Goal: Task Accomplishment & Management: Manage account settings

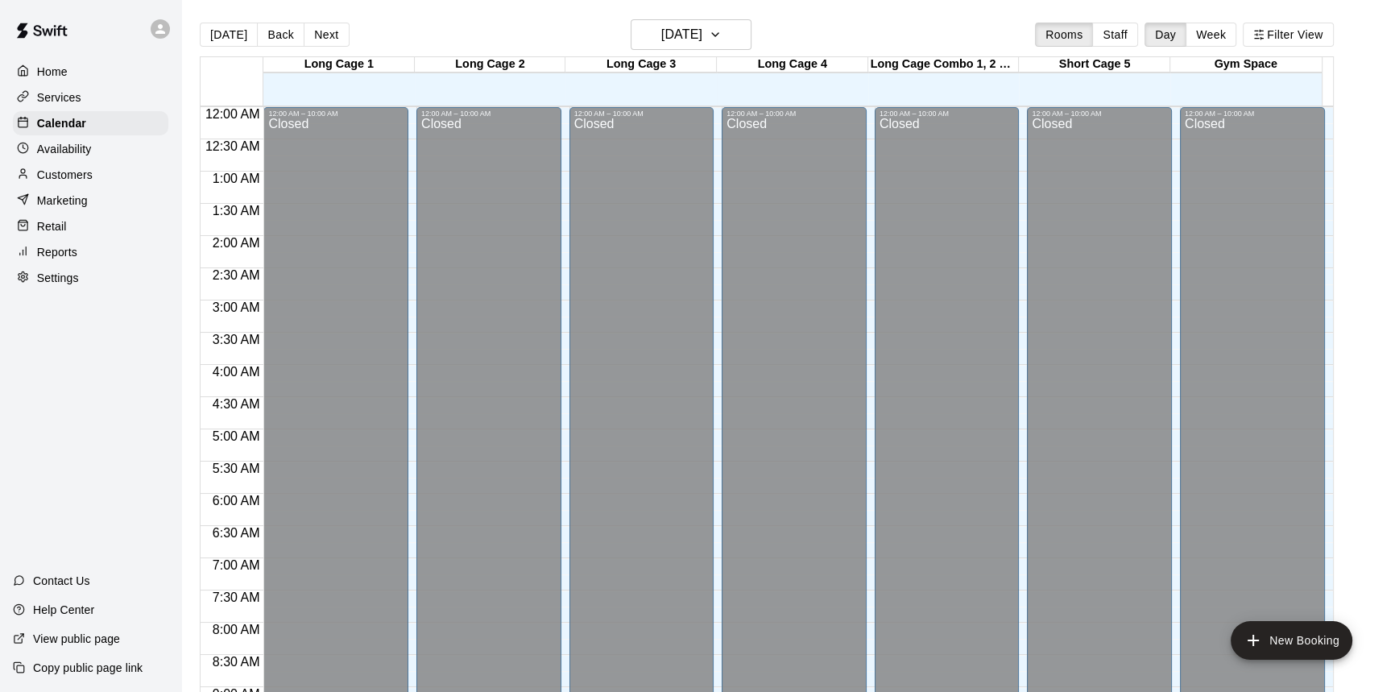
scroll to position [942, 0]
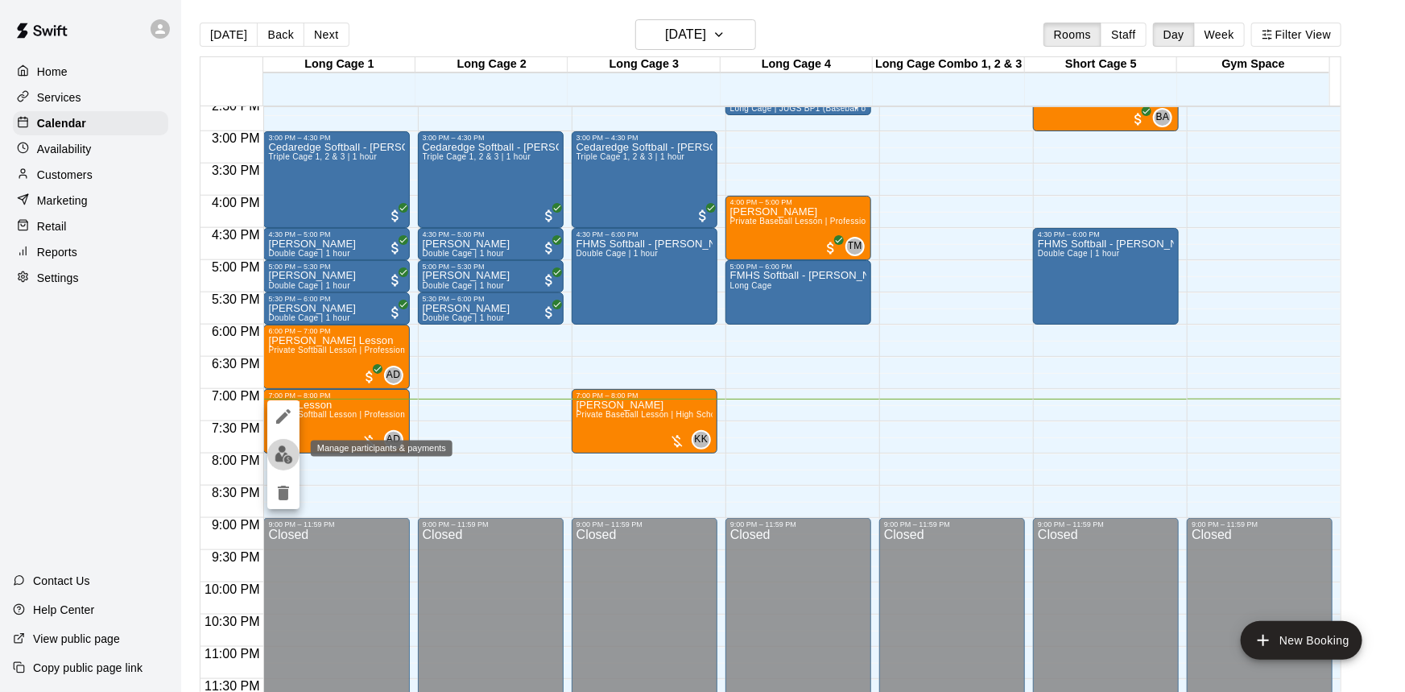
click at [282, 457] on img "edit" at bounding box center [284, 454] width 19 height 19
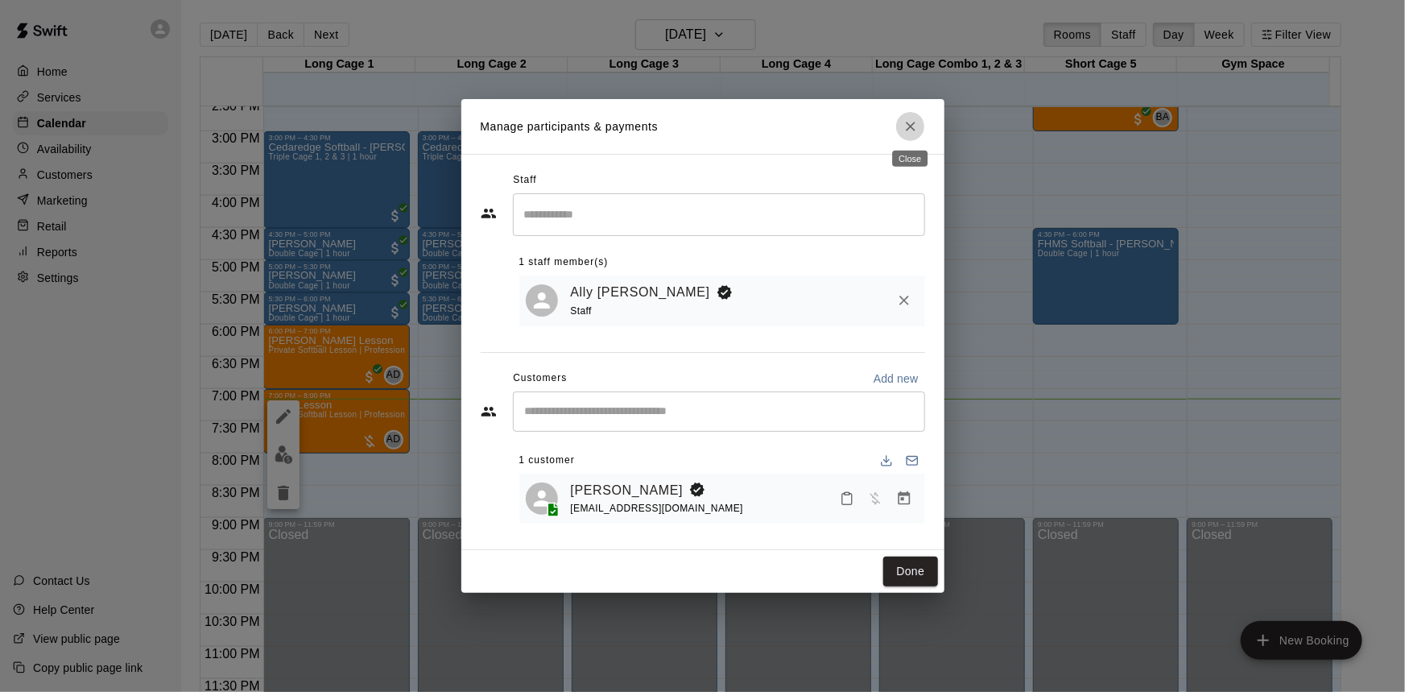
click at [914, 126] on icon "Close" at bounding box center [911, 126] width 16 height 16
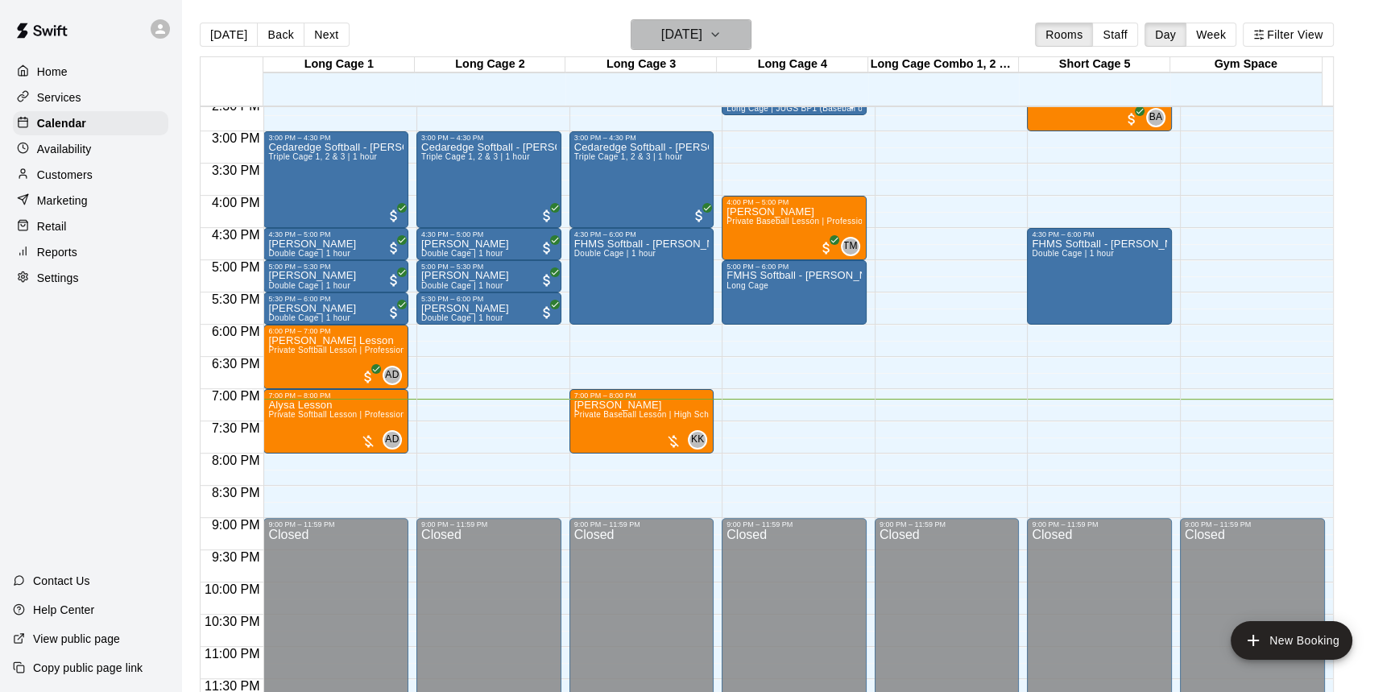
click at [730, 37] on button "[DATE]" at bounding box center [691, 34] width 121 height 31
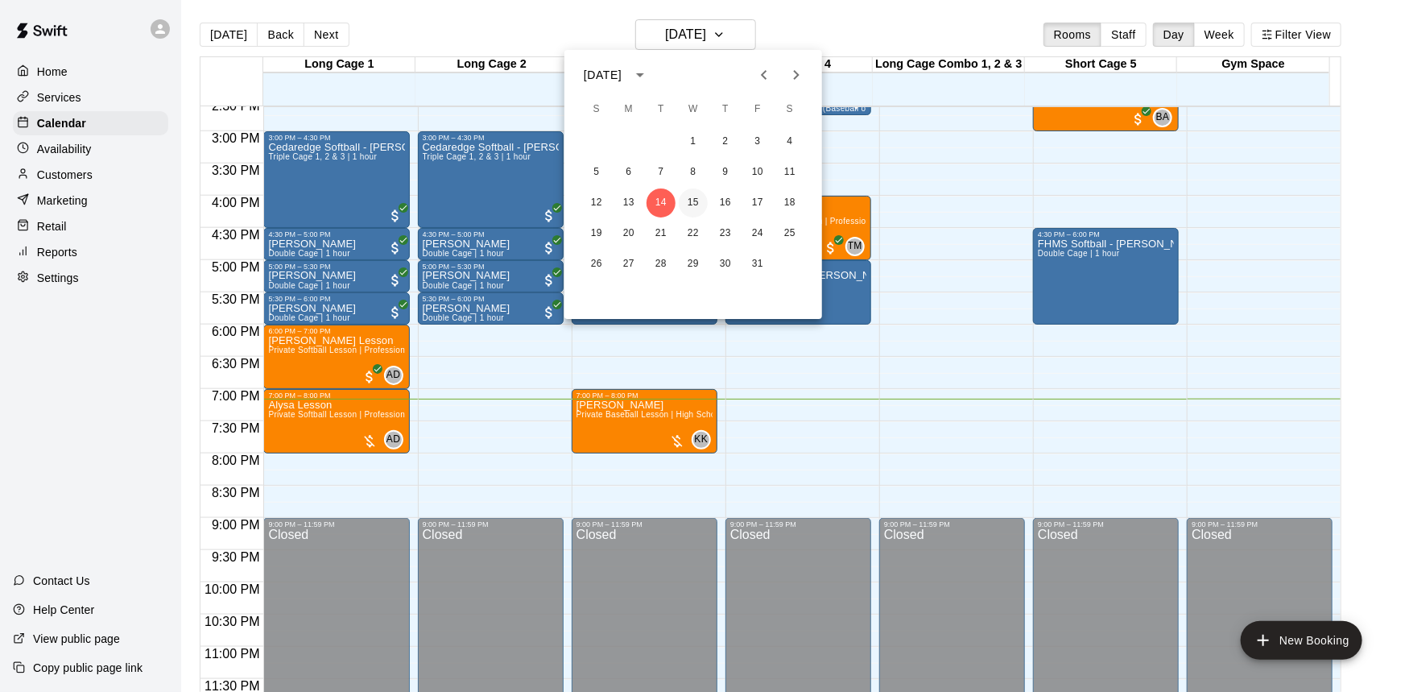
click at [692, 196] on button "15" at bounding box center [693, 202] width 29 height 29
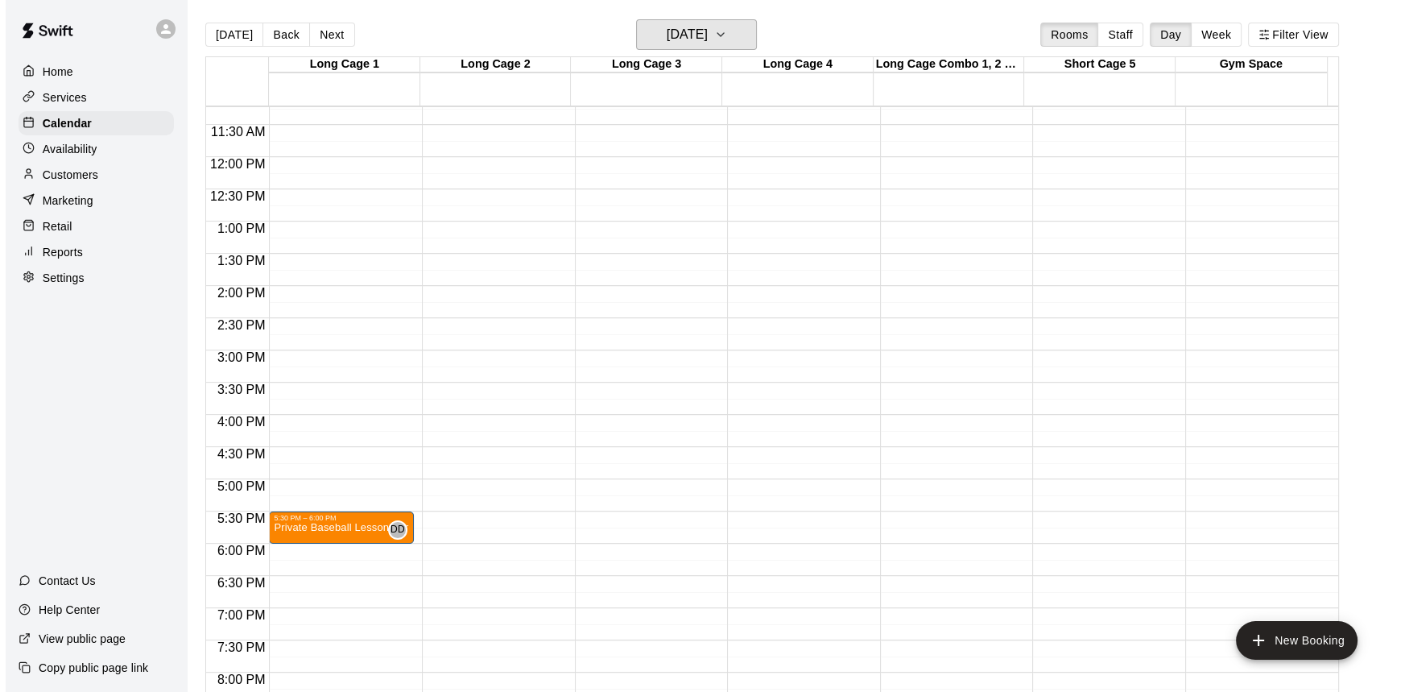
scroll to position [797, 0]
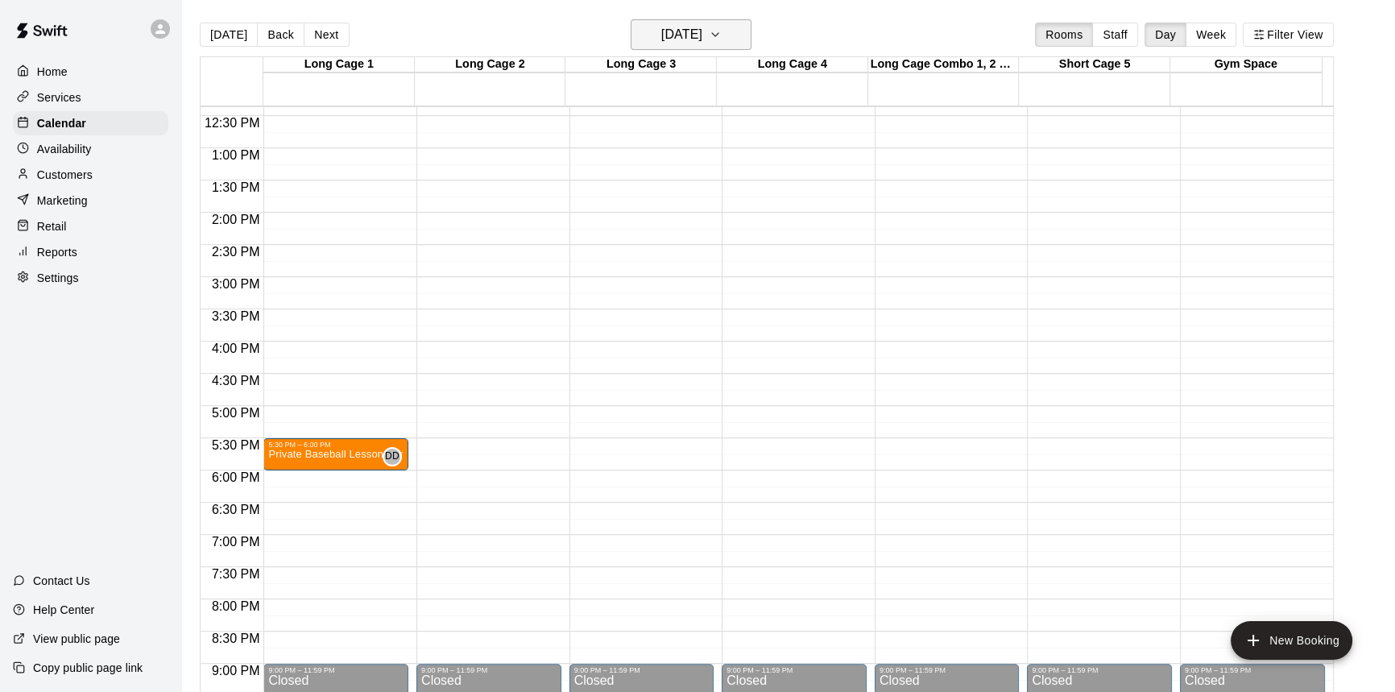
click at [661, 31] on h6 "[DATE]" at bounding box center [681, 34] width 41 height 23
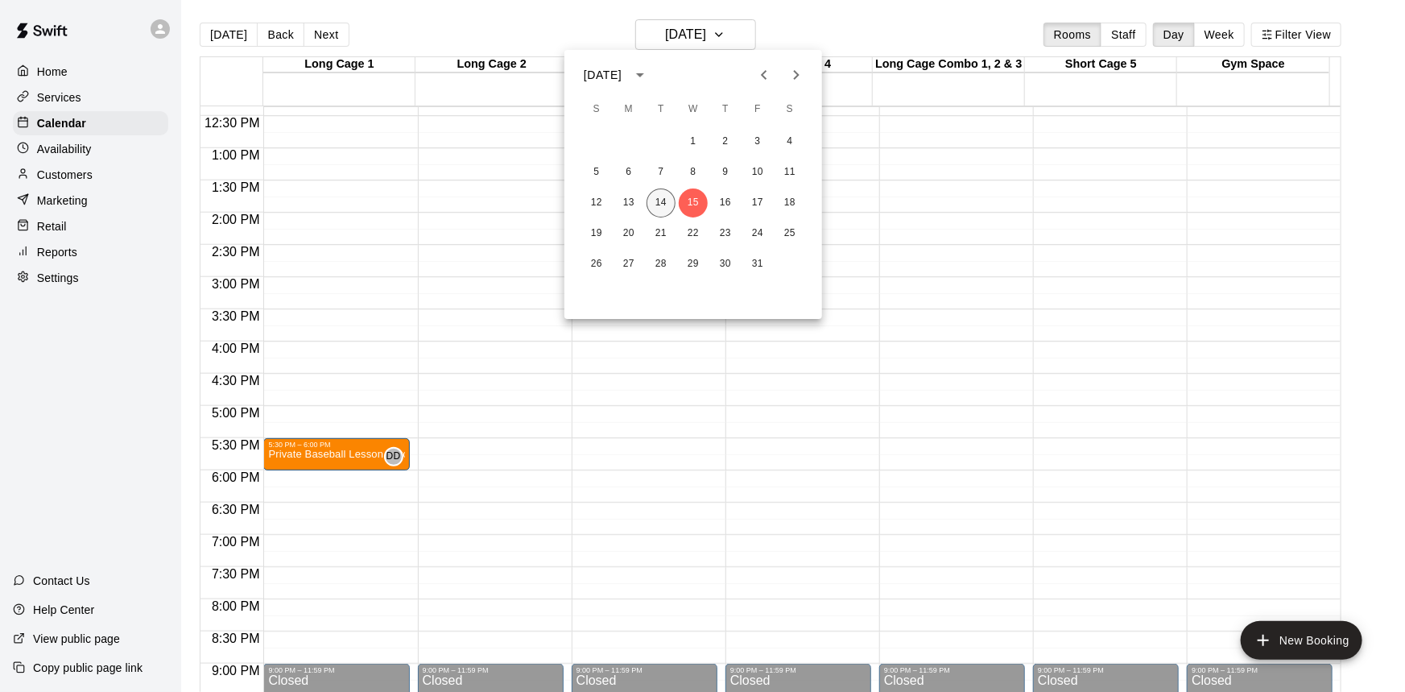
click at [664, 209] on button "14" at bounding box center [661, 202] width 29 height 29
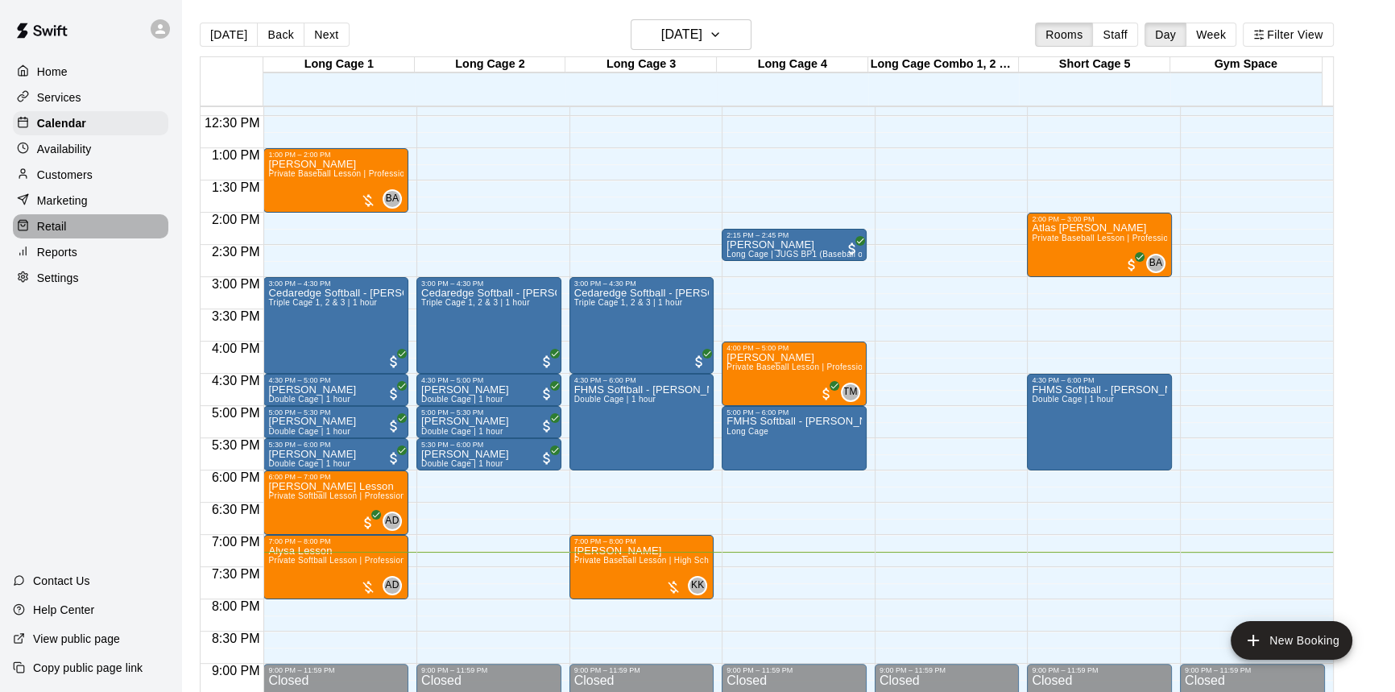
click at [77, 221] on div "Retail" at bounding box center [90, 226] width 155 height 24
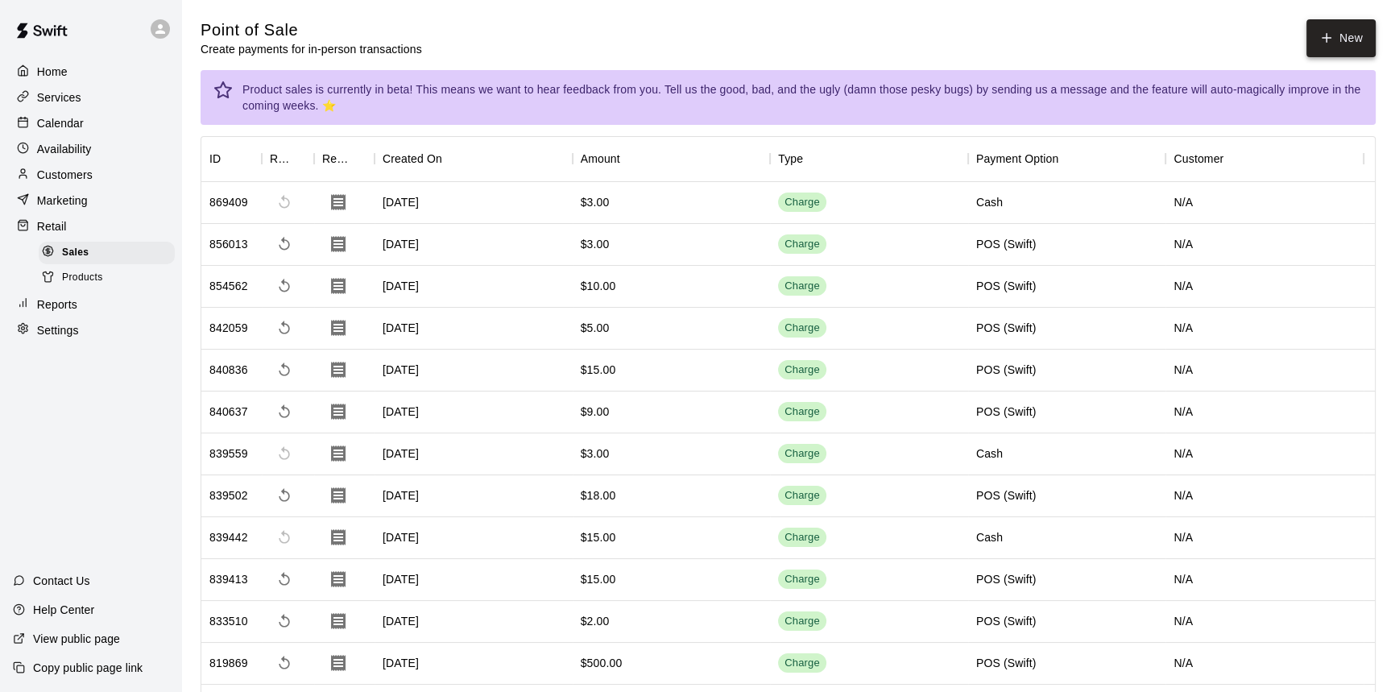
click at [1343, 40] on button "New" at bounding box center [1340, 38] width 69 height 38
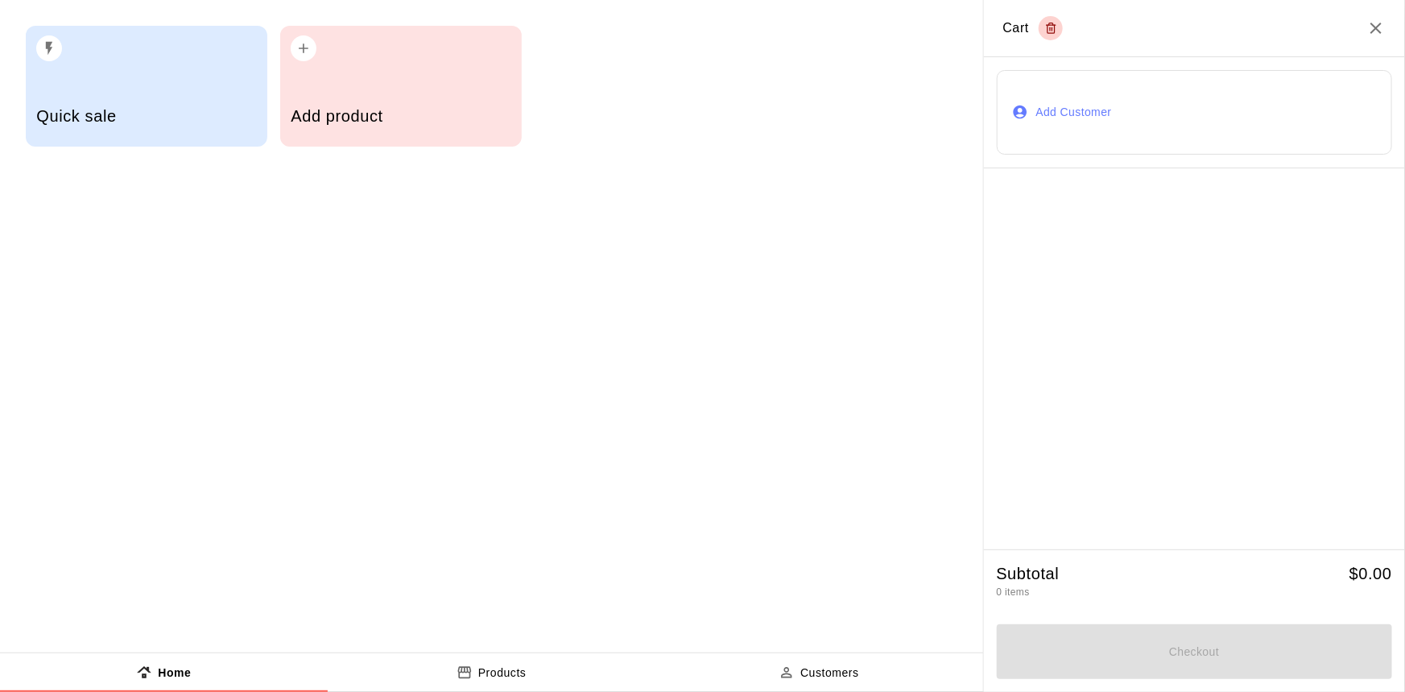
click at [289, 86] on div "Add product" at bounding box center [401, 86] width 242 height 121
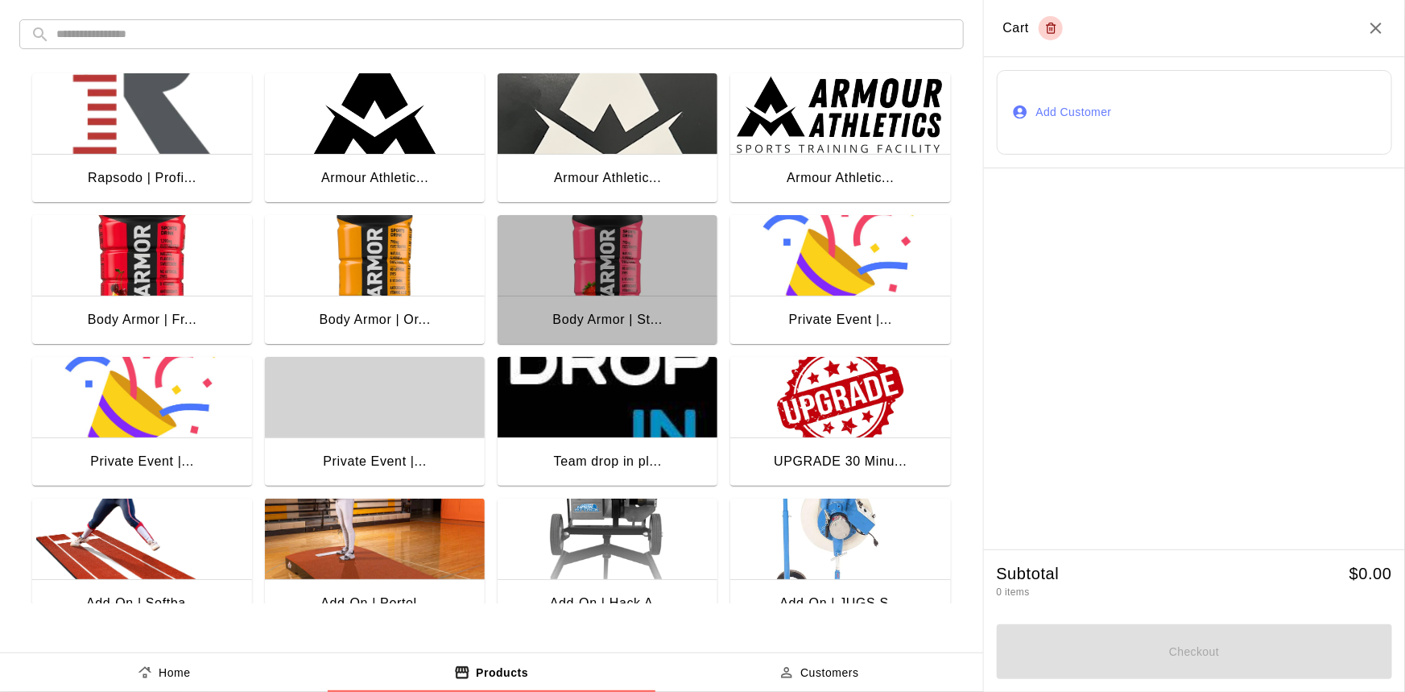
click at [608, 282] on img "button" at bounding box center [608, 255] width 220 height 81
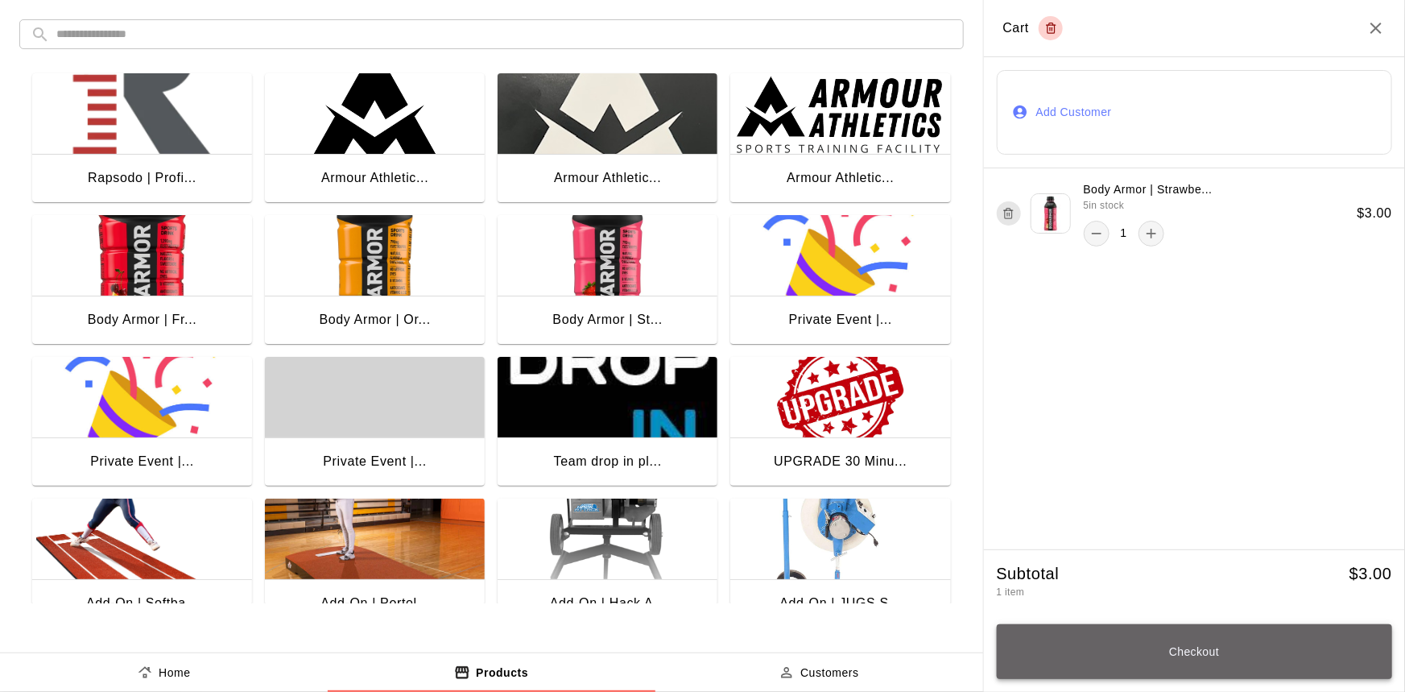
click at [1260, 655] on button "Checkout" at bounding box center [1195, 651] width 396 height 55
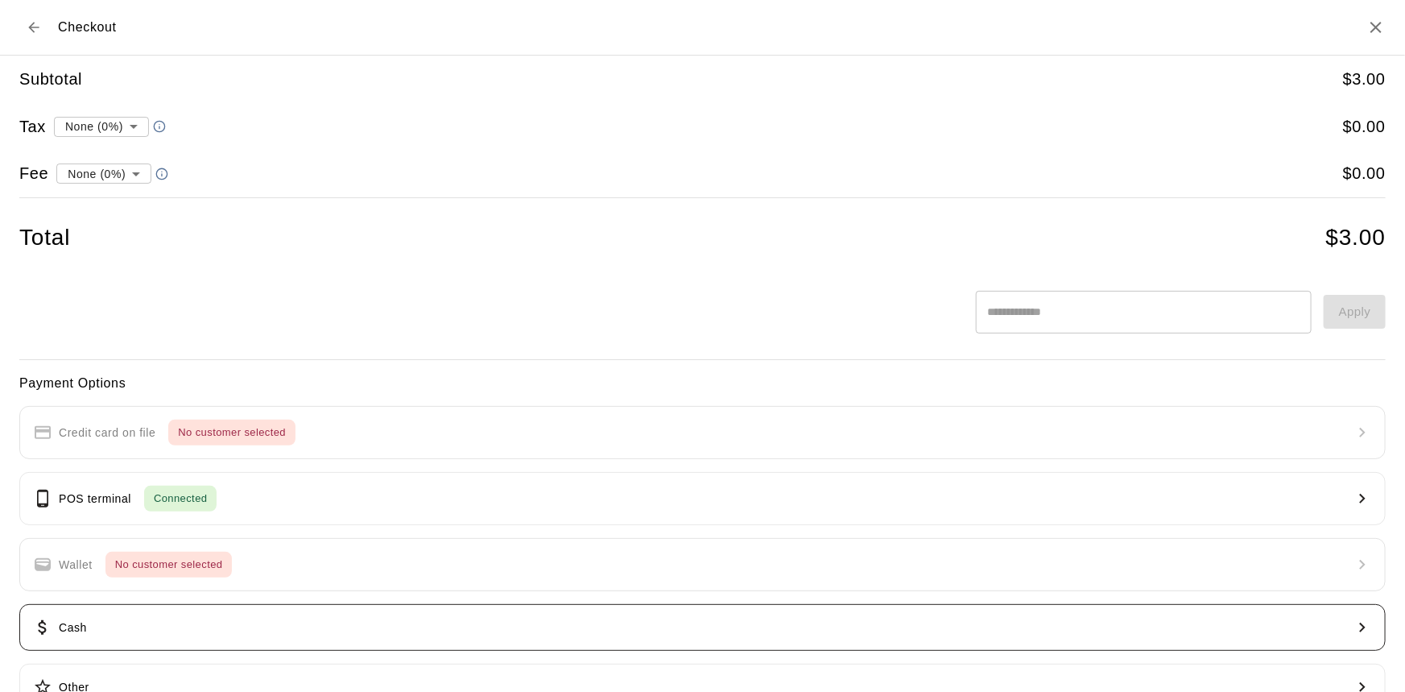
click at [329, 623] on button "Cash" at bounding box center [702, 627] width 1367 height 47
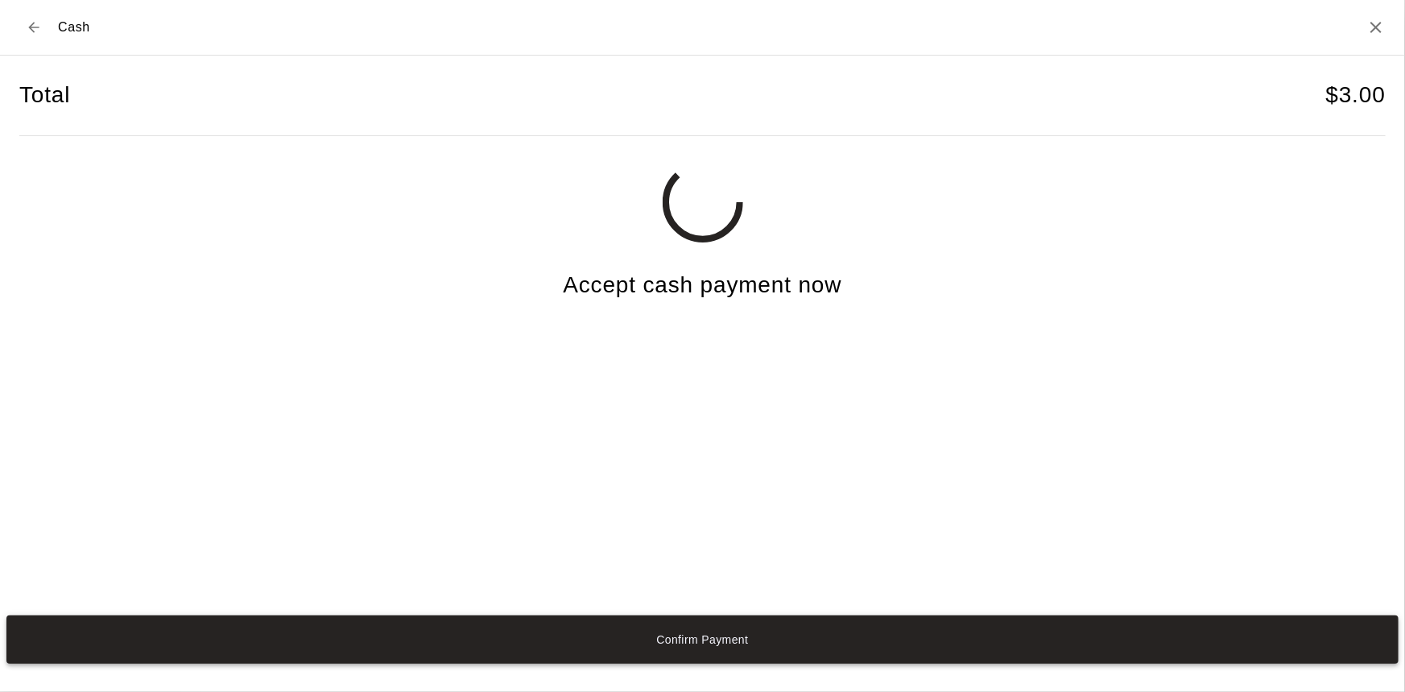
click at [897, 645] on button "Confirm Payment" at bounding box center [702, 639] width 1393 height 48
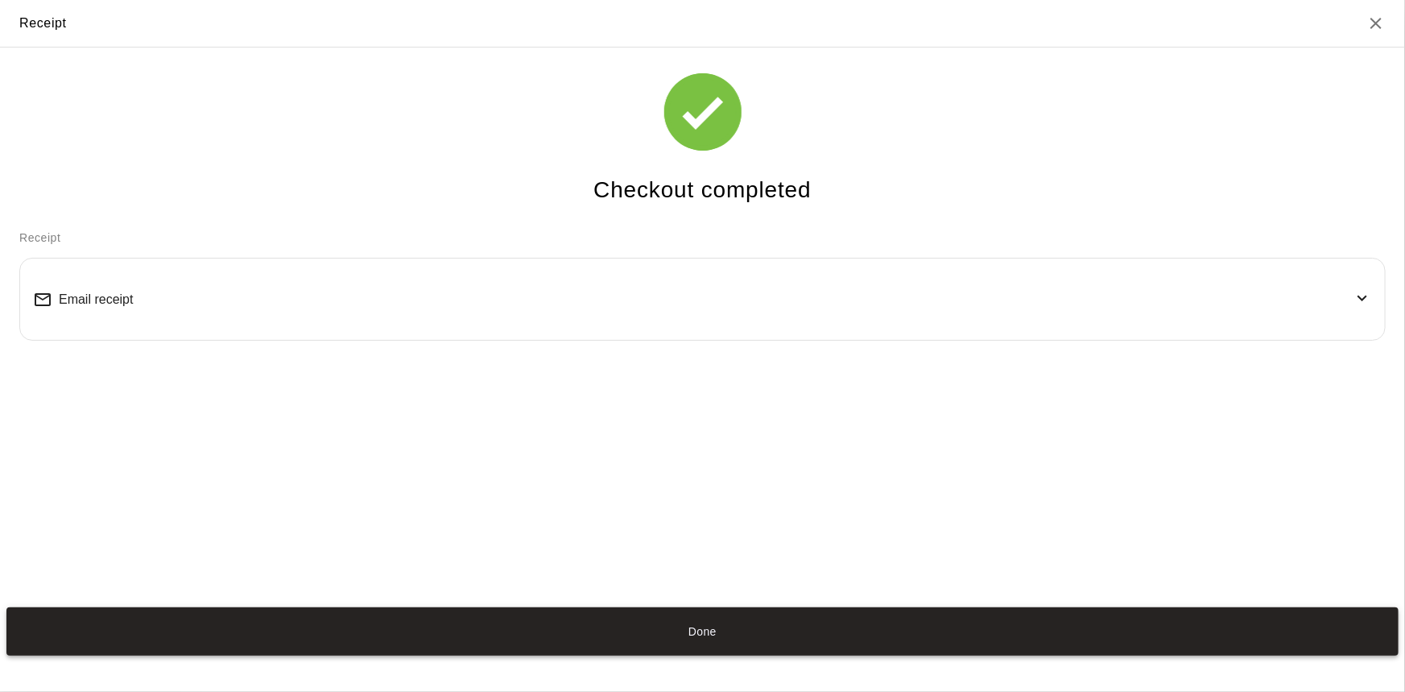
drag, startPoint x: 707, startPoint y: 622, endPoint x: 692, endPoint y: 636, distance: 21.1
click at [699, 644] on button "Done" at bounding box center [702, 631] width 1393 height 48
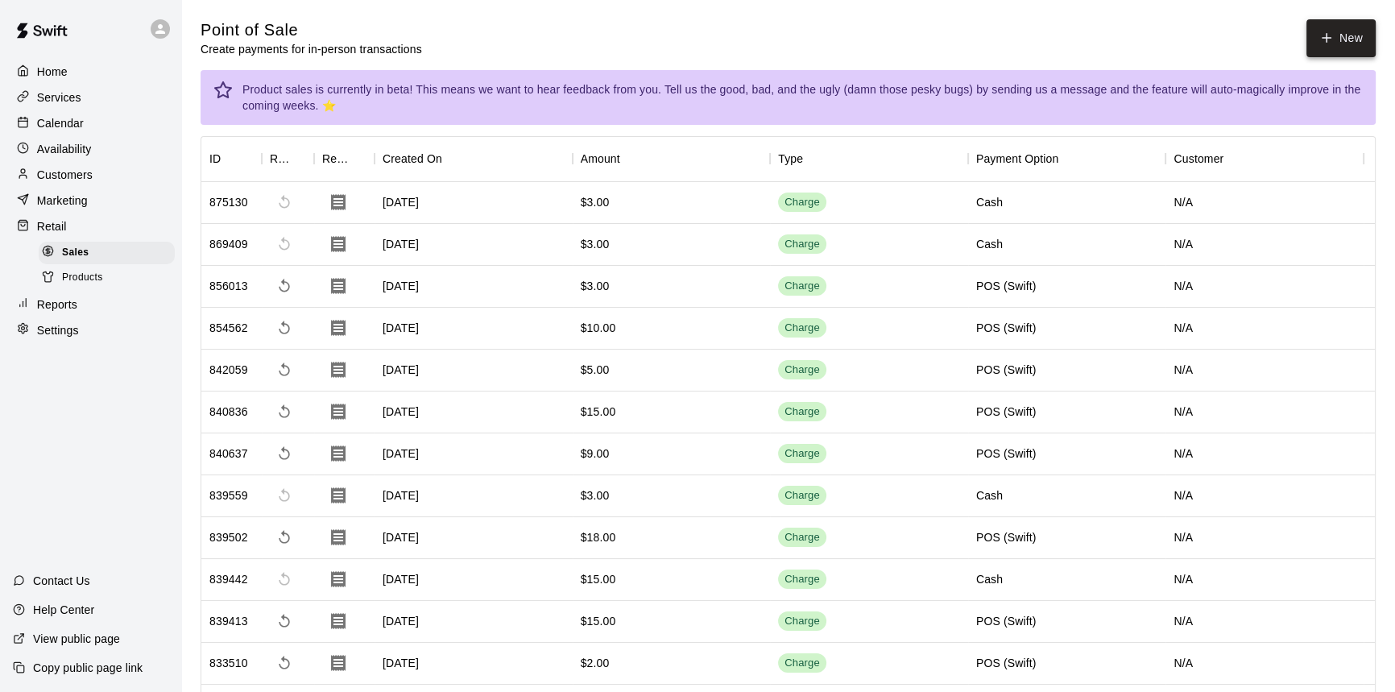
click at [1365, 28] on button "New" at bounding box center [1340, 38] width 69 height 38
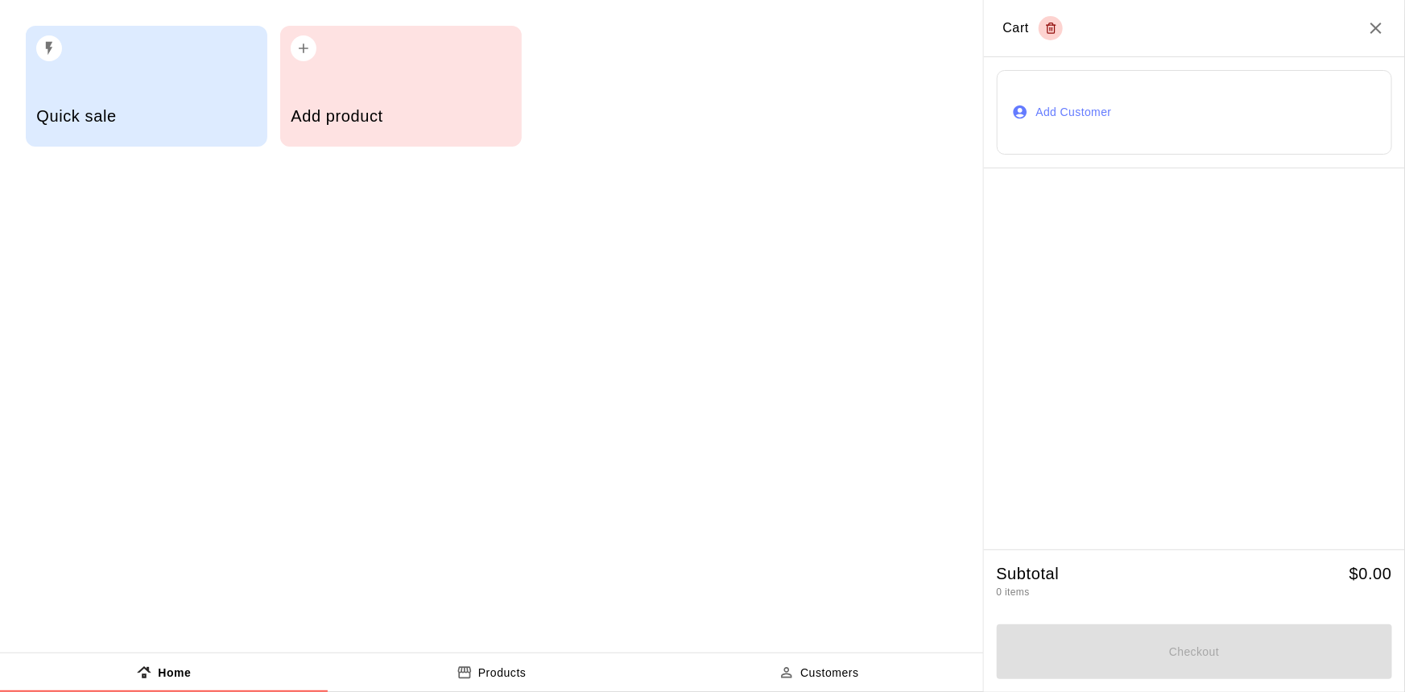
click at [452, 97] on div "Add product" at bounding box center [401, 117] width 220 height 57
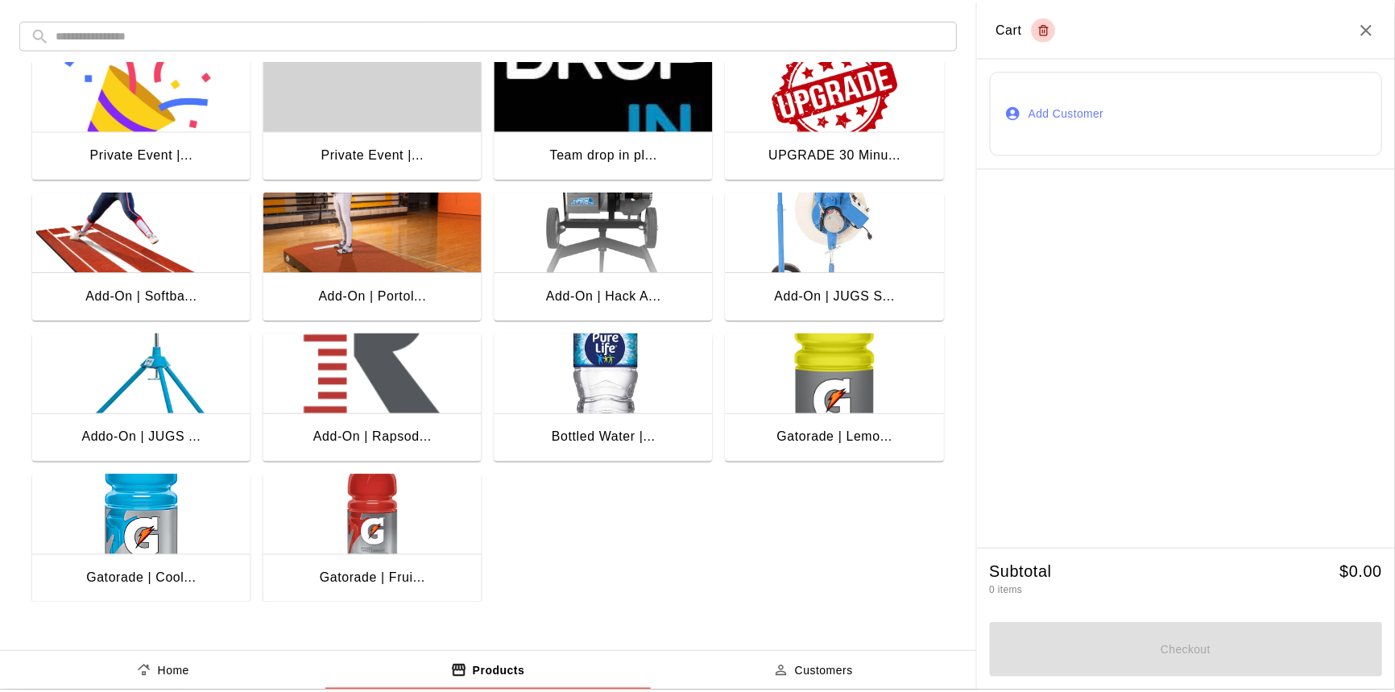
scroll to position [320, 0]
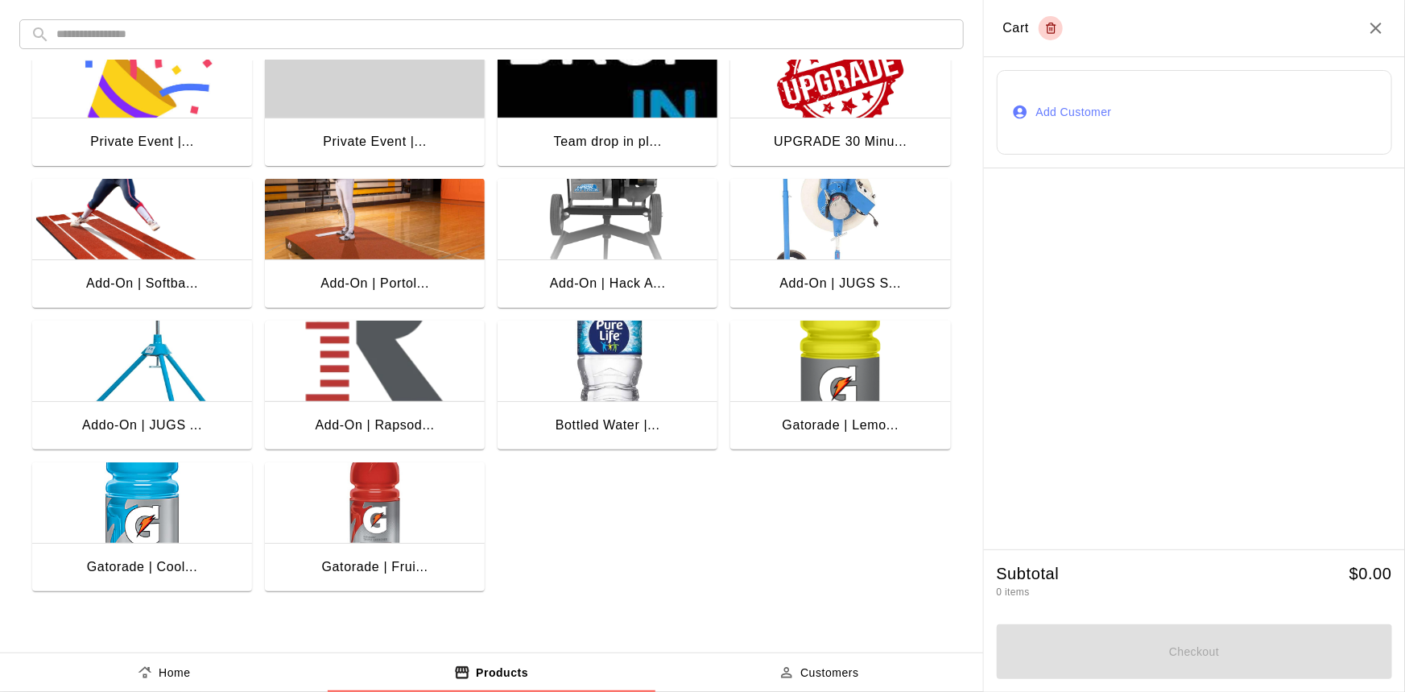
click at [764, 344] on img "button" at bounding box center [841, 361] width 220 height 81
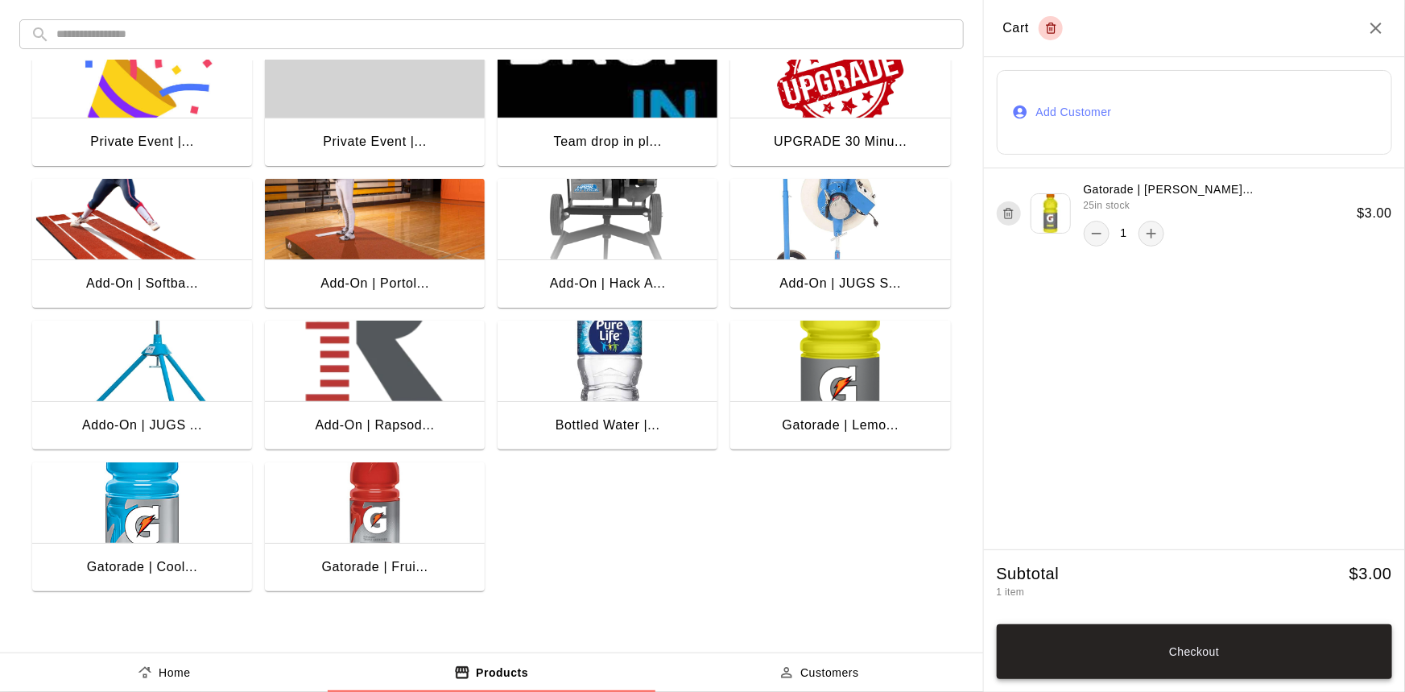
click at [1158, 647] on button "Checkout" at bounding box center [1195, 651] width 396 height 55
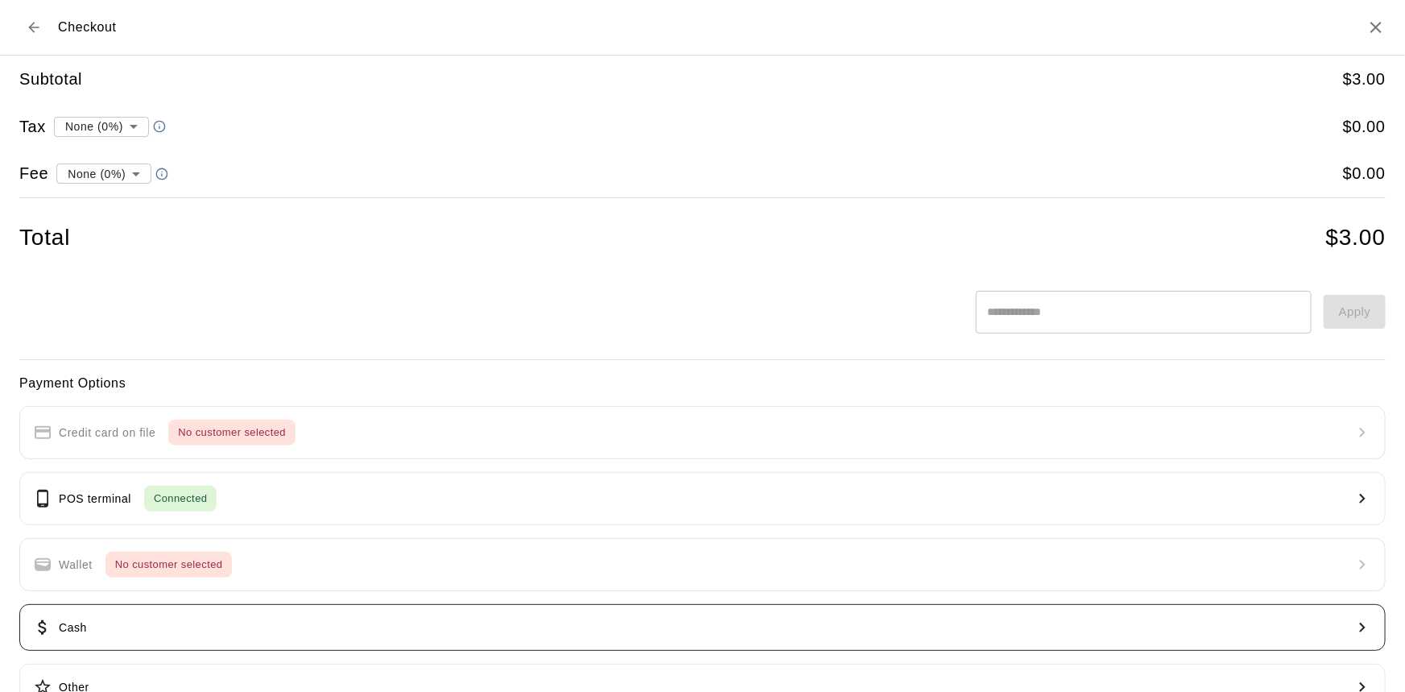
click at [157, 615] on button "Cash" at bounding box center [702, 627] width 1367 height 47
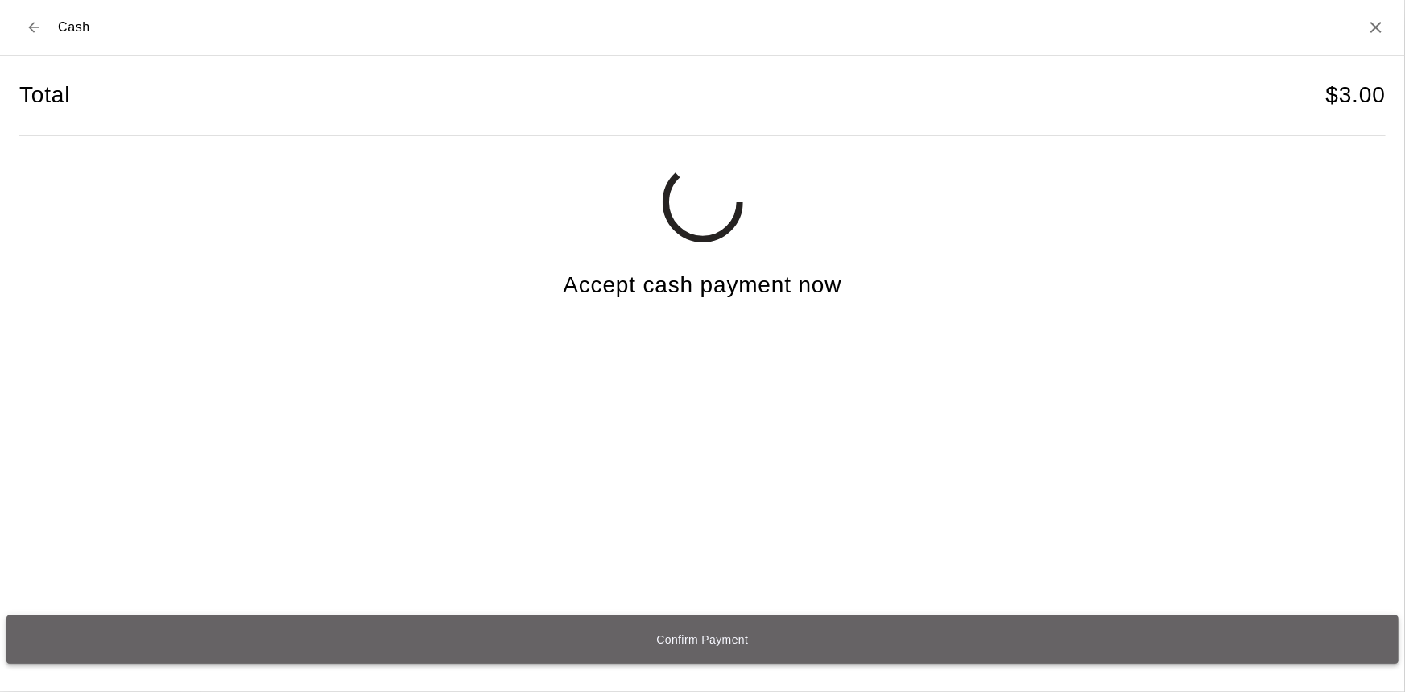
click at [626, 640] on button "Confirm Payment" at bounding box center [702, 639] width 1393 height 48
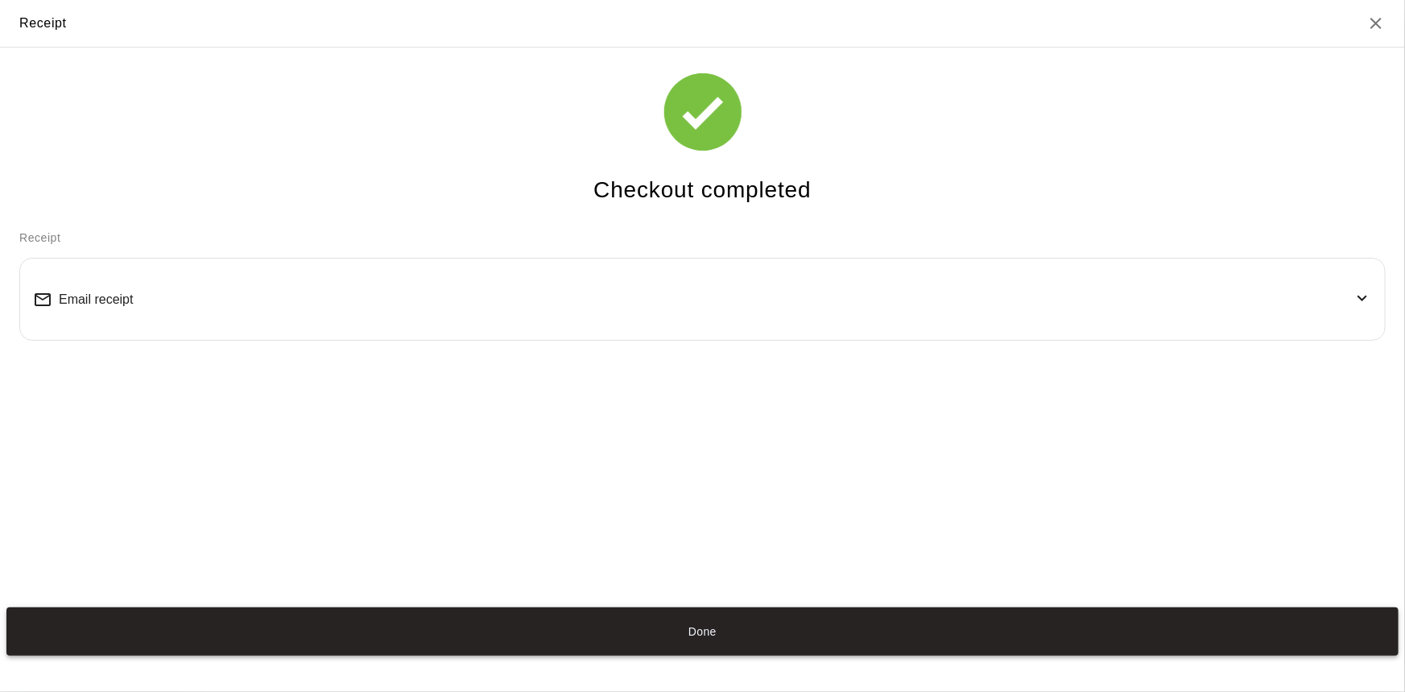
click at [702, 629] on button "Done" at bounding box center [702, 631] width 1393 height 48
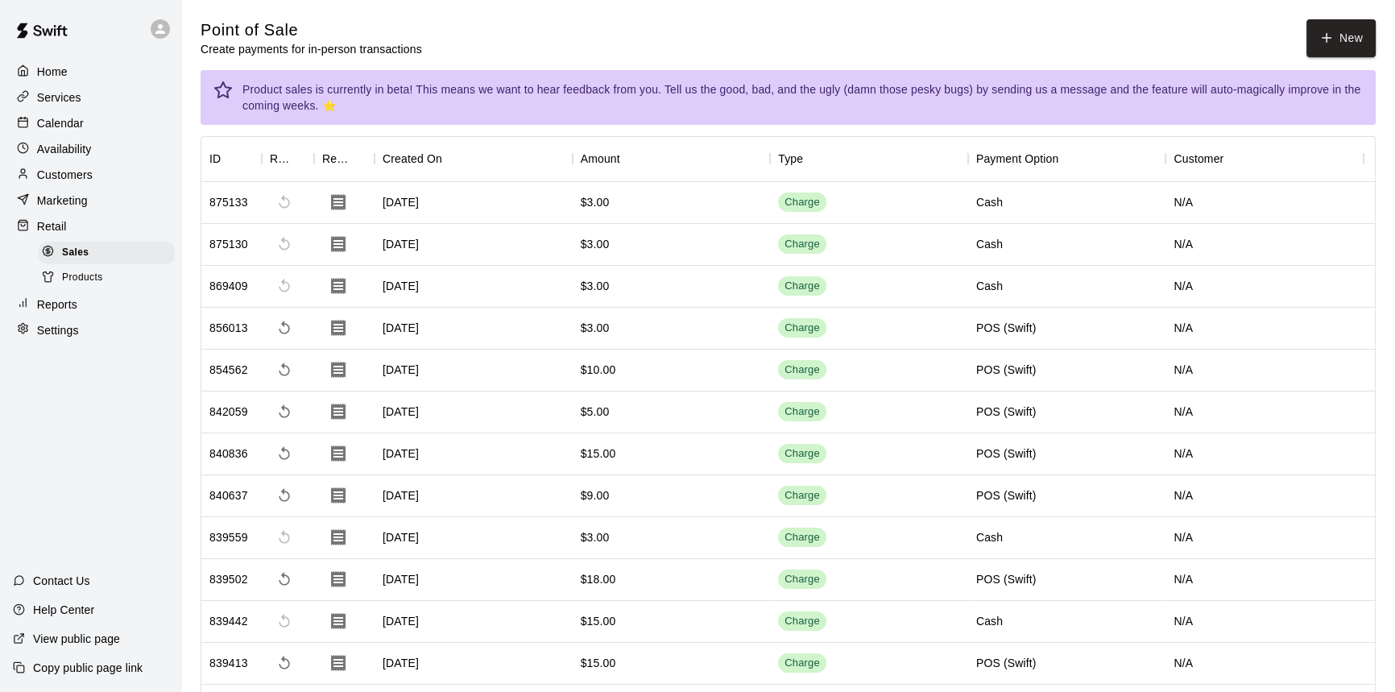
click at [1306, 19] on button "New" at bounding box center [1340, 38] width 69 height 38
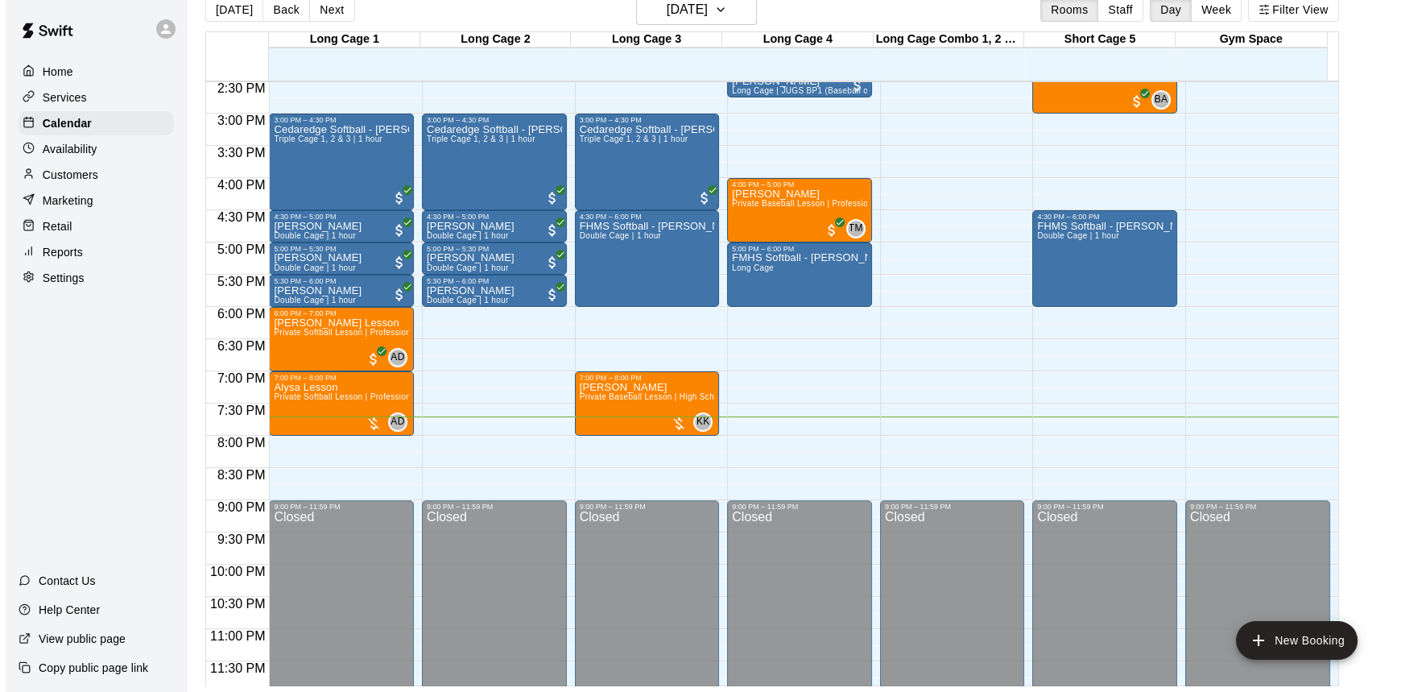
scroll to position [942, 0]
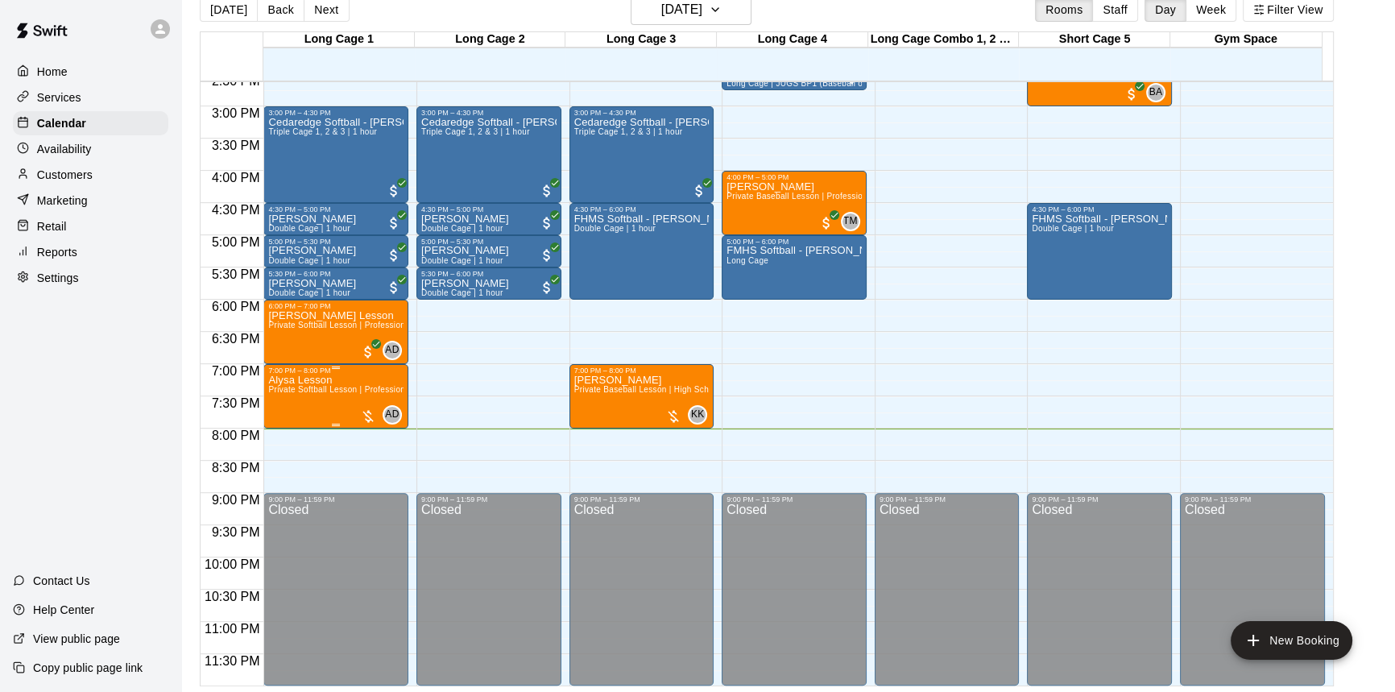
click at [346, 394] on span "Private Softball Lesson | Professional or Collegiate Level Coach | 1 hour" at bounding box center [406, 389] width 277 height 9
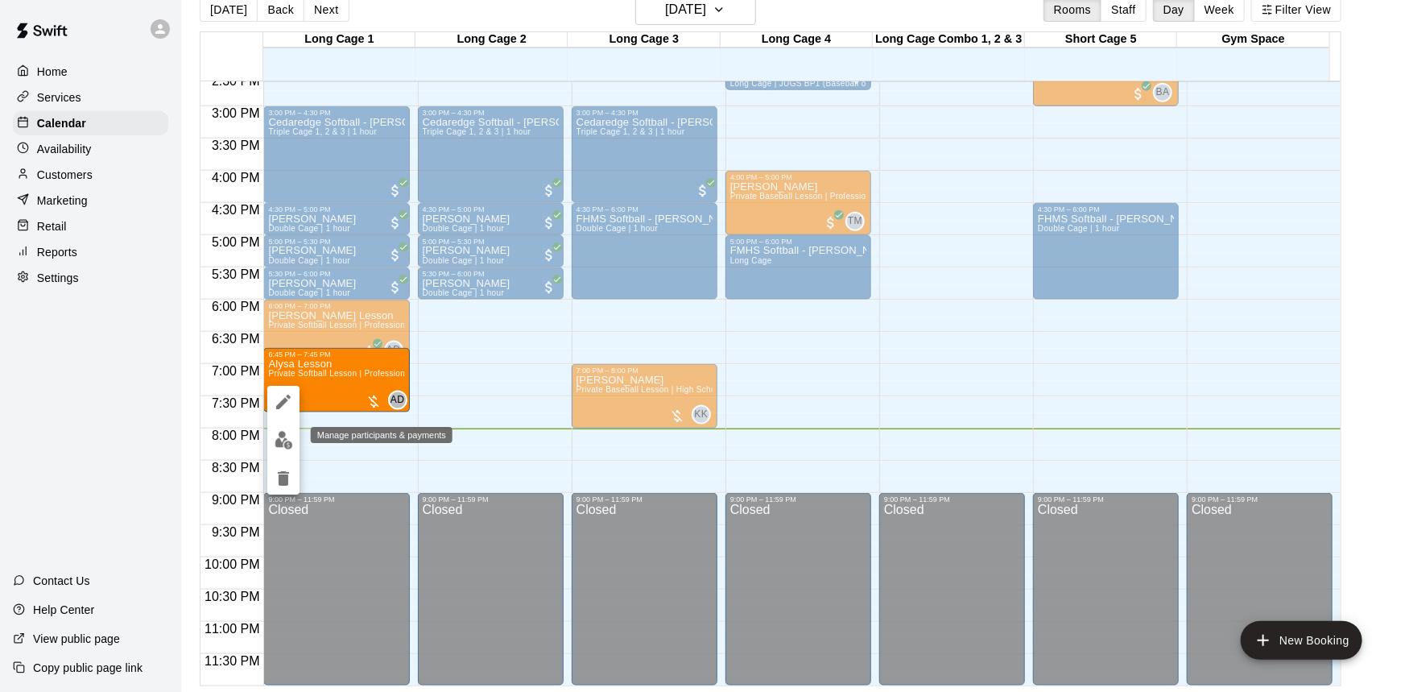
click at [290, 444] on img "edit" at bounding box center [284, 440] width 19 height 19
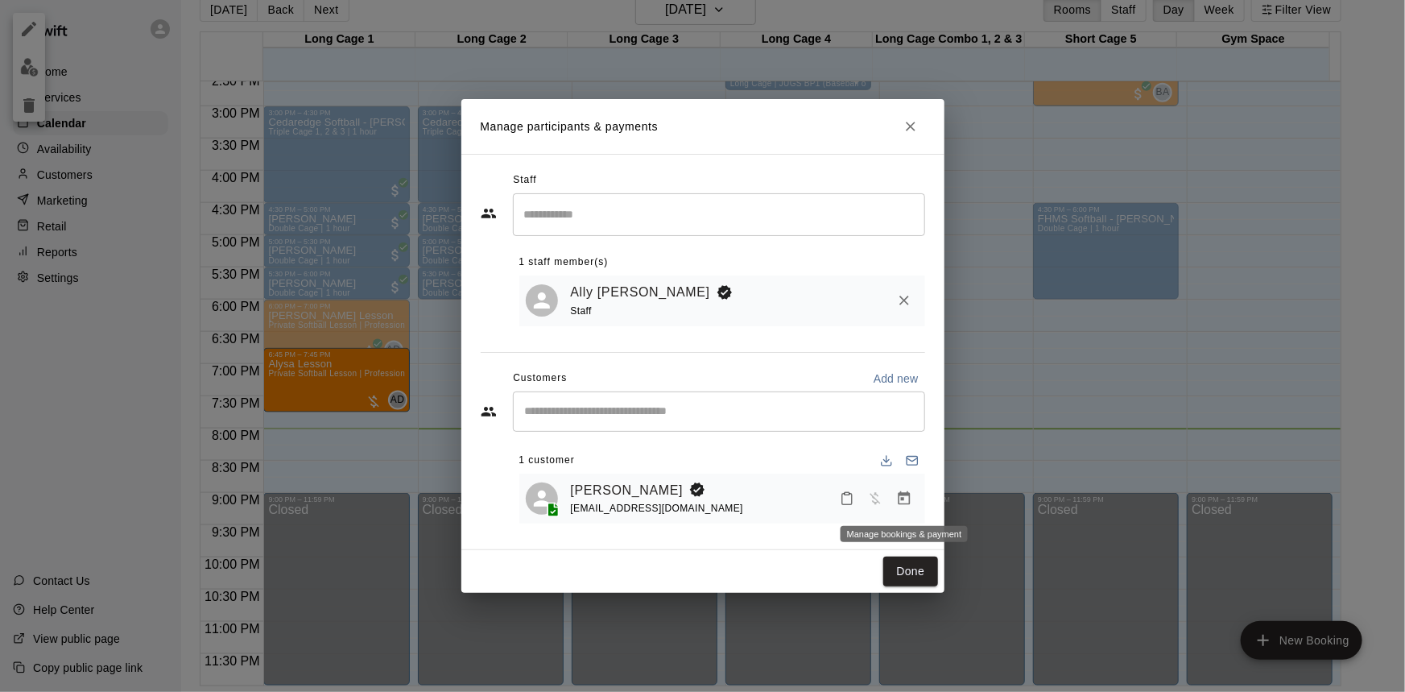
click at [906, 499] on icon "Manage bookings & payment" at bounding box center [904, 499] width 16 height 16
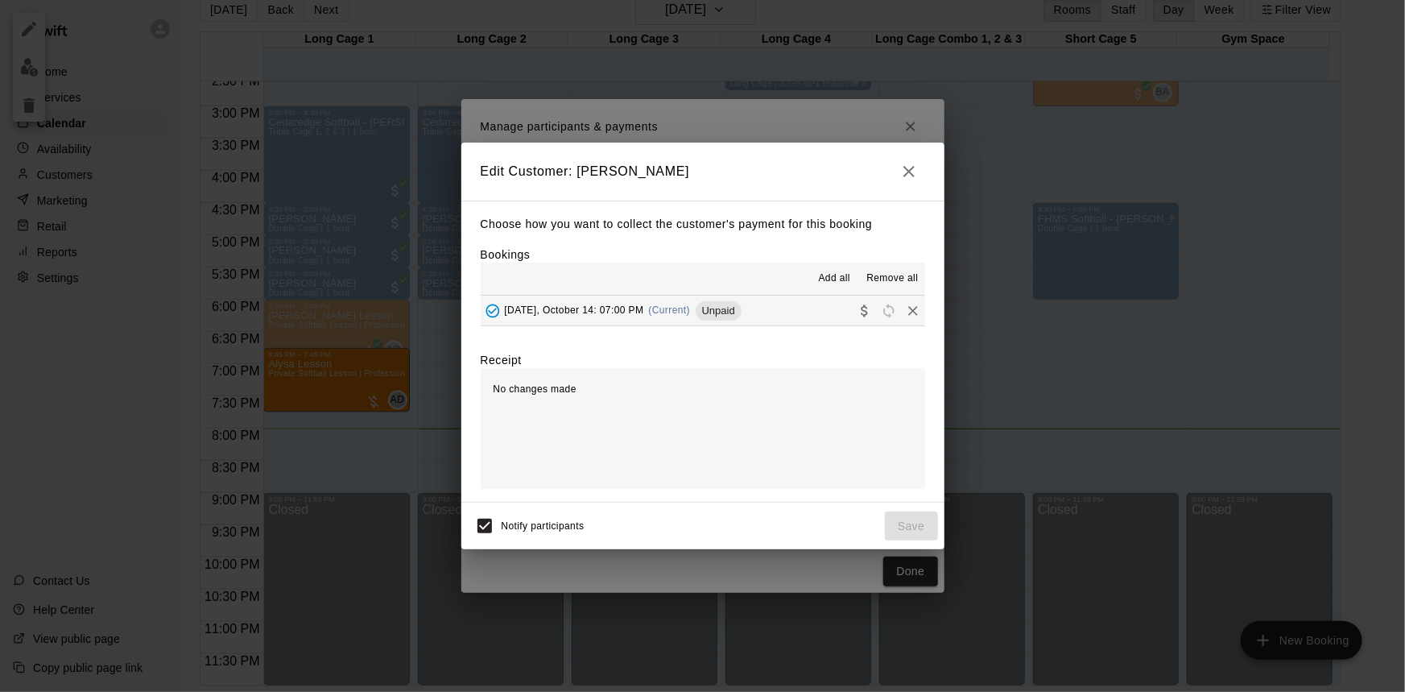
click at [780, 314] on button "[DATE], October 14: 07:00 PM (Current) Unpaid" at bounding box center [703, 311] width 445 height 30
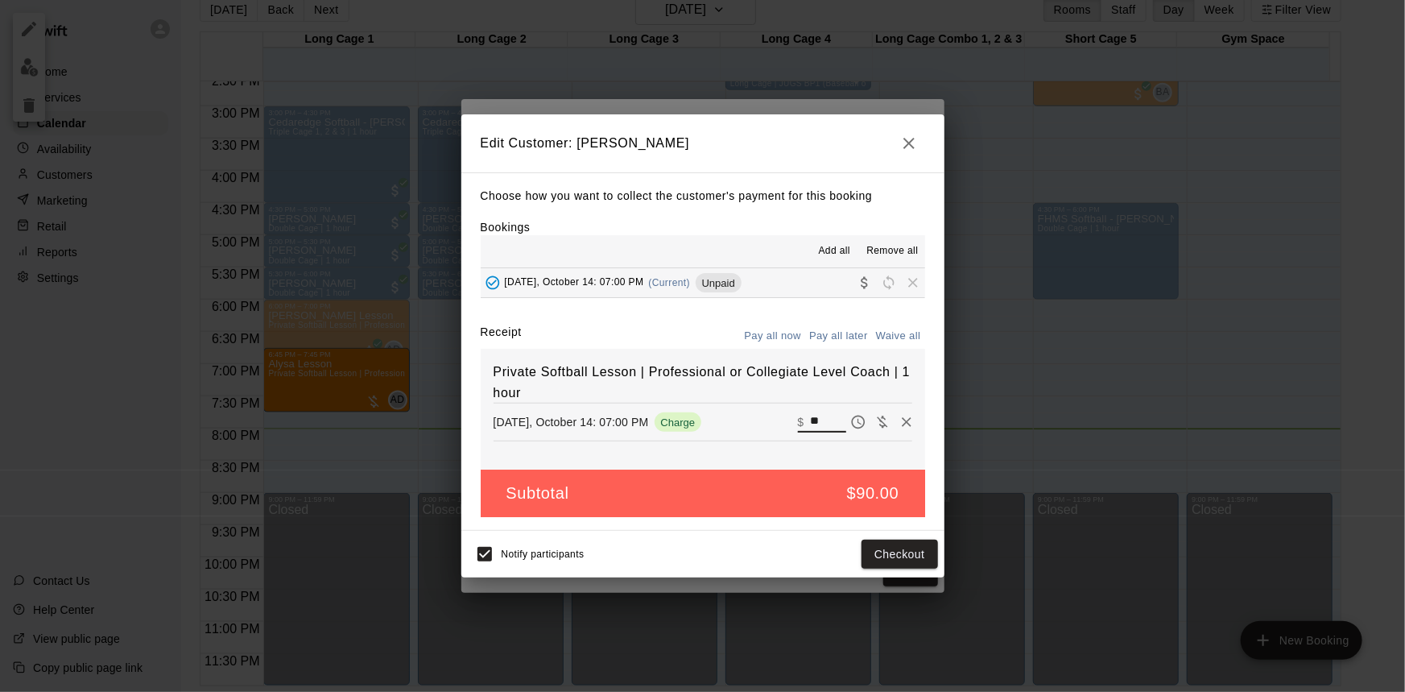
click at [810, 413] on input "**" at bounding box center [827, 422] width 35 height 21
type input "*"
type input "**"
click at [916, 549] on button "Checkout" at bounding box center [900, 555] width 76 height 30
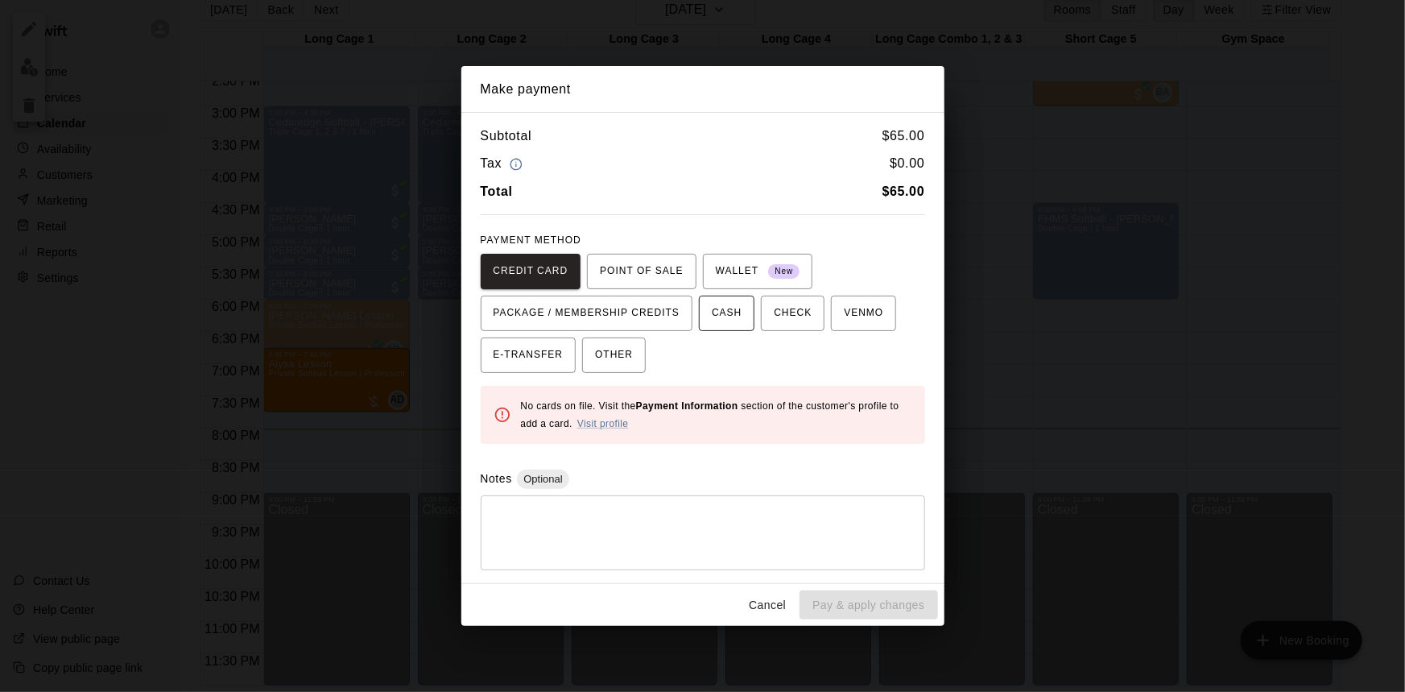
click at [737, 319] on span "CASH" at bounding box center [727, 313] width 30 height 26
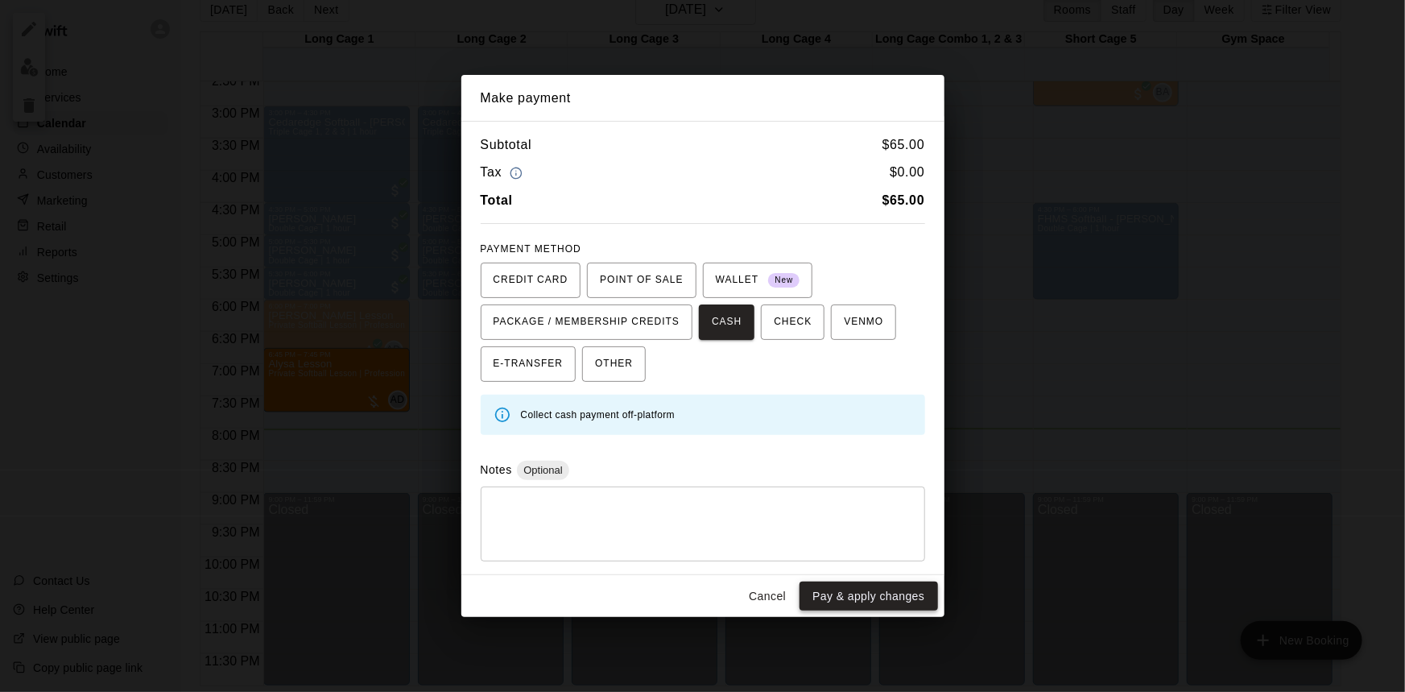
click at [859, 596] on button "Pay & apply changes" at bounding box center [869, 597] width 138 height 30
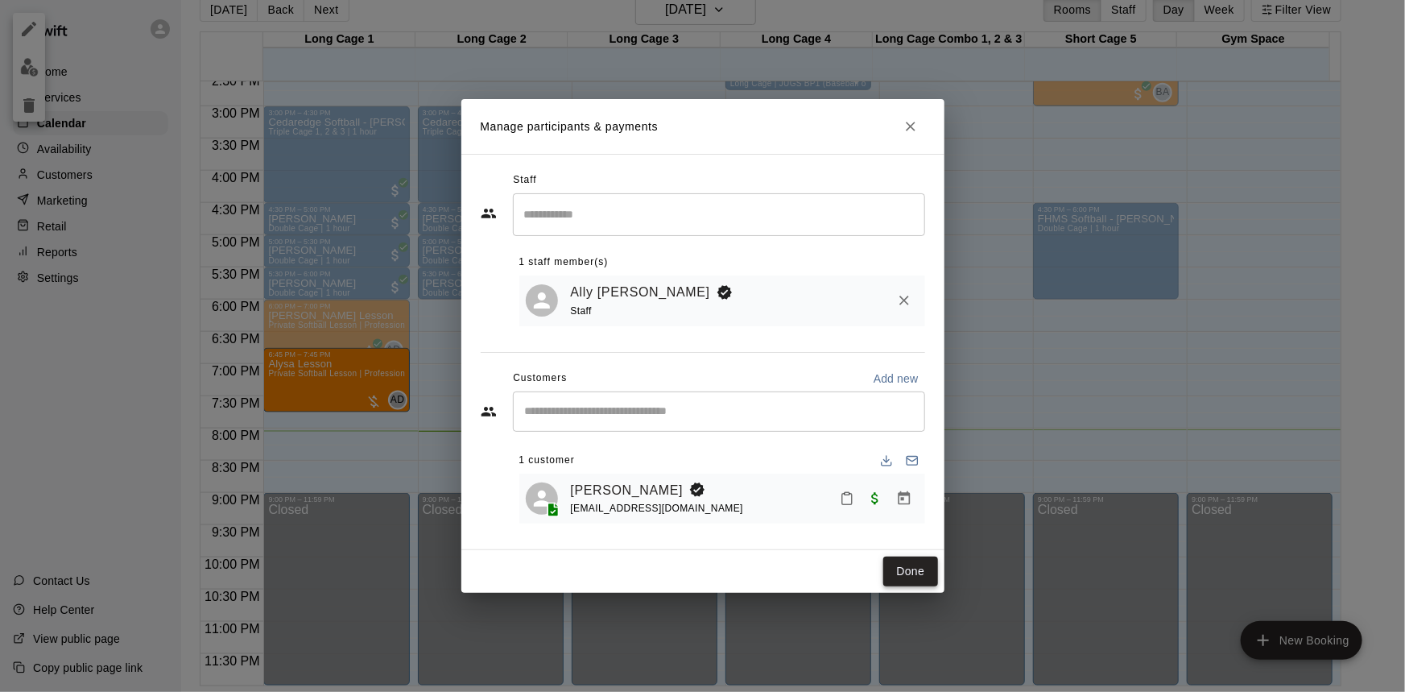
click at [929, 573] on button "Done" at bounding box center [911, 572] width 54 height 30
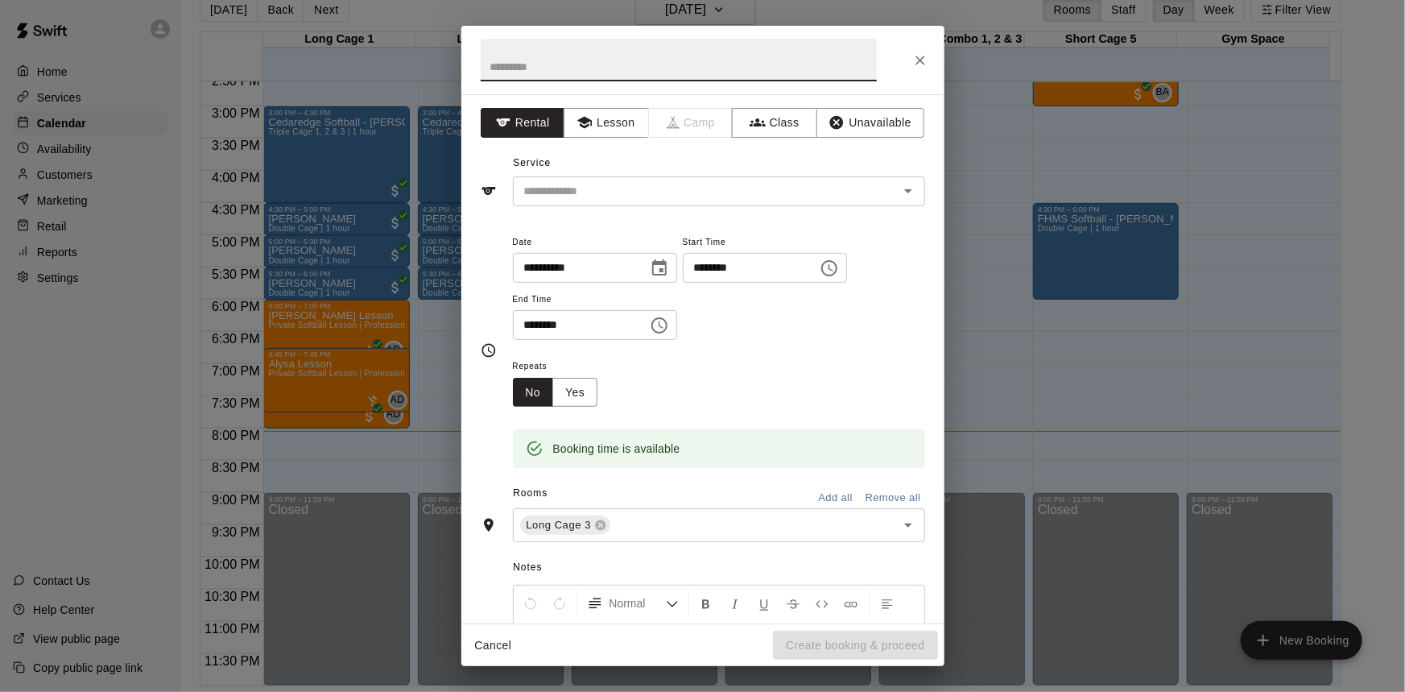
click at [922, 62] on icon "Close" at bounding box center [921, 61] width 10 height 10
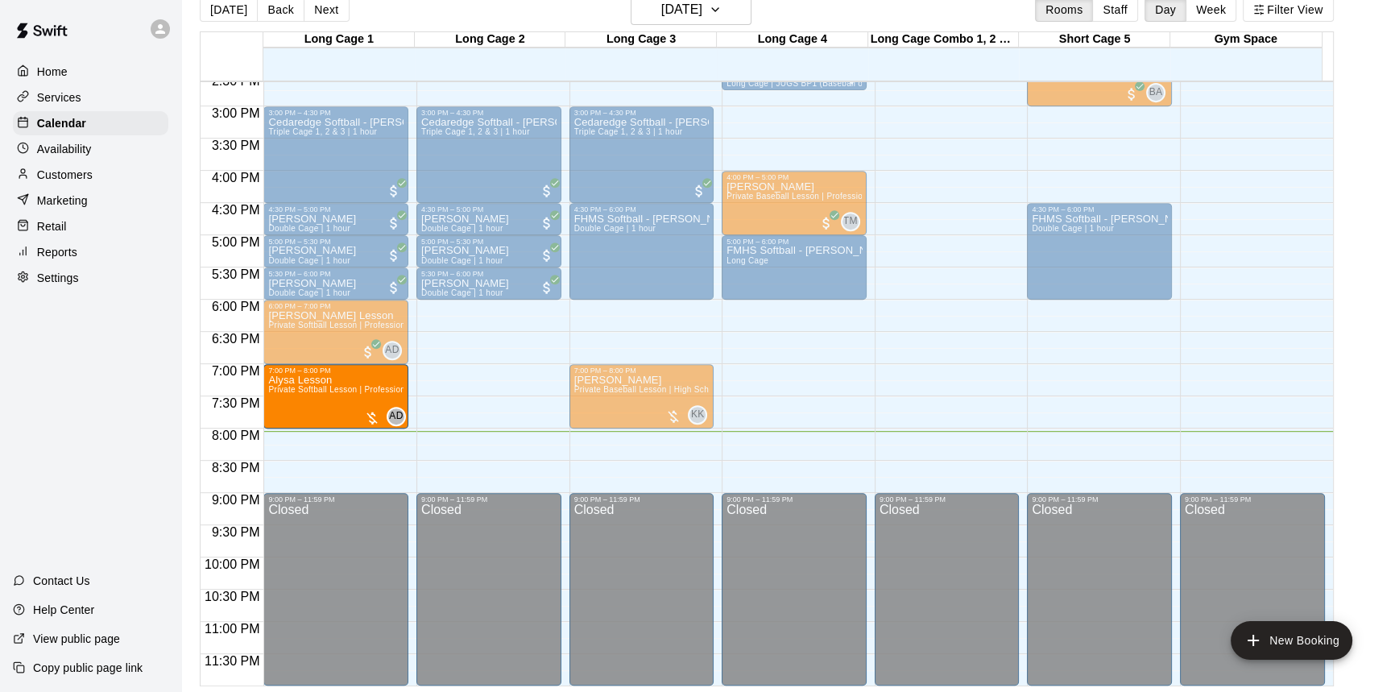
drag, startPoint x: 346, startPoint y: 378, endPoint x: 355, endPoint y: 396, distance: 20.9
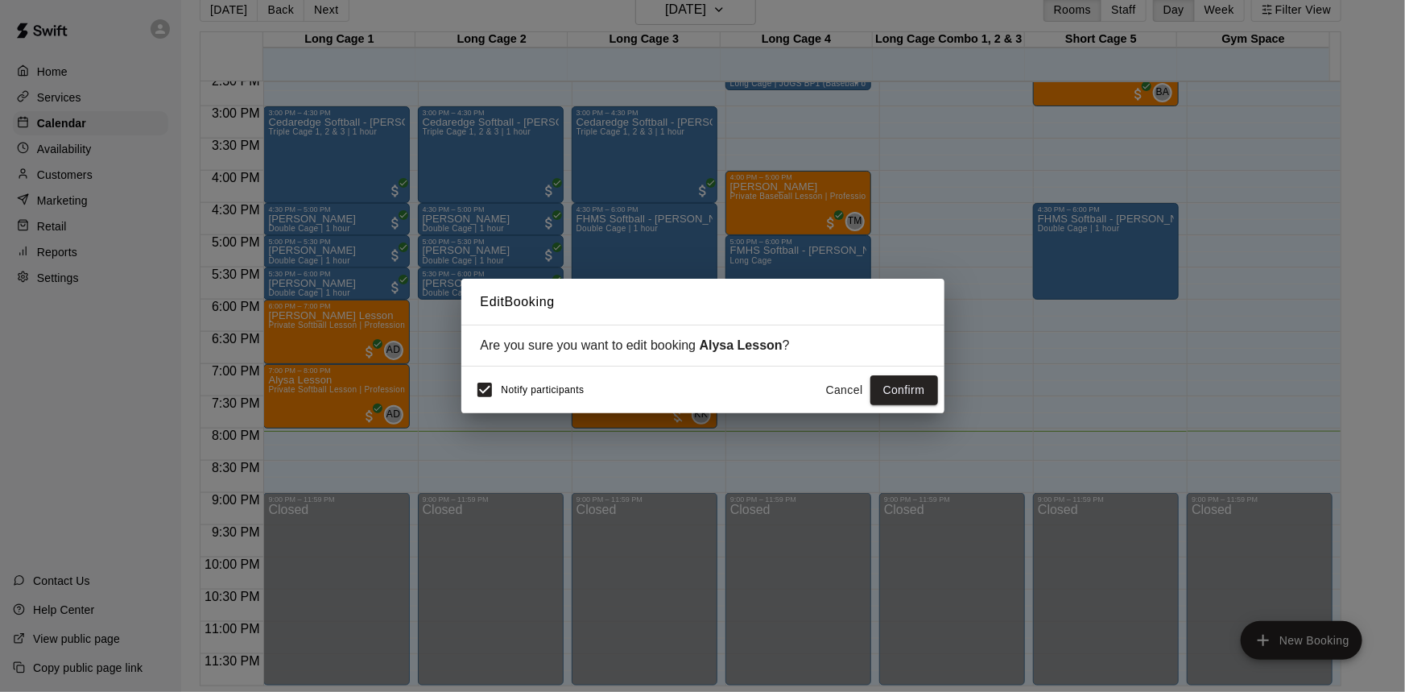
click at [845, 389] on button "Cancel" at bounding box center [845, 390] width 52 height 30
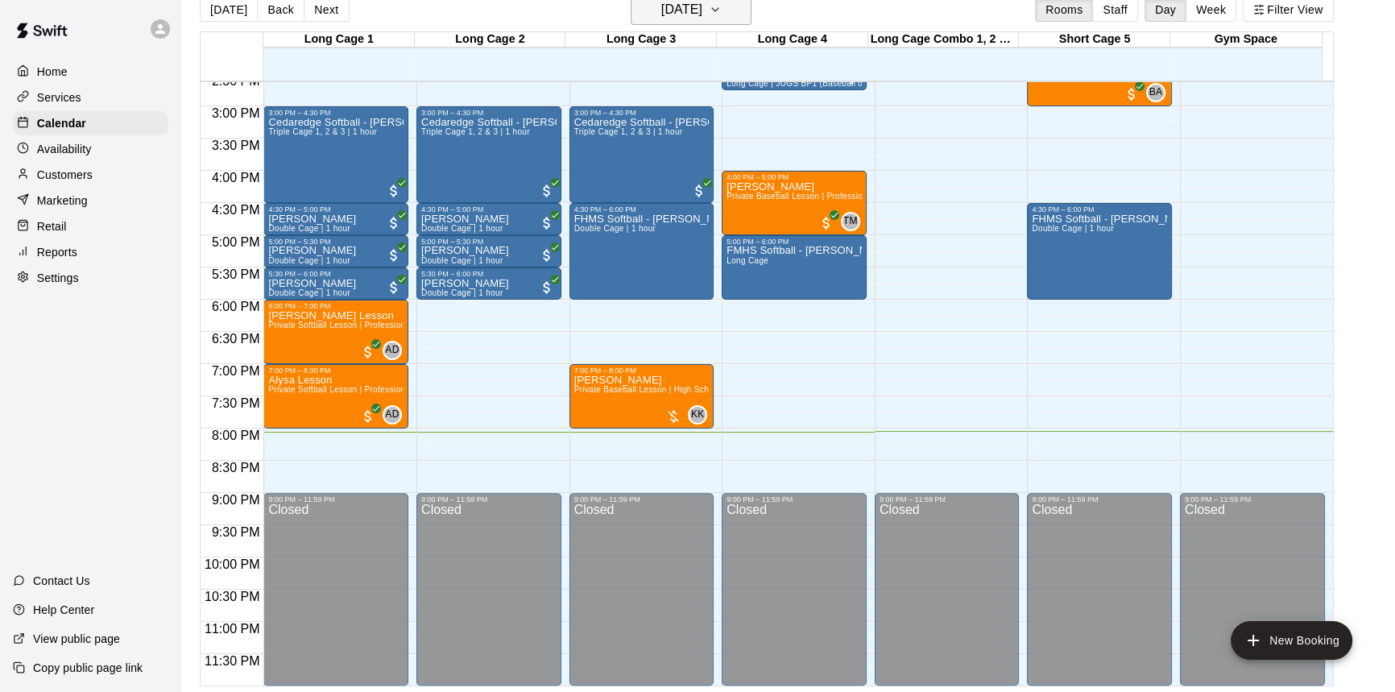
click at [661, 6] on h6 "[DATE]" at bounding box center [681, 9] width 41 height 23
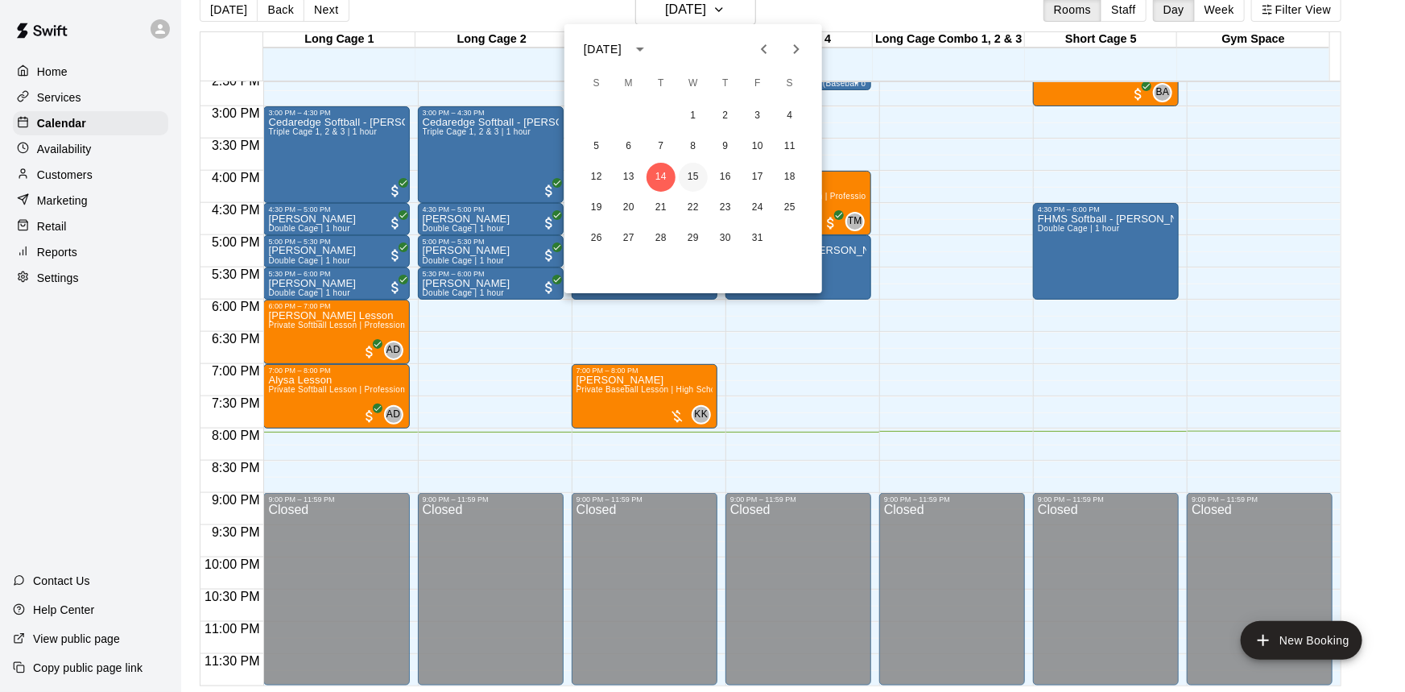
click at [689, 176] on button "15" at bounding box center [693, 177] width 29 height 29
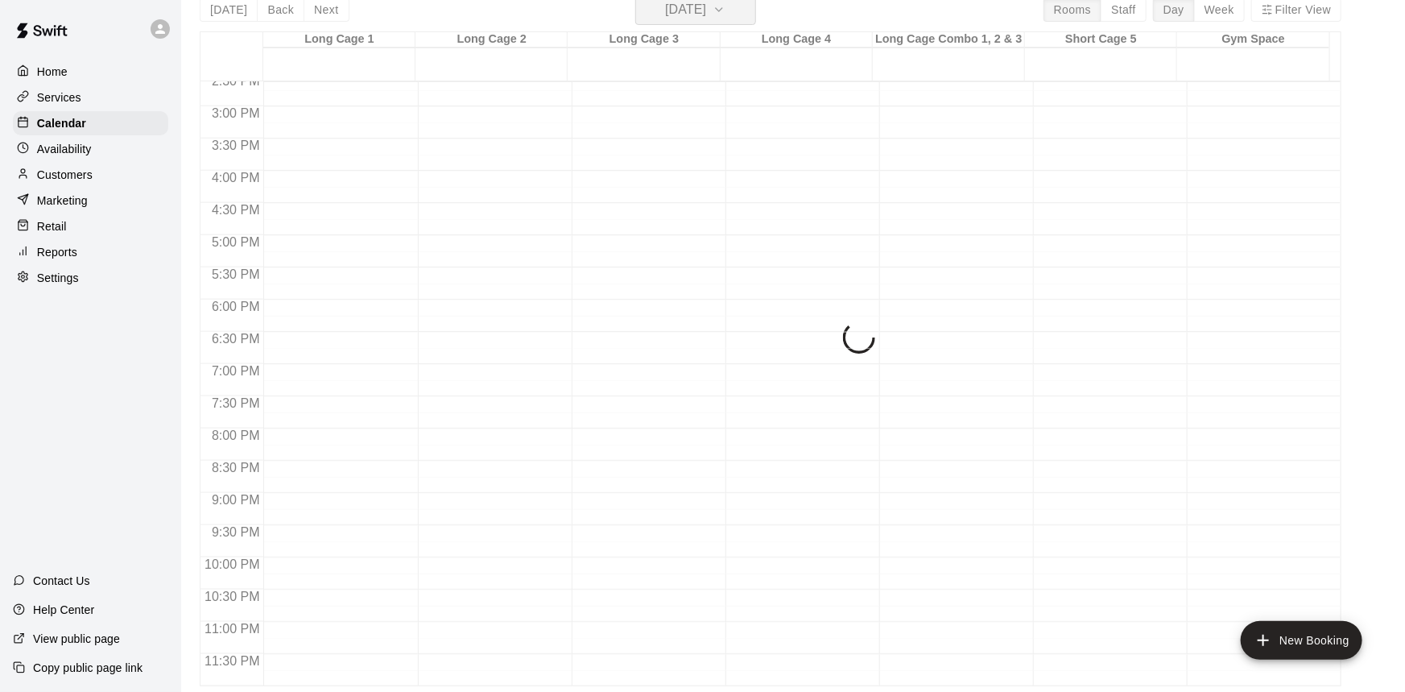
scroll to position [19, 0]
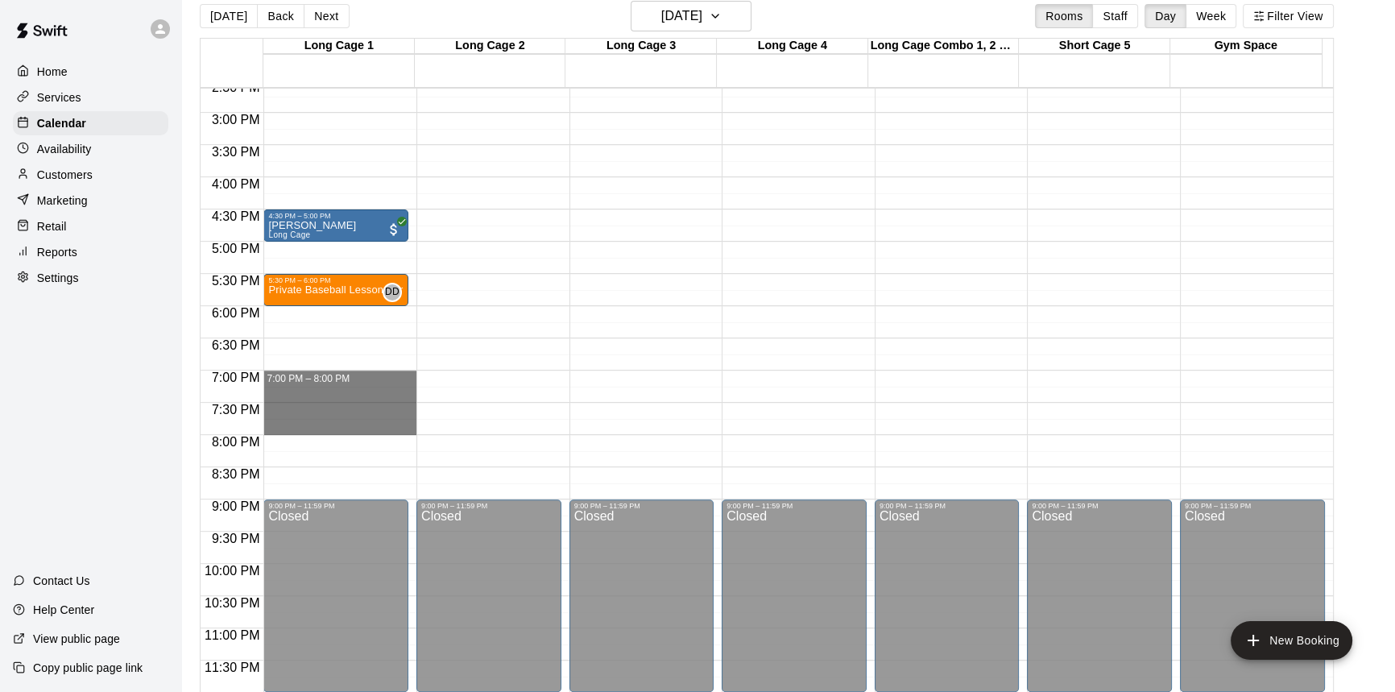
drag, startPoint x: 309, startPoint y: 375, endPoint x: 325, endPoint y: 432, distance: 59.2
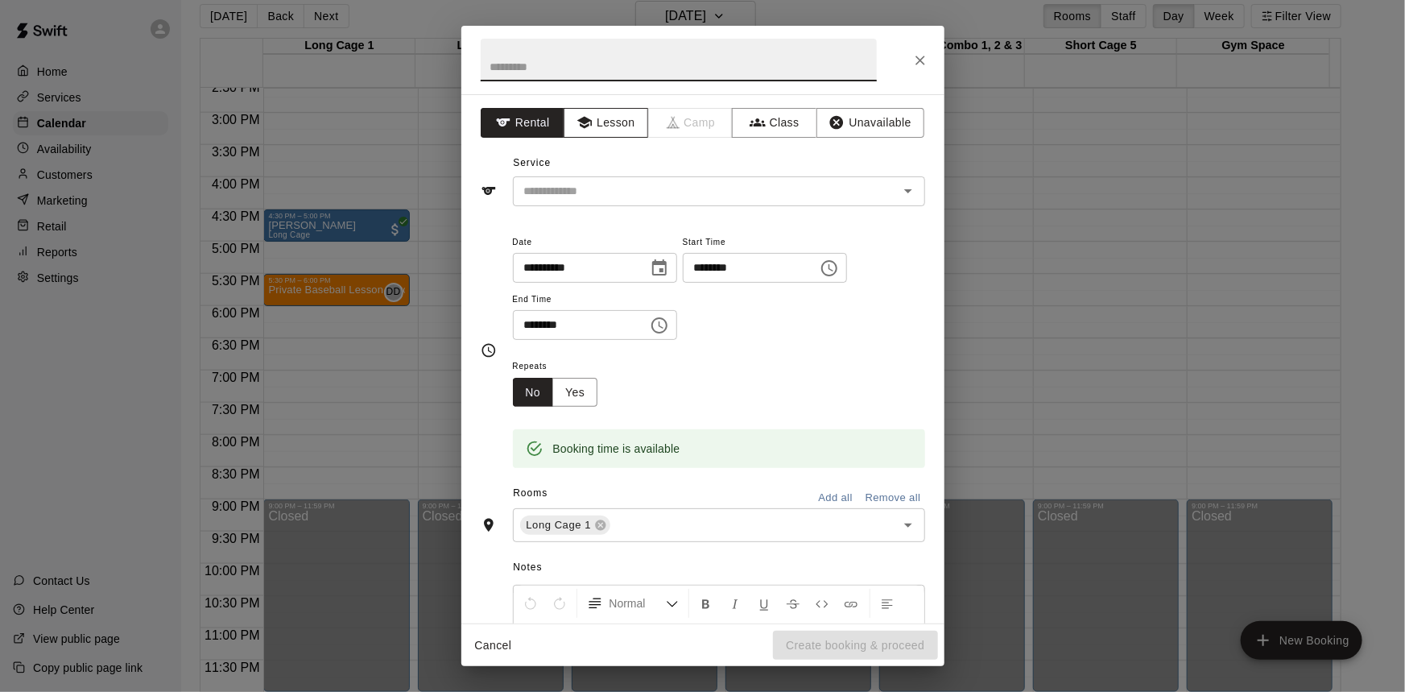
click at [620, 126] on button "Lesson" at bounding box center [606, 123] width 85 height 30
click at [609, 188] on input "text" at bounding box center [695, 191] width 355 height 20
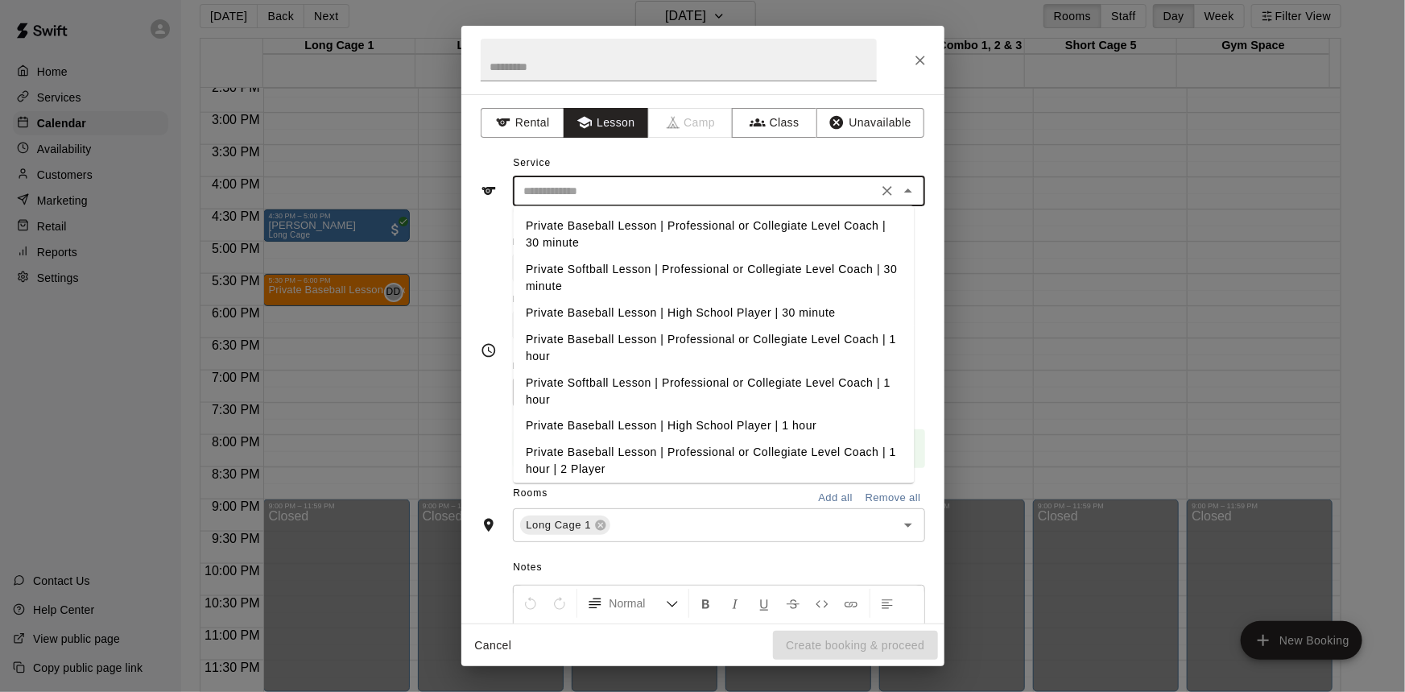
scroll to position [0, 0]
click at [602, 389] on li "Private Softball Lesson | Professional or Collegiate Level Coach | 1 hour" at bounding box center [713, 391] width 401 height 43
type input "**********"
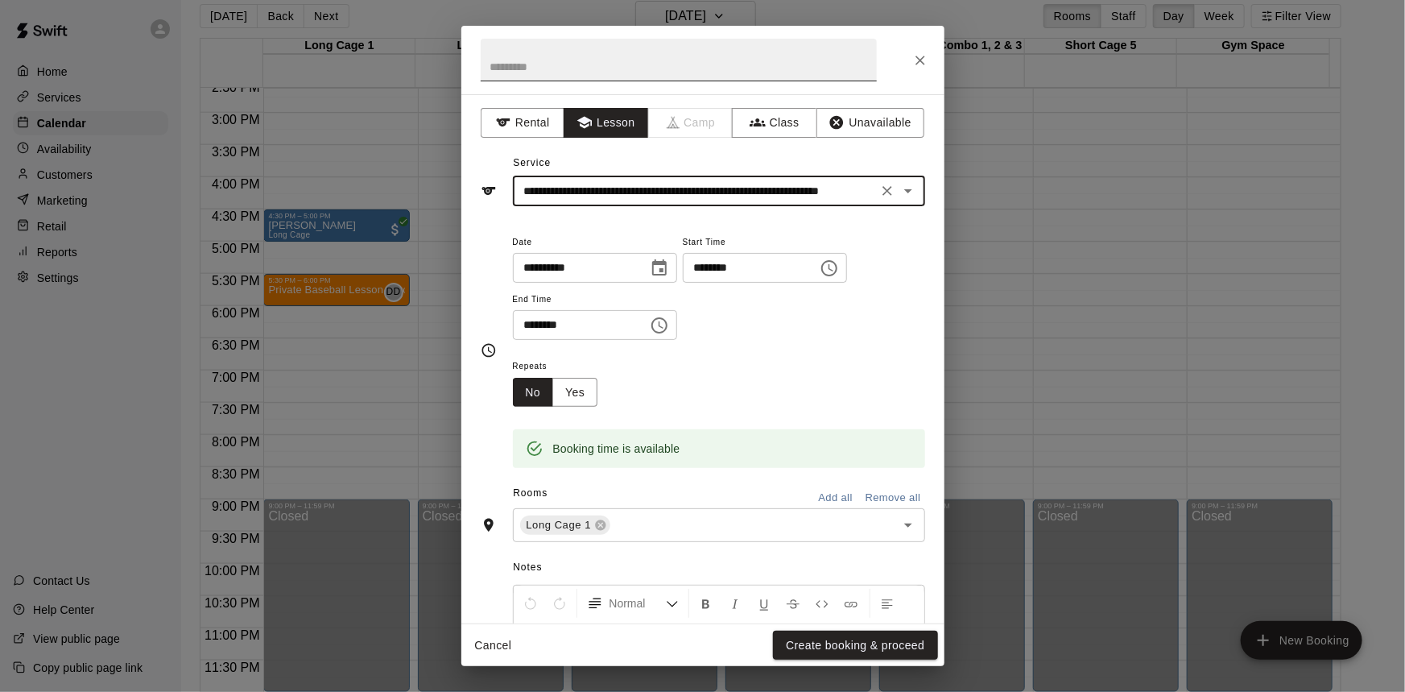
click at [640, 57] on input "text" at bounding box center [679, 60] width 396 height 43
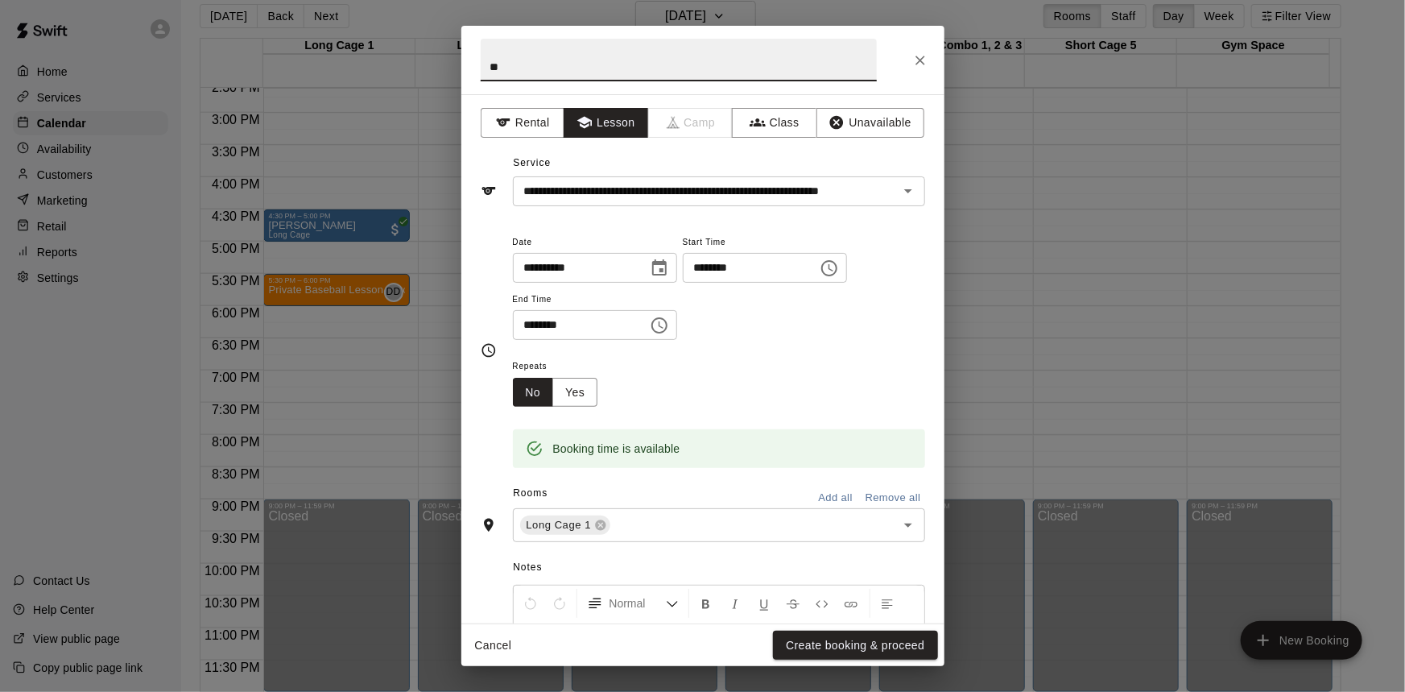
type input "*"
type input "*****"
click at [840, 644] on button "Create booking & proceed" at bounding box center [855, 646] width 164 height 30
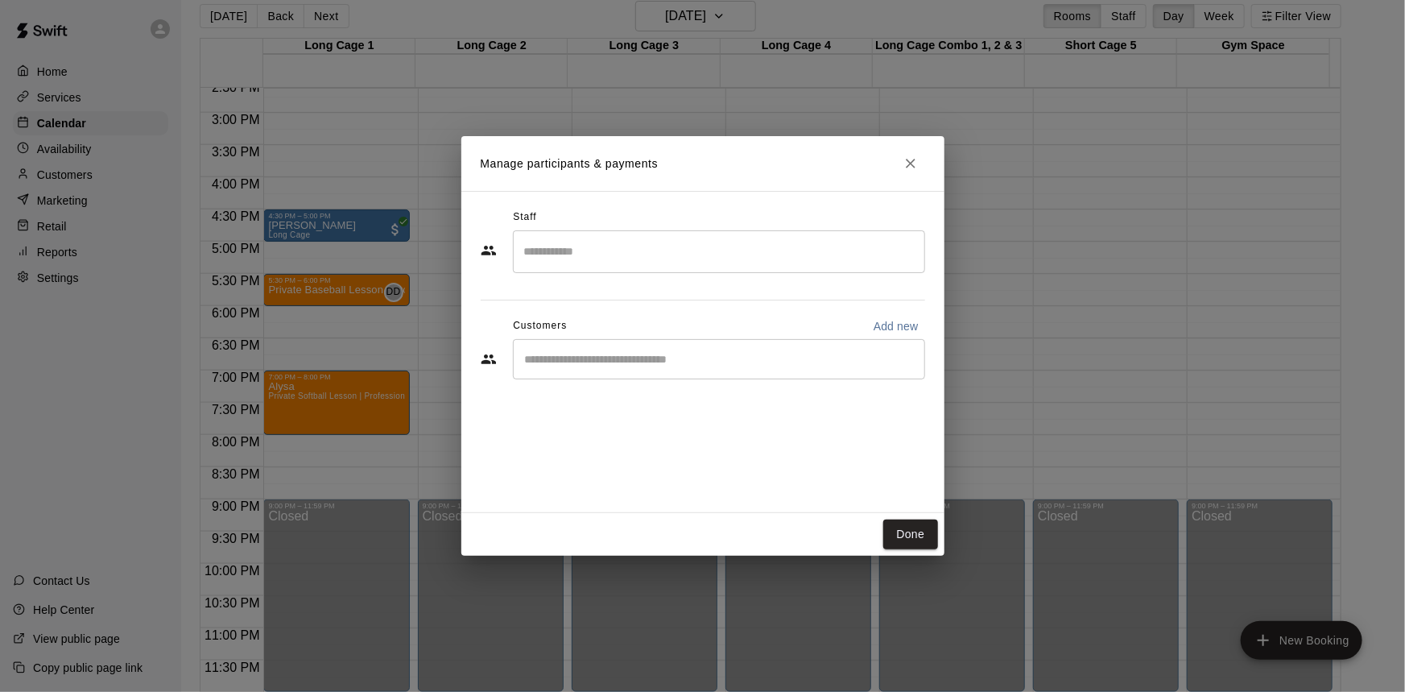
click at [754, 239] on div "​" at bounding box center [719, 251] width 412 height 43
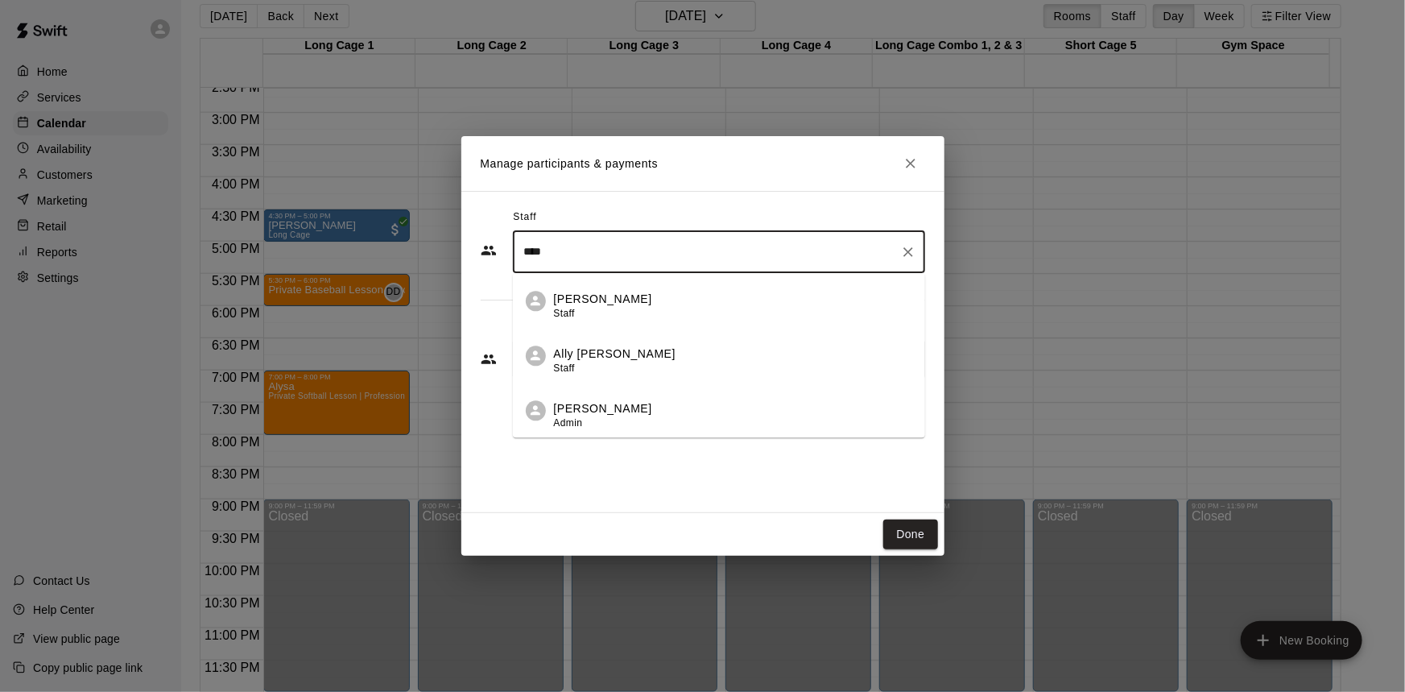
click at [619, 366] on div "Ally [PERSON_NAME] Staff" at bounding box center [733, 361] width 358 height 31
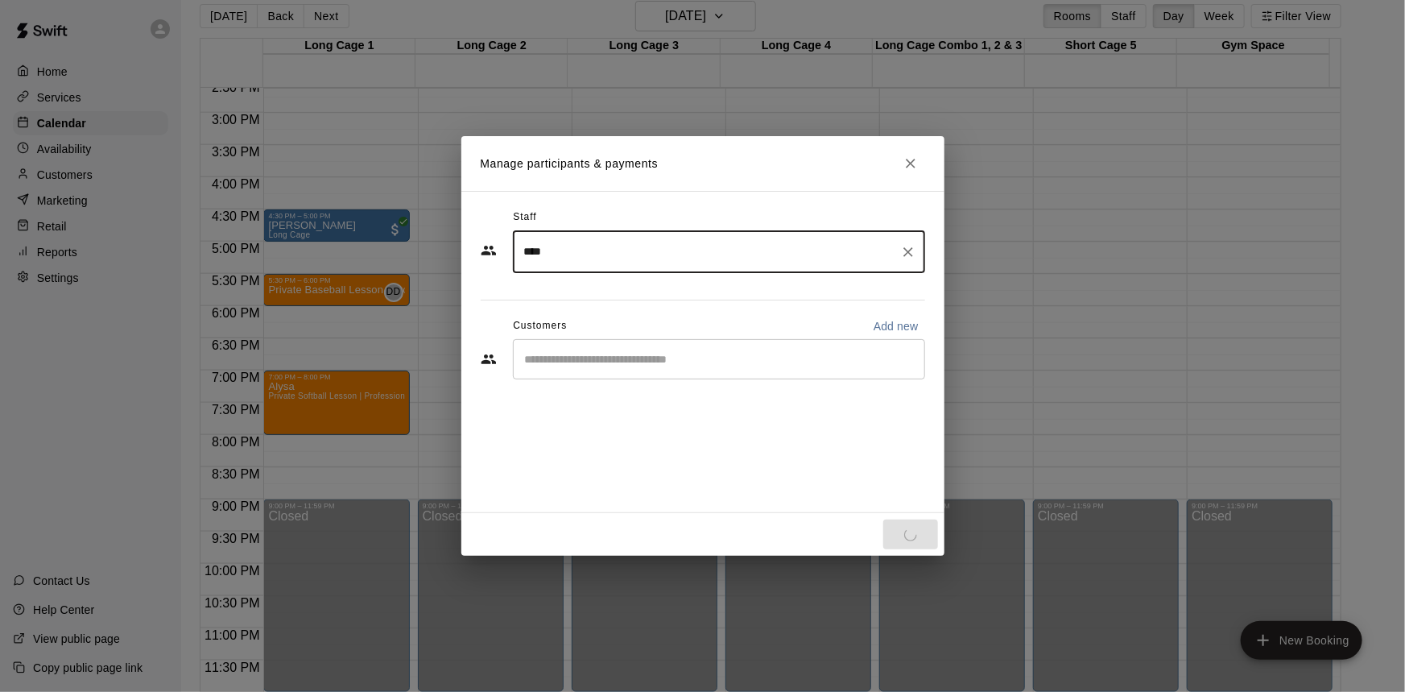
click at [568, 347] on div "​" at bounding box center [719, 359] width 412 height 40
type input "****"
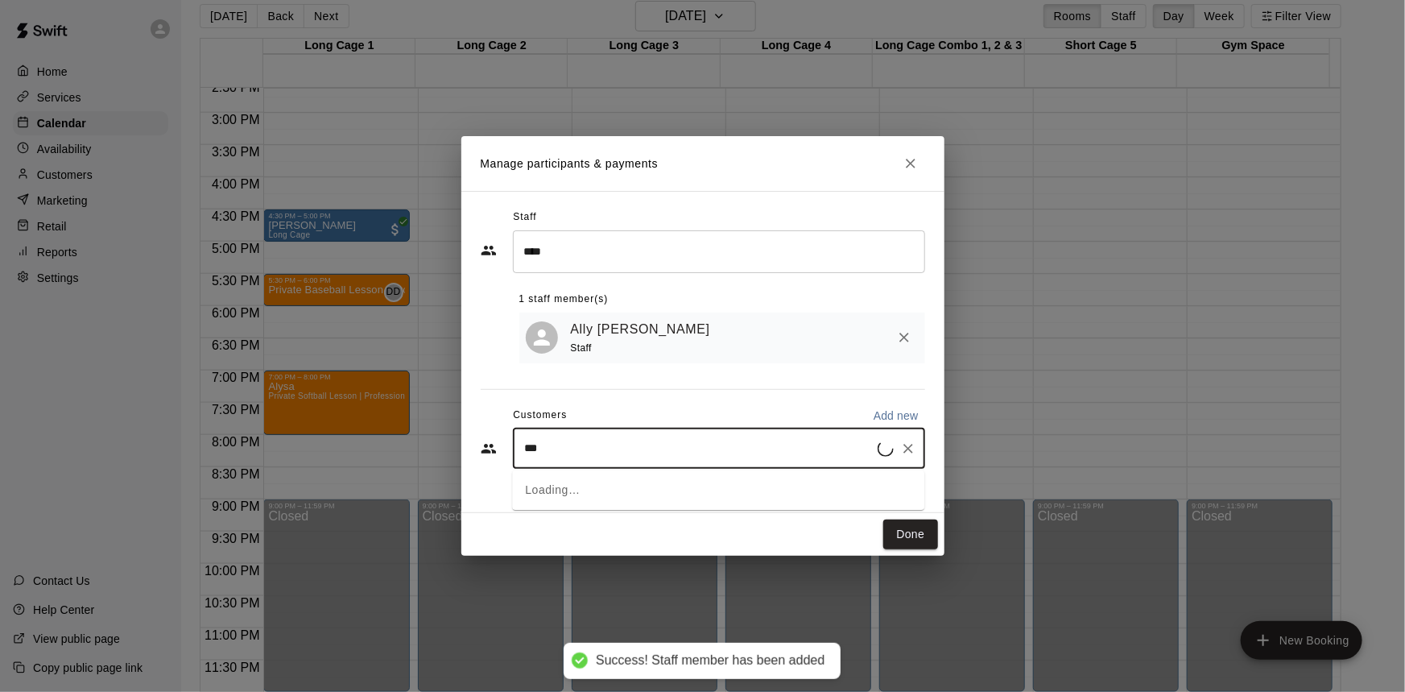
type input "****"
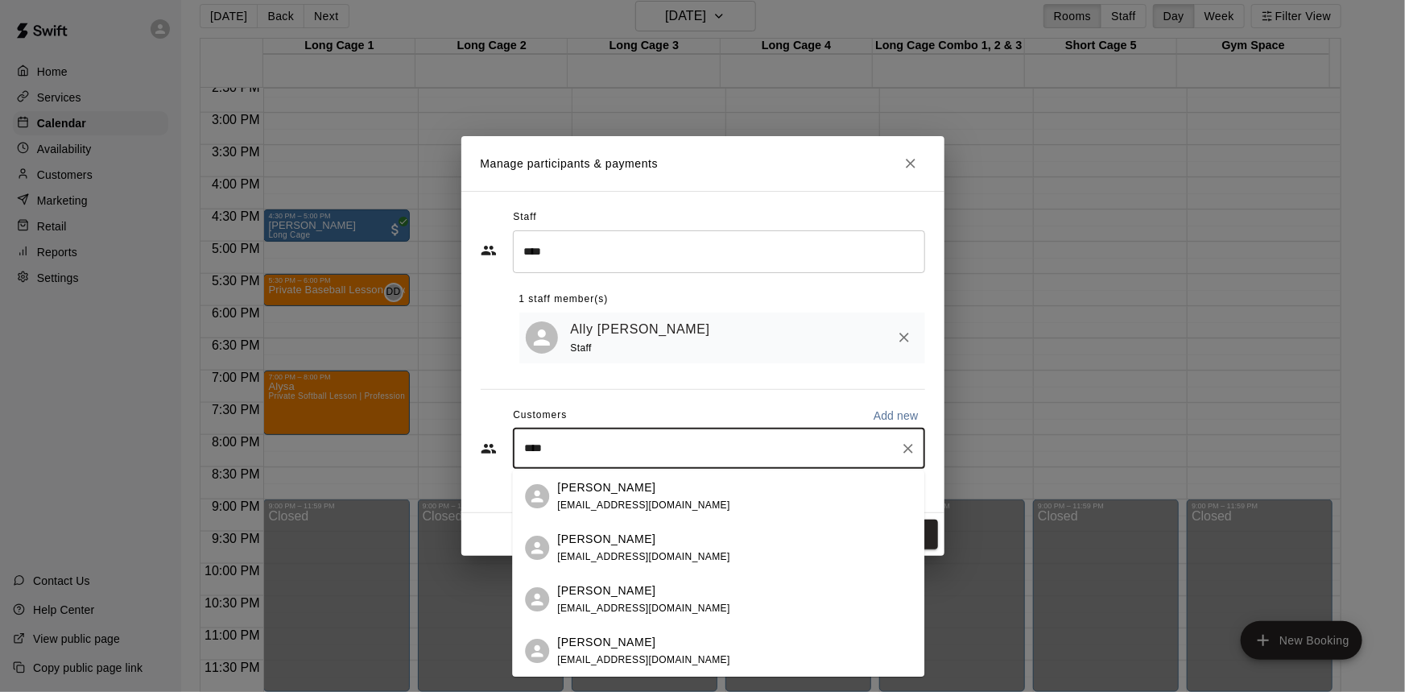
click at [686, 536] on div "[PERSON_NAME] [EMAIL_ADDRESS][DOMAIN_NAME]" at bounding box center [734, 548] width 354 height 35
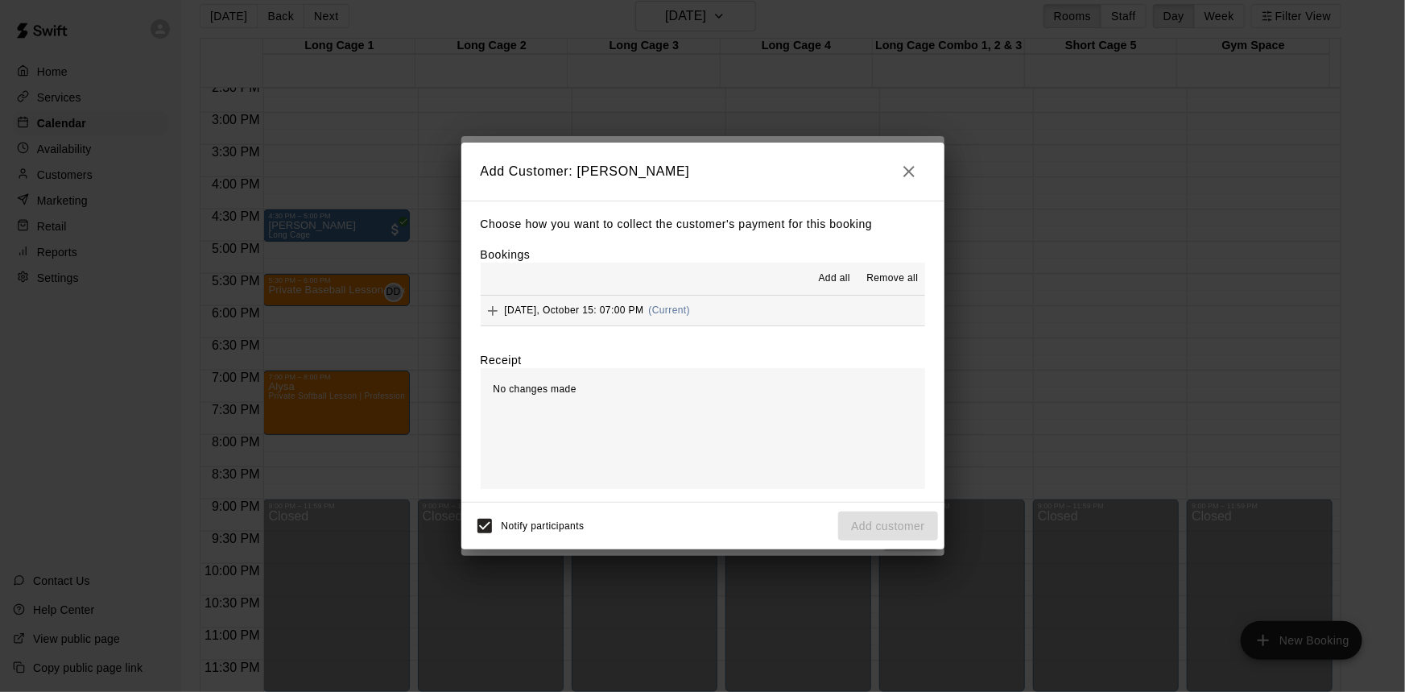
click at [780, 313] on button "[DATE], October 15: 07:00 PM (Current)" at bounding box center [703, 311] width 445 height 30
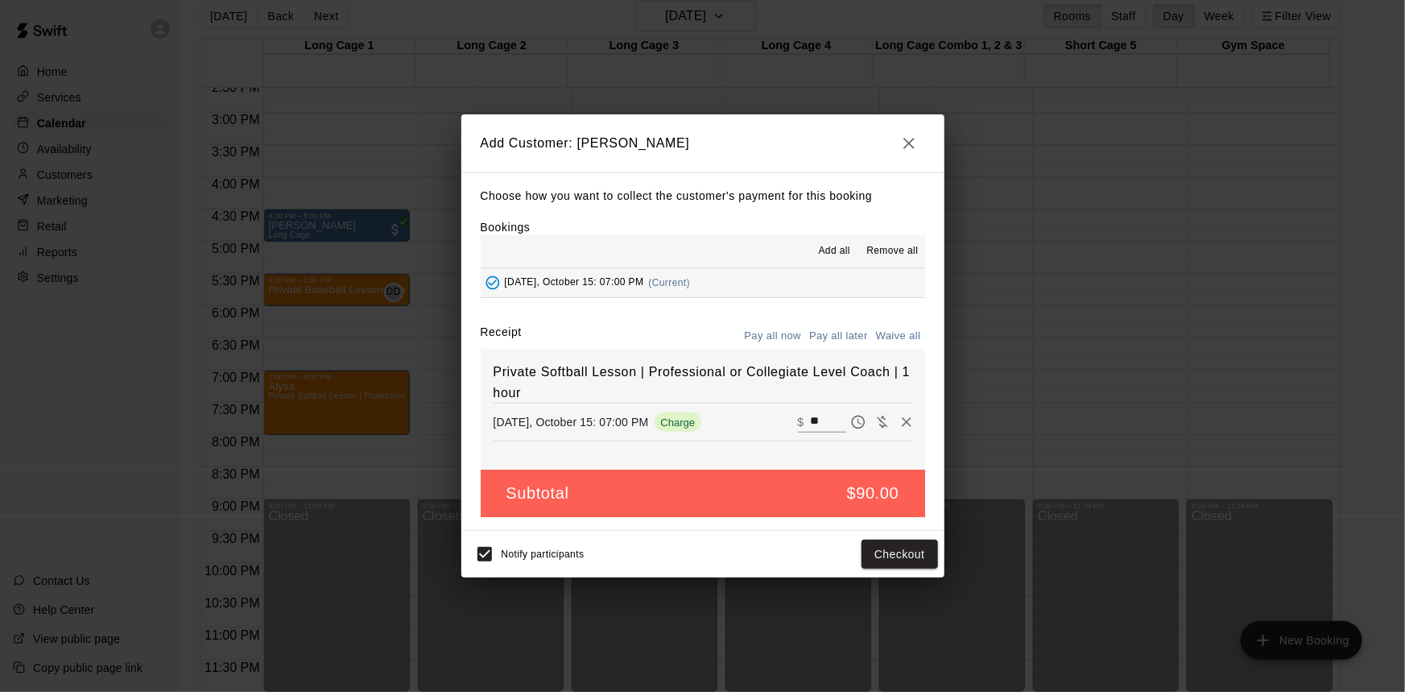
click at [902, 145] on icon "button" at bounding box center [909, 143] width 19 height 19
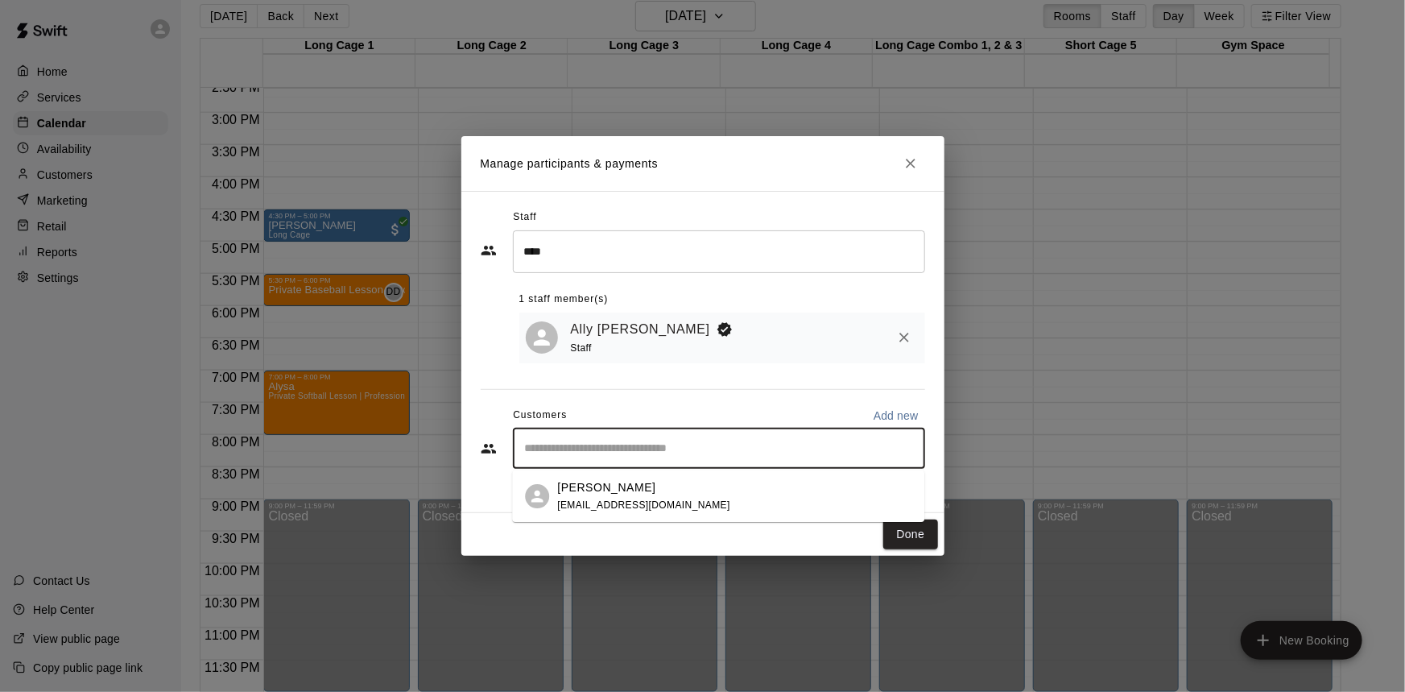
click at [711, 445] on input "Start typing to search customers..." at bounding box center [719, 449] width 398 height 16
click at [628, 489] on p "[PERSON_NAME]" at bounding box center [606, 487] width 98 height 17
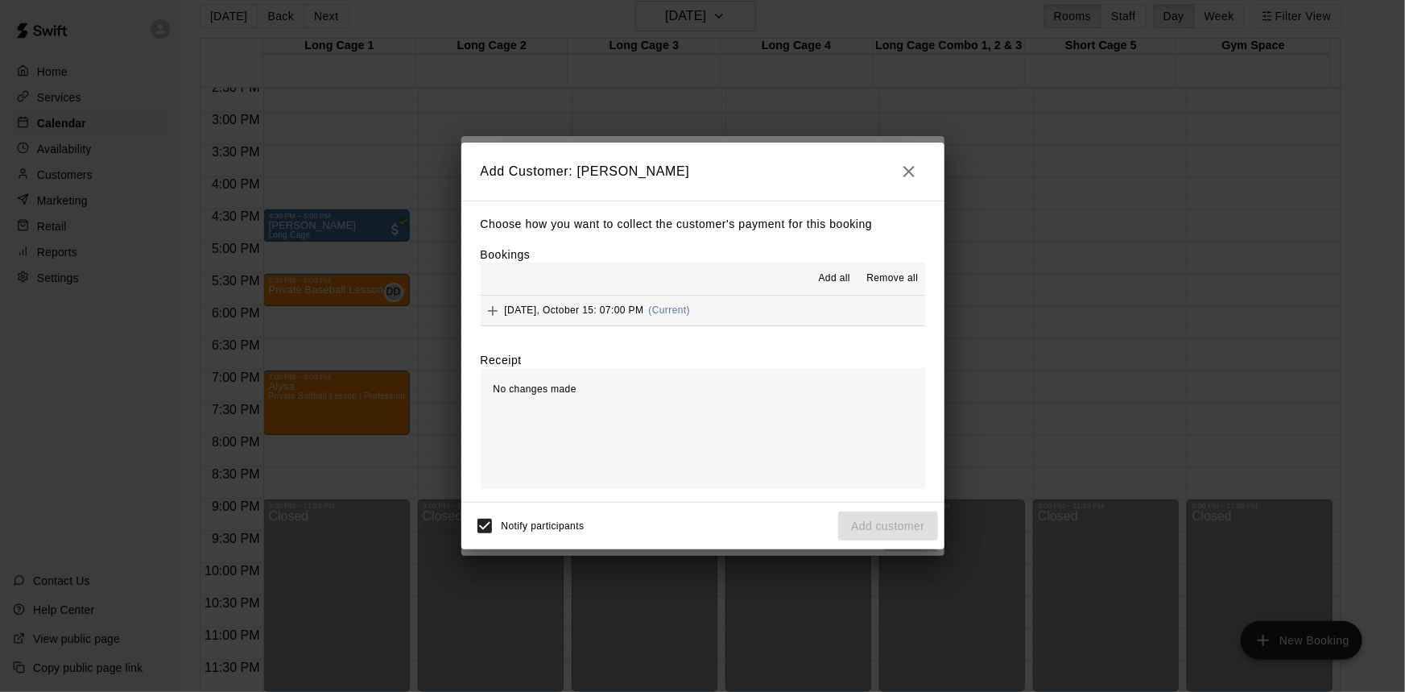
click at [910, 169] on icon "button" at bounding box center [909, 171] width 11 height 11
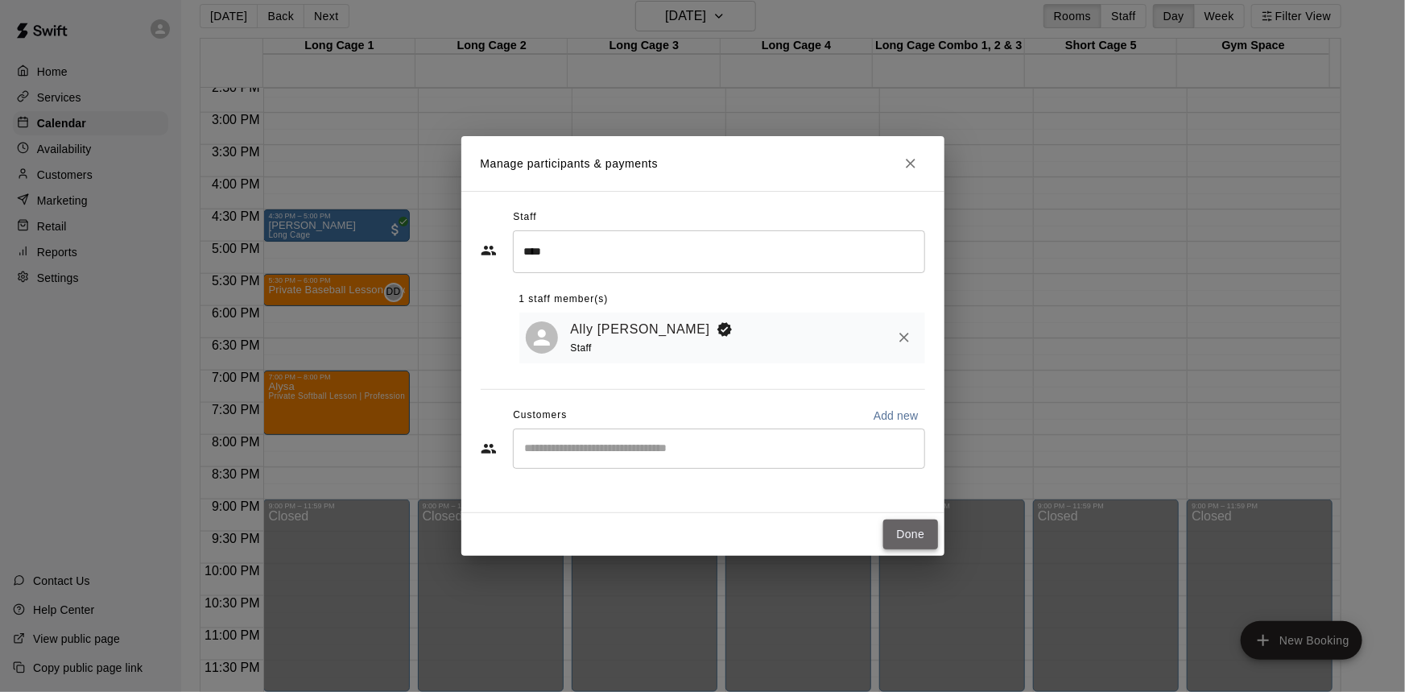
click at [900, 532] on button "Done" at bounding box center [911, 534] width 54 height 30
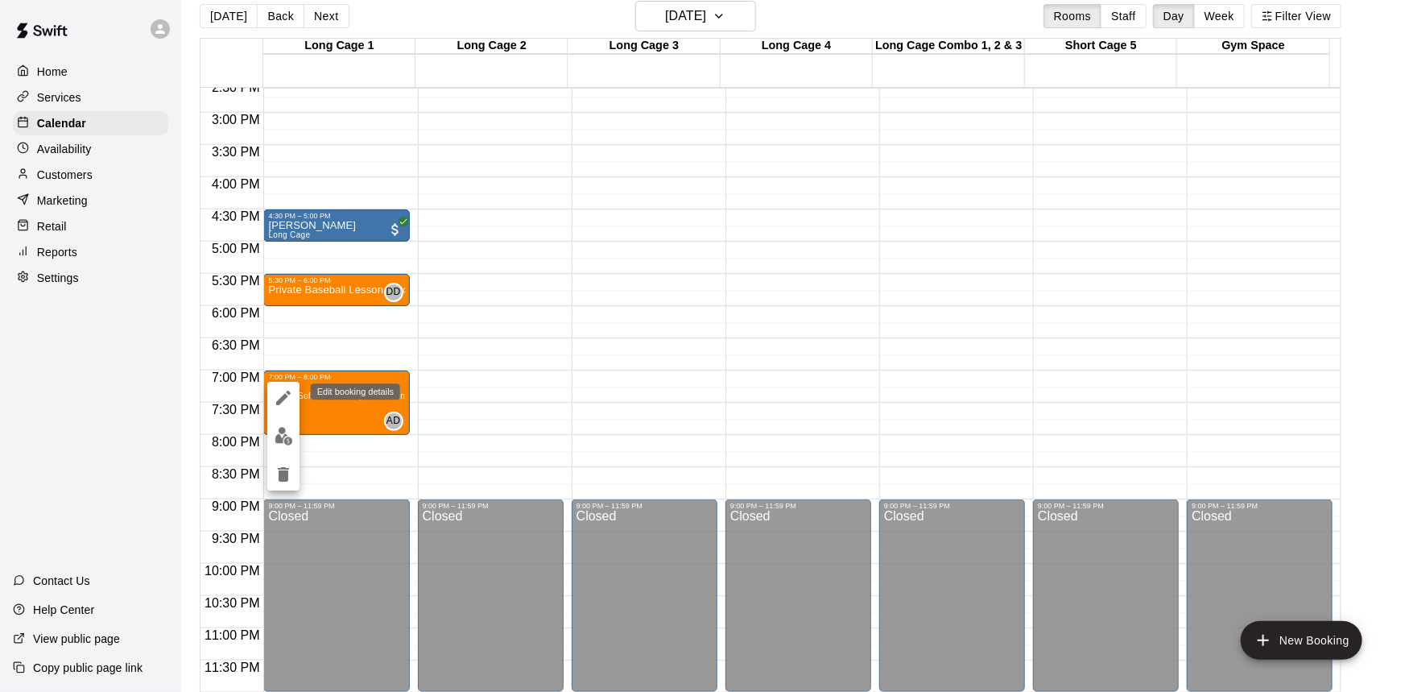
click at [286, 402] on icon "edit" at bounding box center [283, 397] width 19 height 19
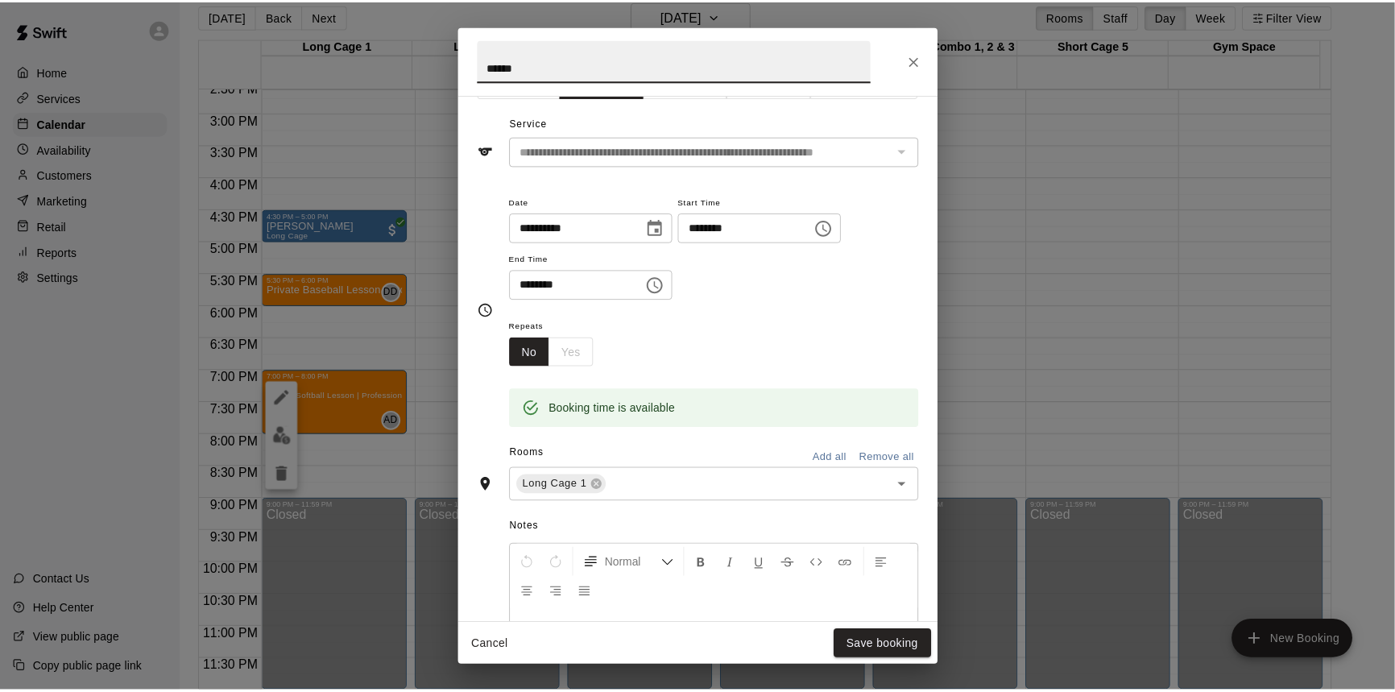
scroll to position [146, 0]
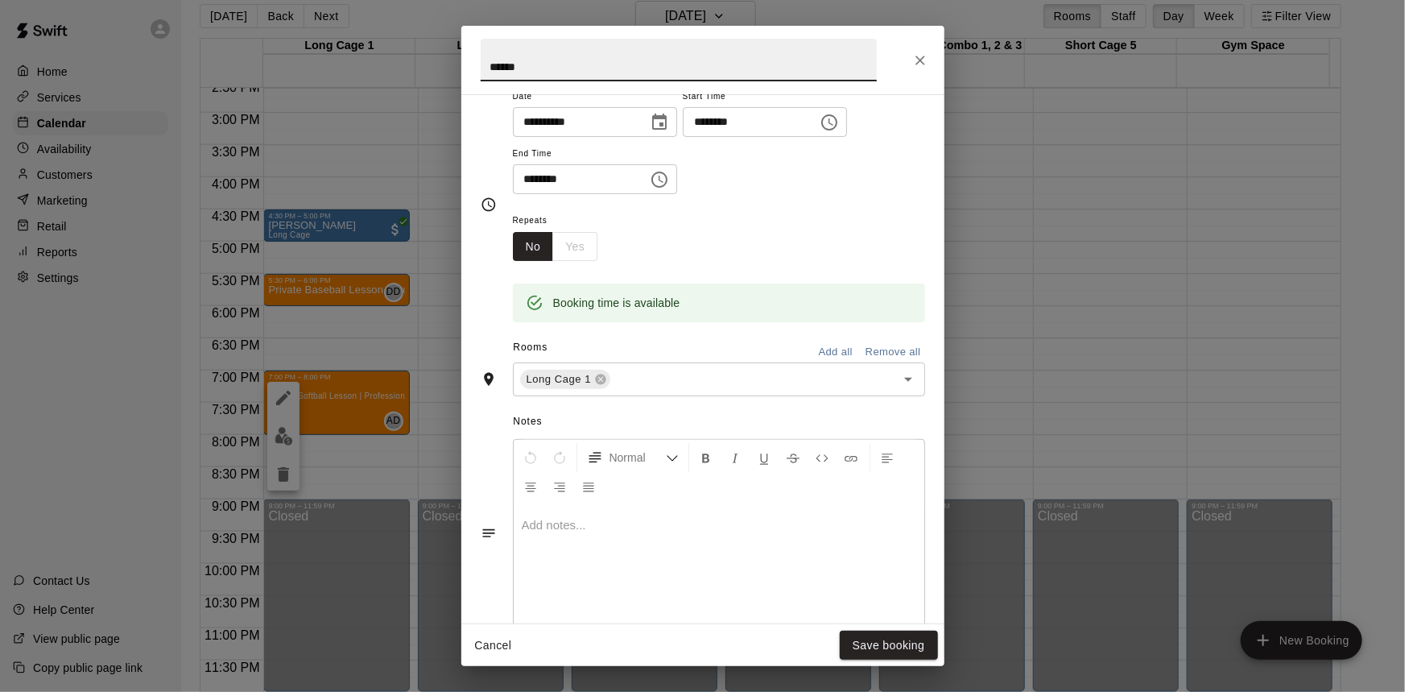
click at [499, 638] on button "Cancel" at bounding box center [494, 646] width 52 height 30
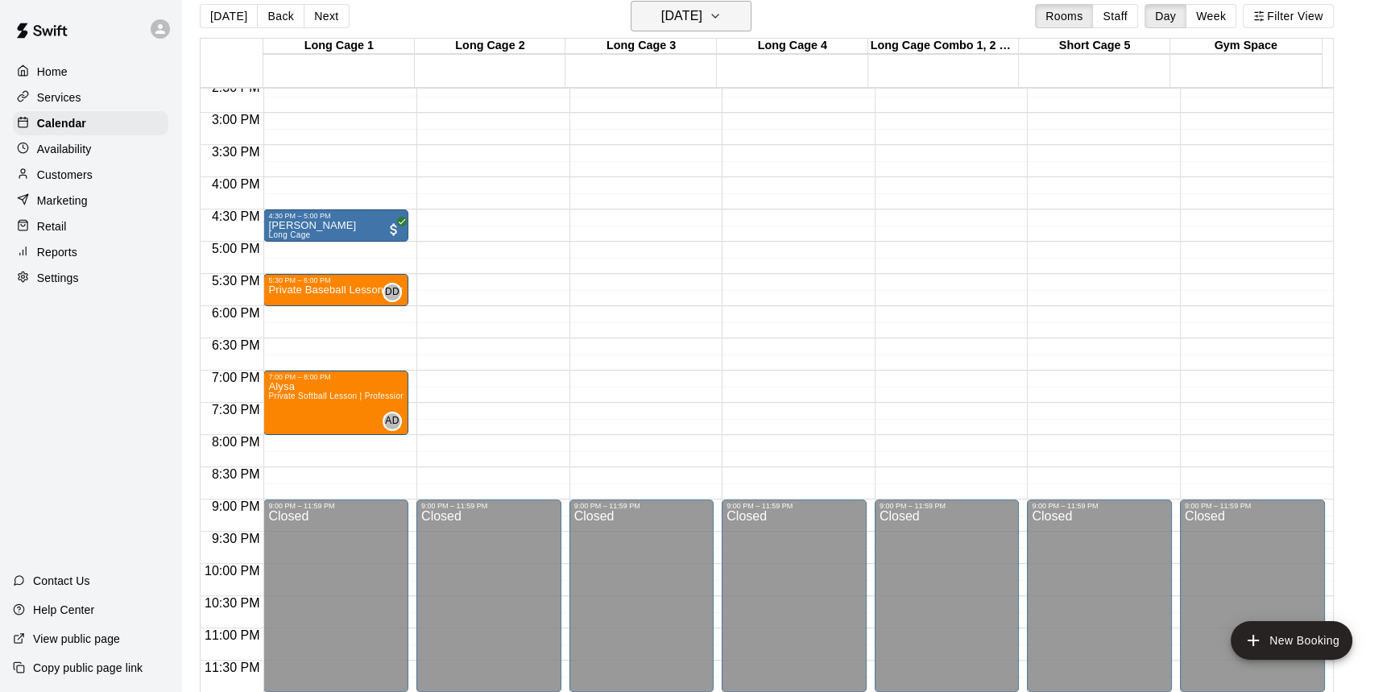
click at [702, 5] on h6 "[DATE]" at bounding box center [681, 16] width 41 height 23
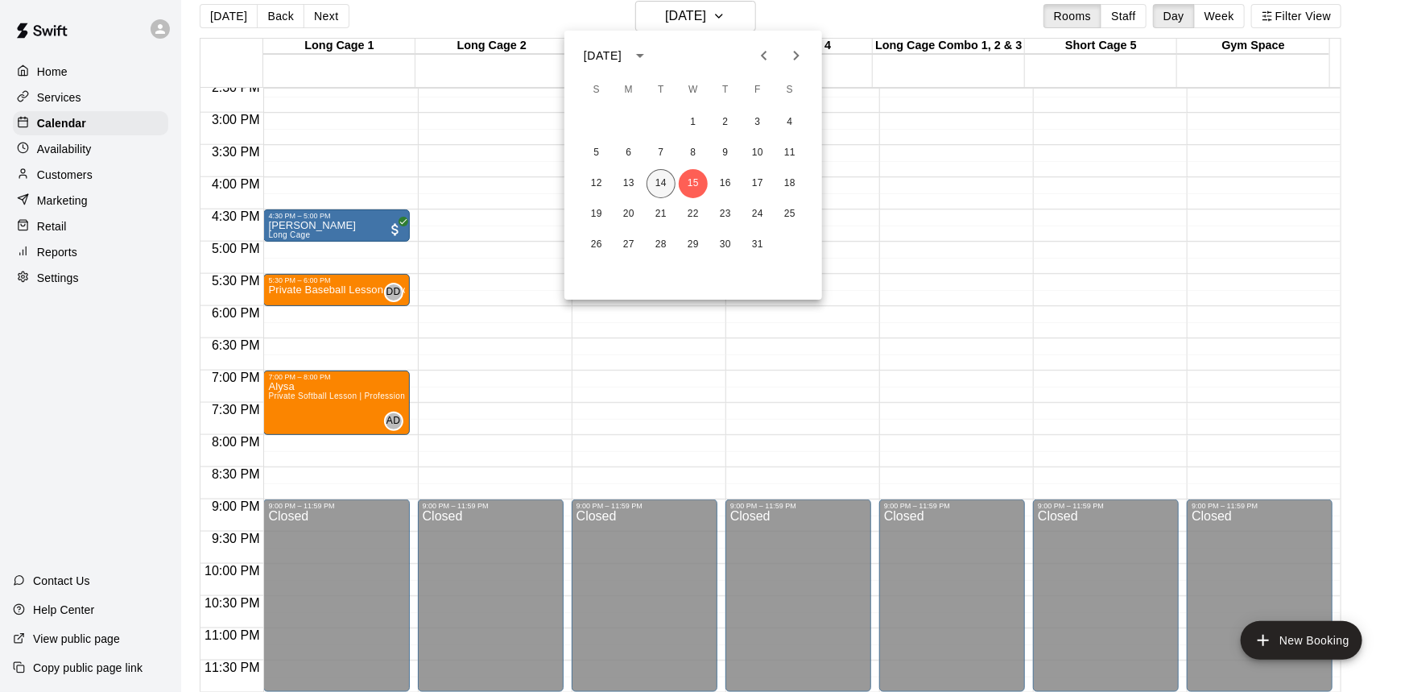
click at [662, 184] on button "14" at bounding box center [661, 183] width 29 height 29
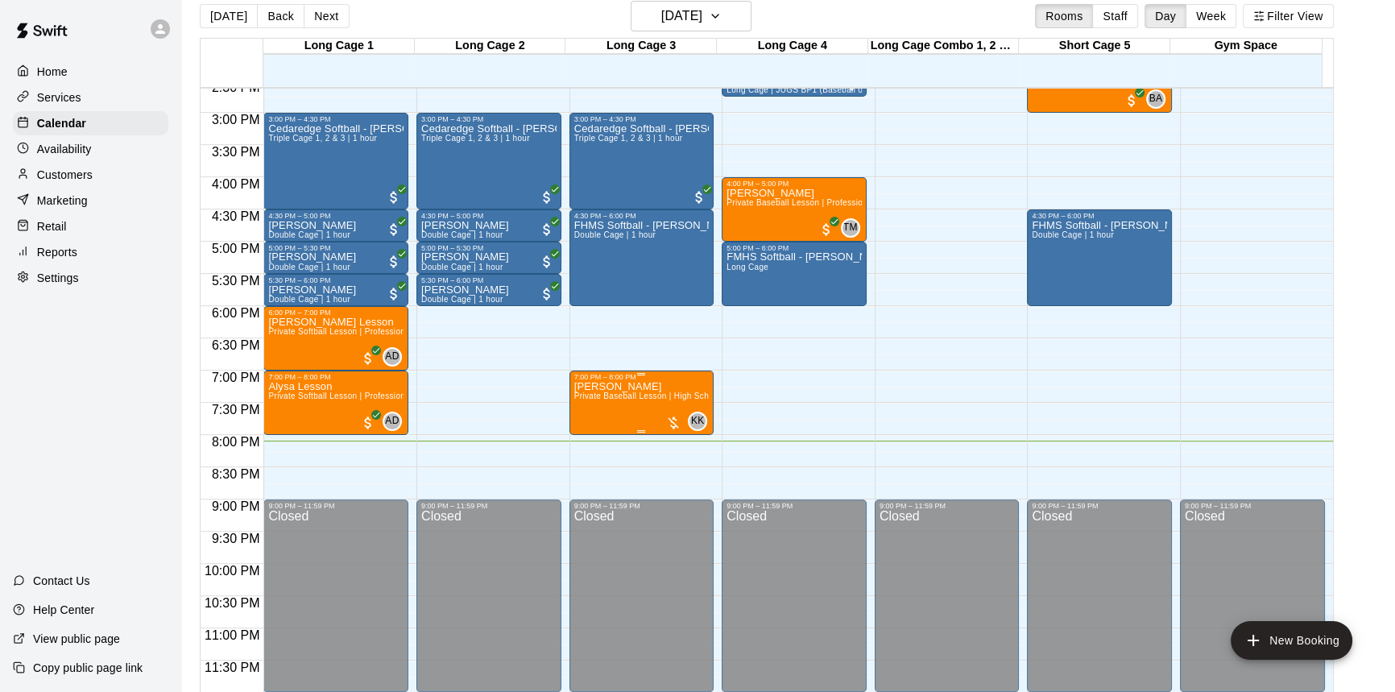
click at [690, 396] on span "Private Baseball Lesson | High School Player | 1 hour" at bounding box center [676, 395] width 205 height 9
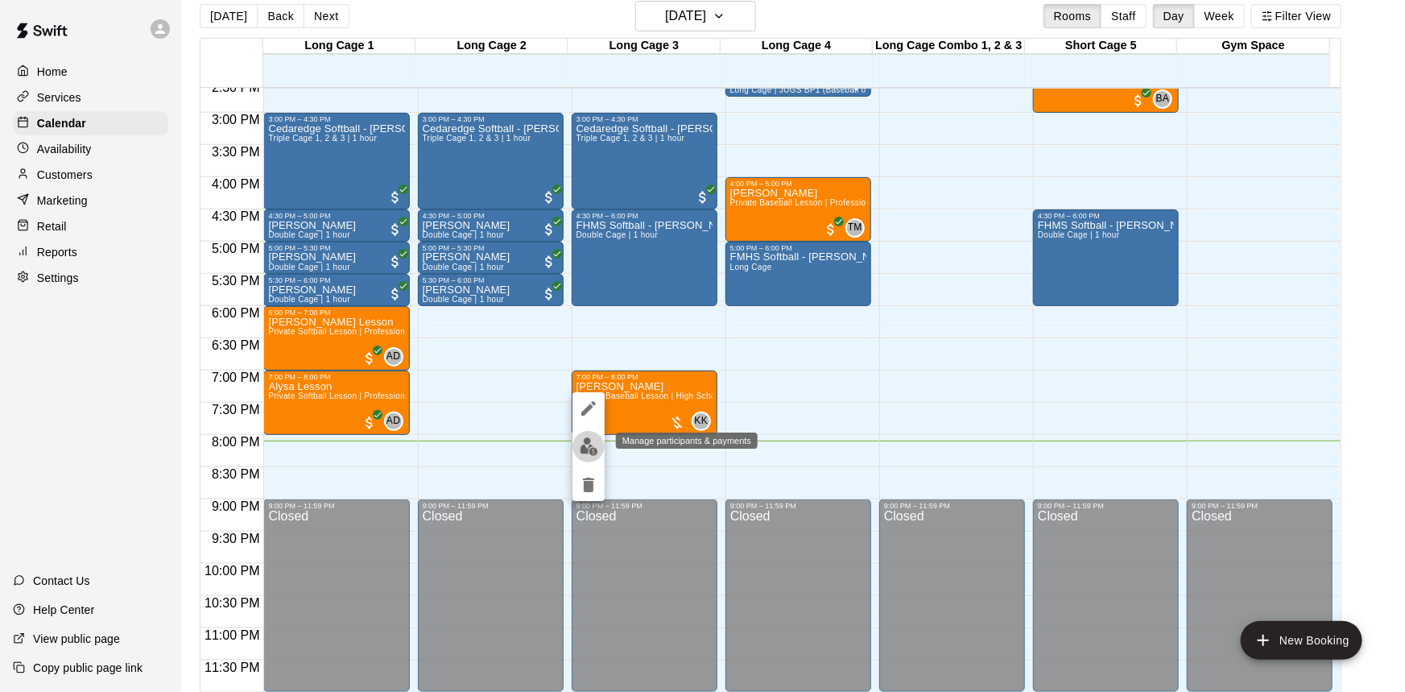
click at [596, 443] on img "edit" at bounding box center [589, 446] width 19 height 19
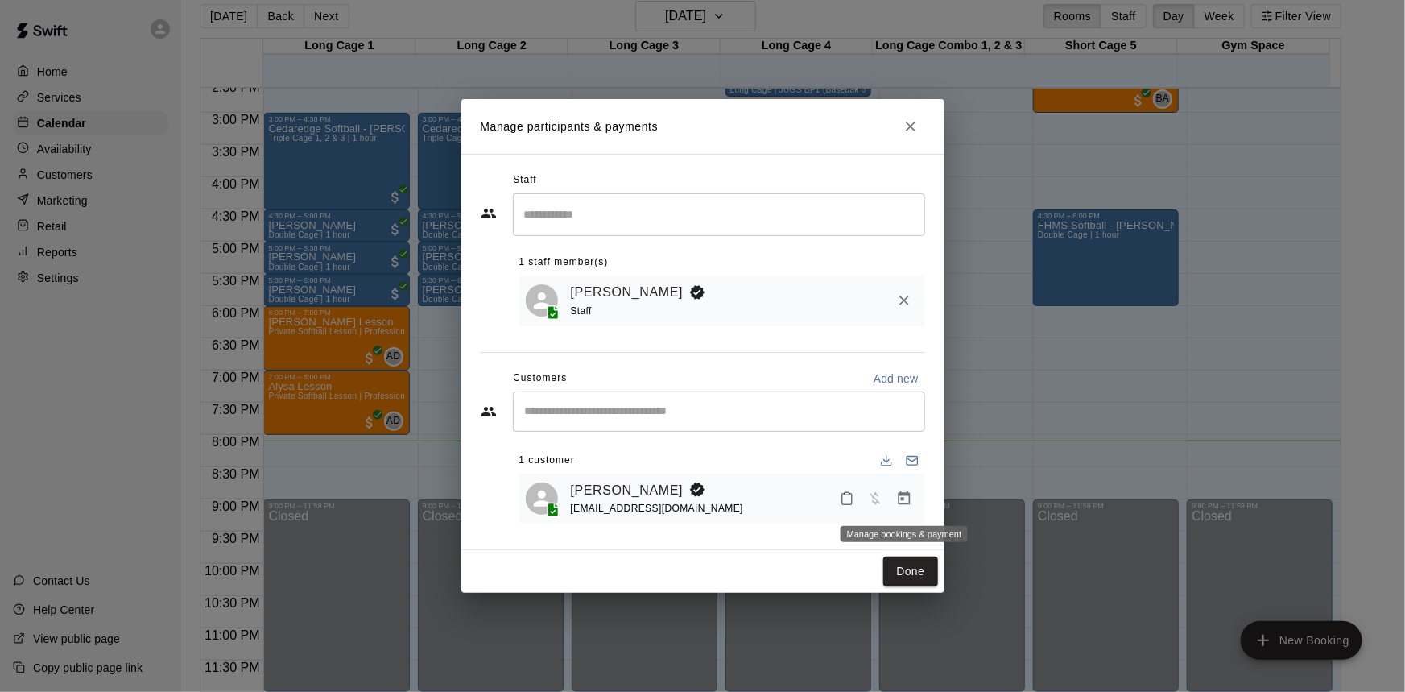
click at [913, 500] on button "Manage bookings & payment" at bounding box center [904, 498] width 29 height 29
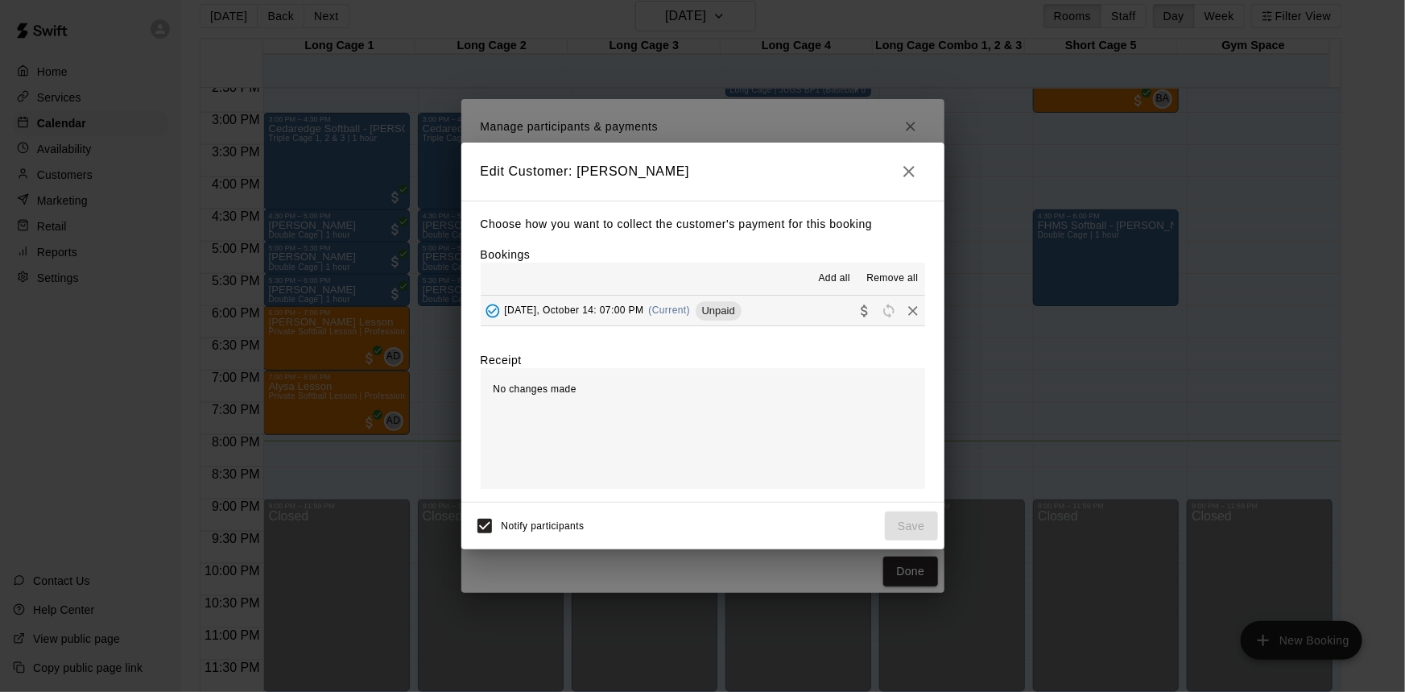
click at [659, 323] on div "[DATE], October 14: 07:00 PM (Current) Unpaid" at bounding box center [611, 311] width 261 height 24
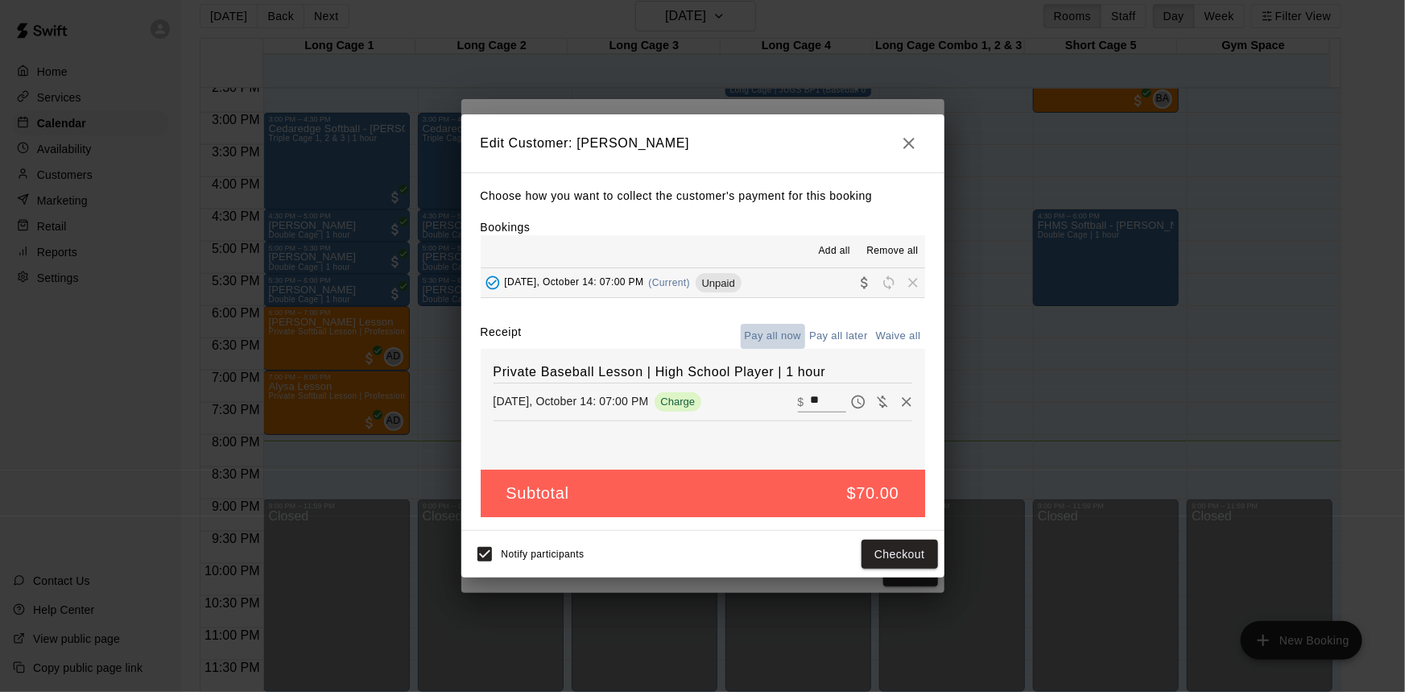
click at [780, 341] on button "Pay all now" at bounding box center [773, 336] width 65 height 25
click at [902, 542] on button "Checkout" at bounding box center [900, 555] width 76 height 30
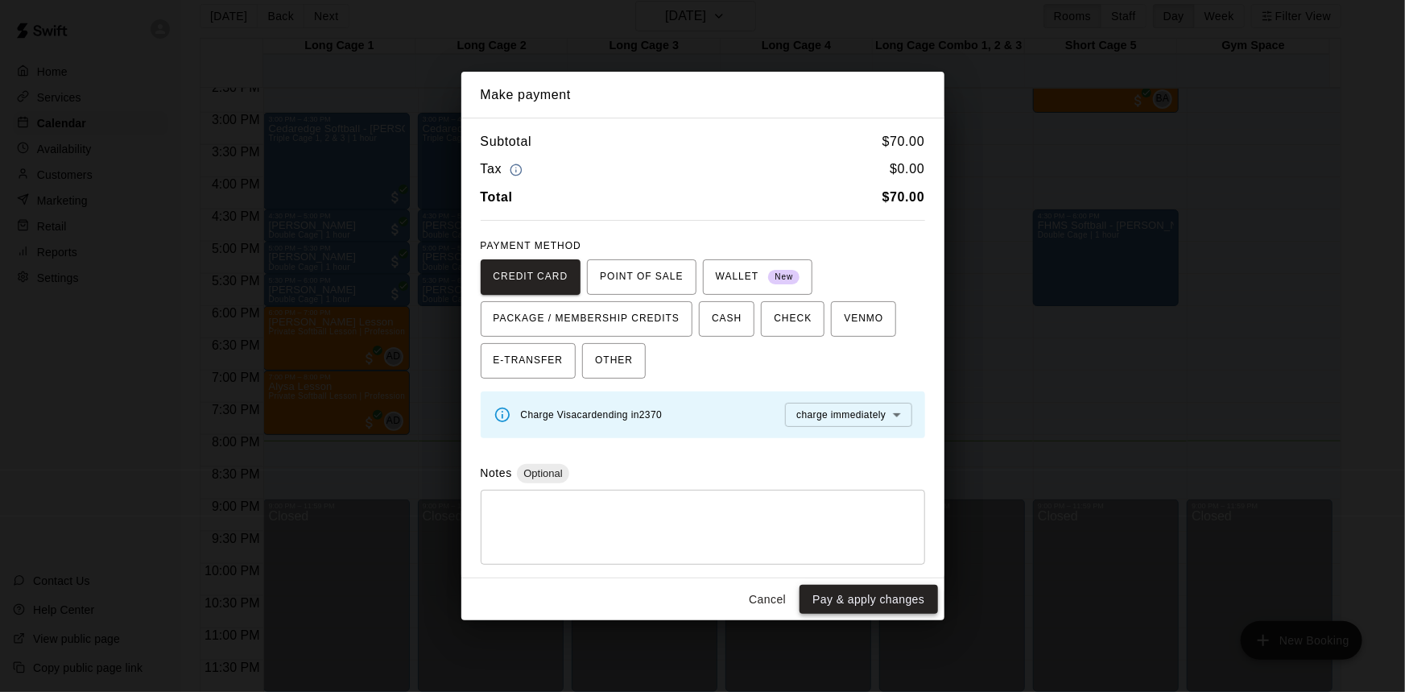
click at [894, 597] on button "Pay & apply changes" at bounding box center [869, 600] width 138 height 30
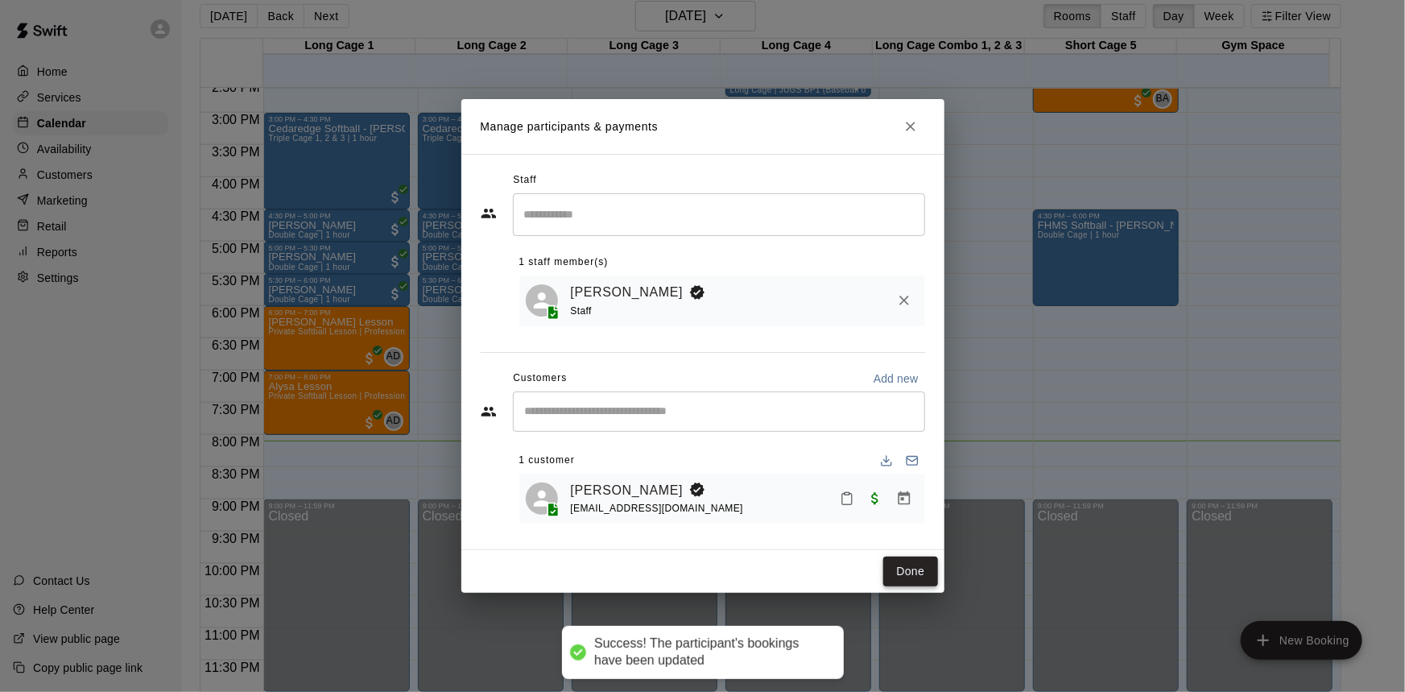
click at [891, 565] on button "Done" at bounding box center [911, 572] width 54 height 30
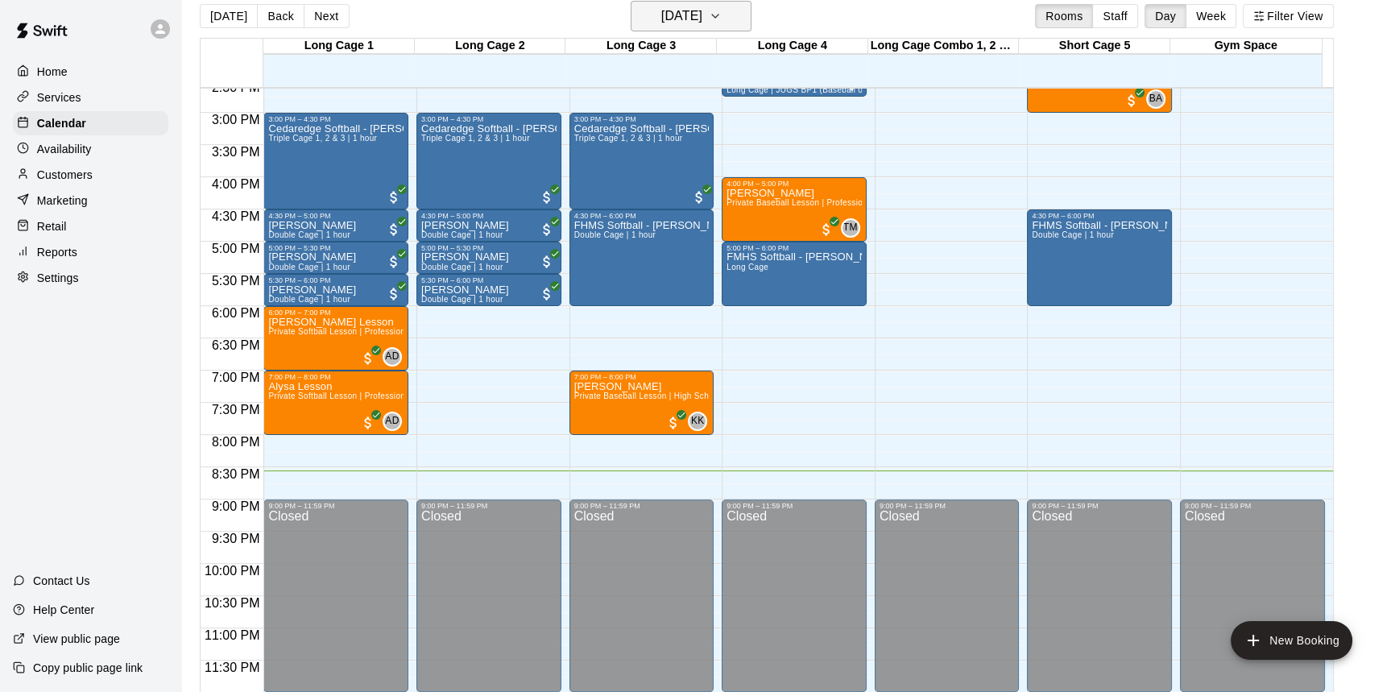
click at [669, 16] on h6 "[DATE]" at bounding box center [681, 16] width 41 height 23
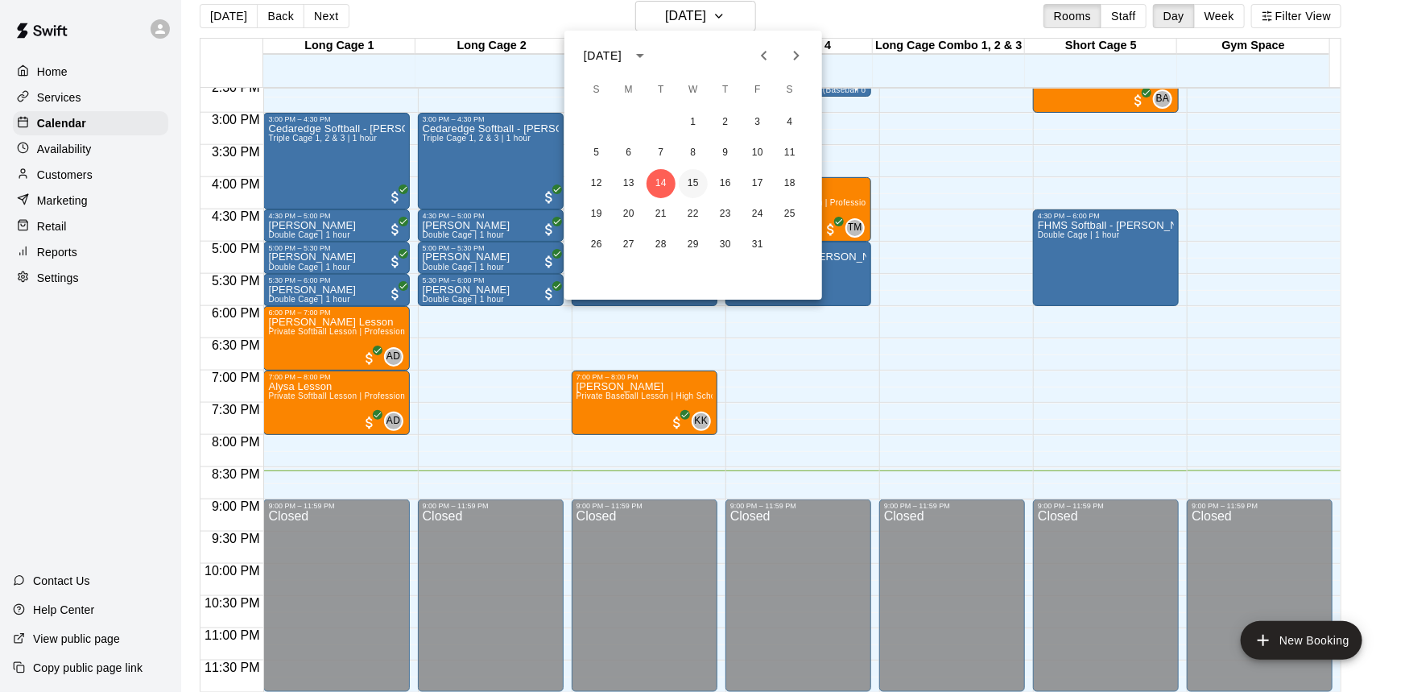
click at [689, 186] on button "15" at bounding box center [693, 183] width 29 height 29
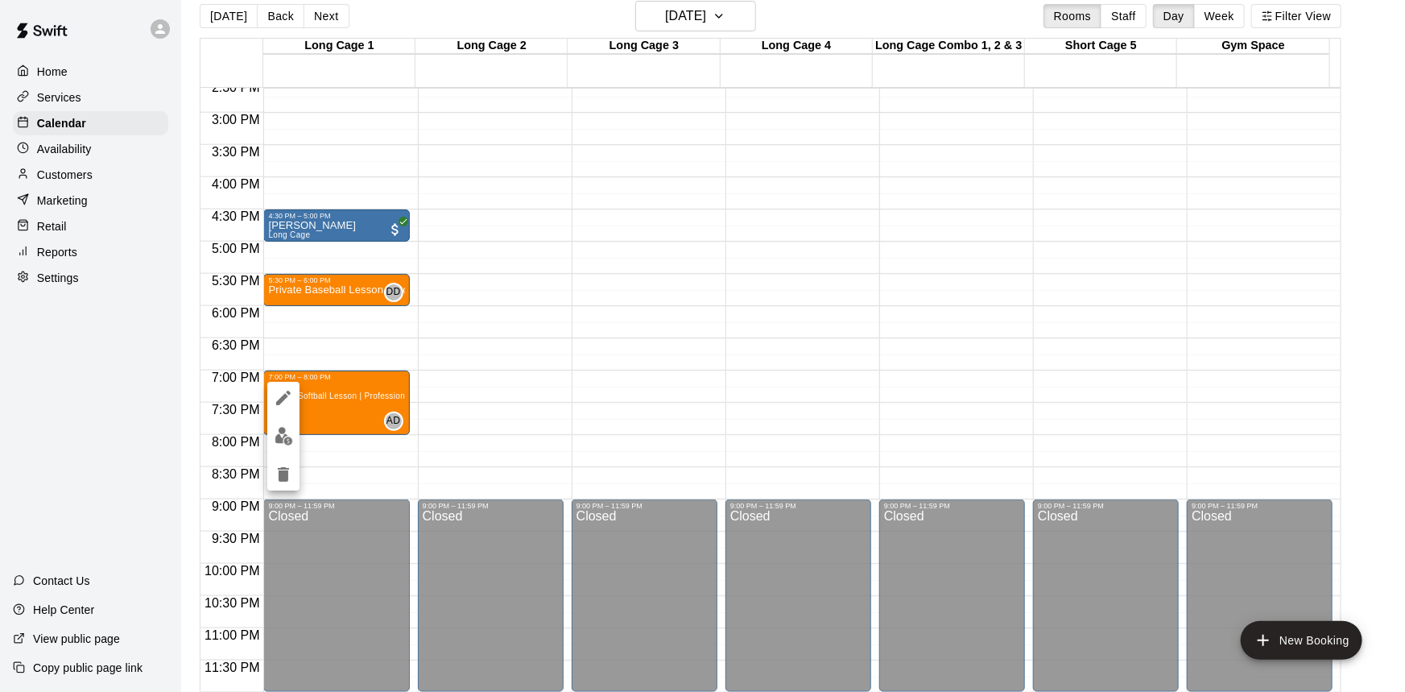
click at [494, 460] on div at bounding box center [702, 346] width 1405 height 692
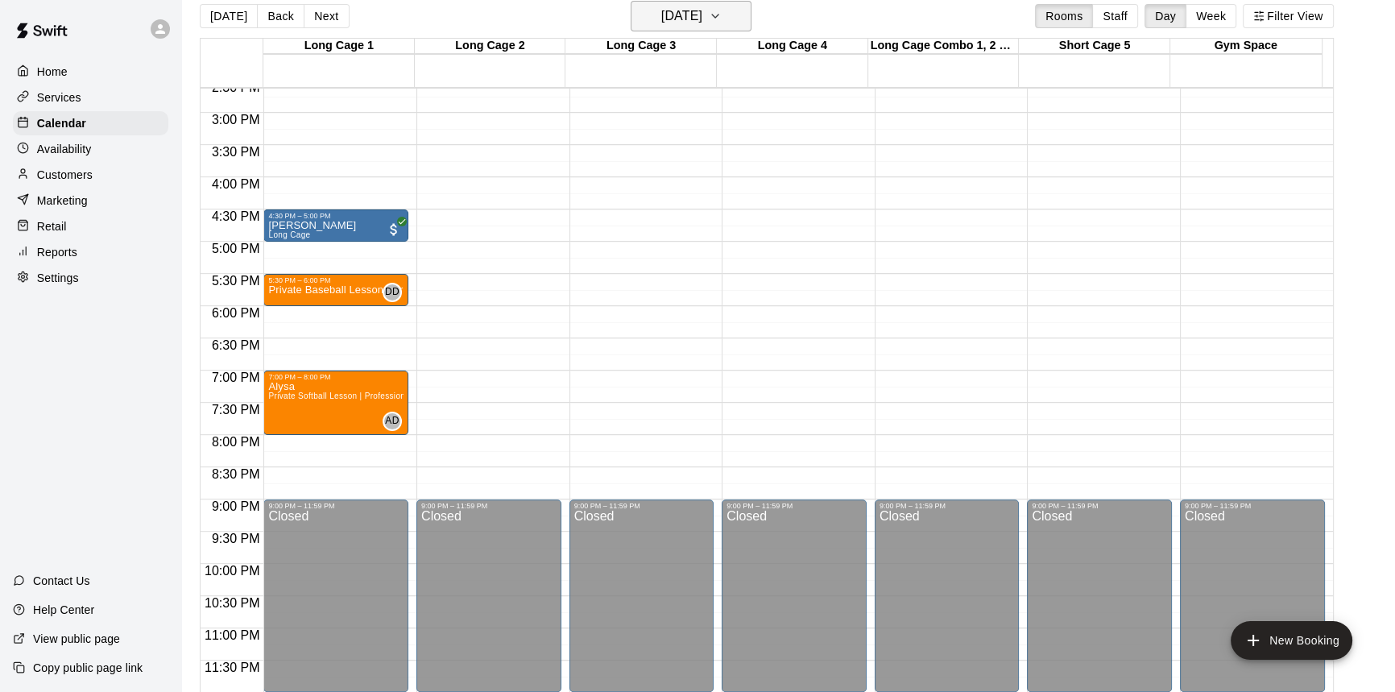
click at [661, 25] on h6 "[DATE]" at bounding box center [681, 16] width 41 height 23
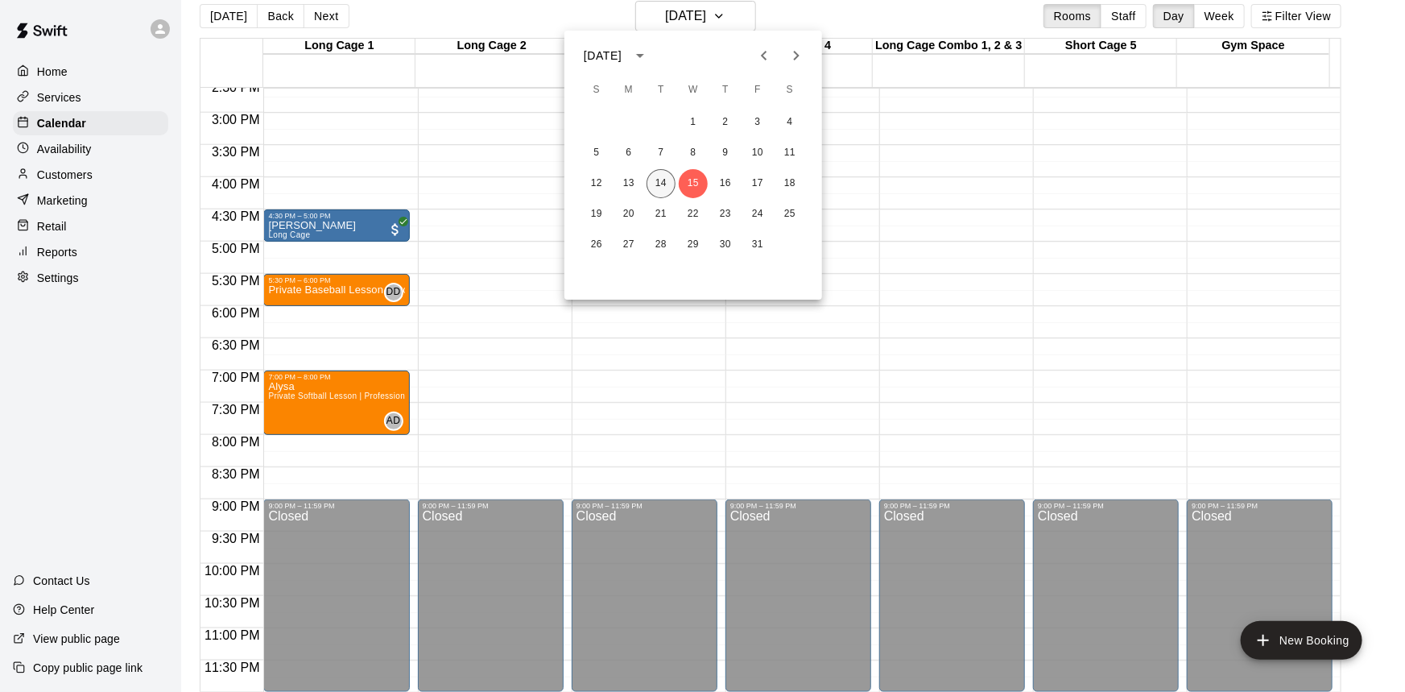
click at [659, 184] on button "14" at bounding box center [661, 183] width 29 height 29
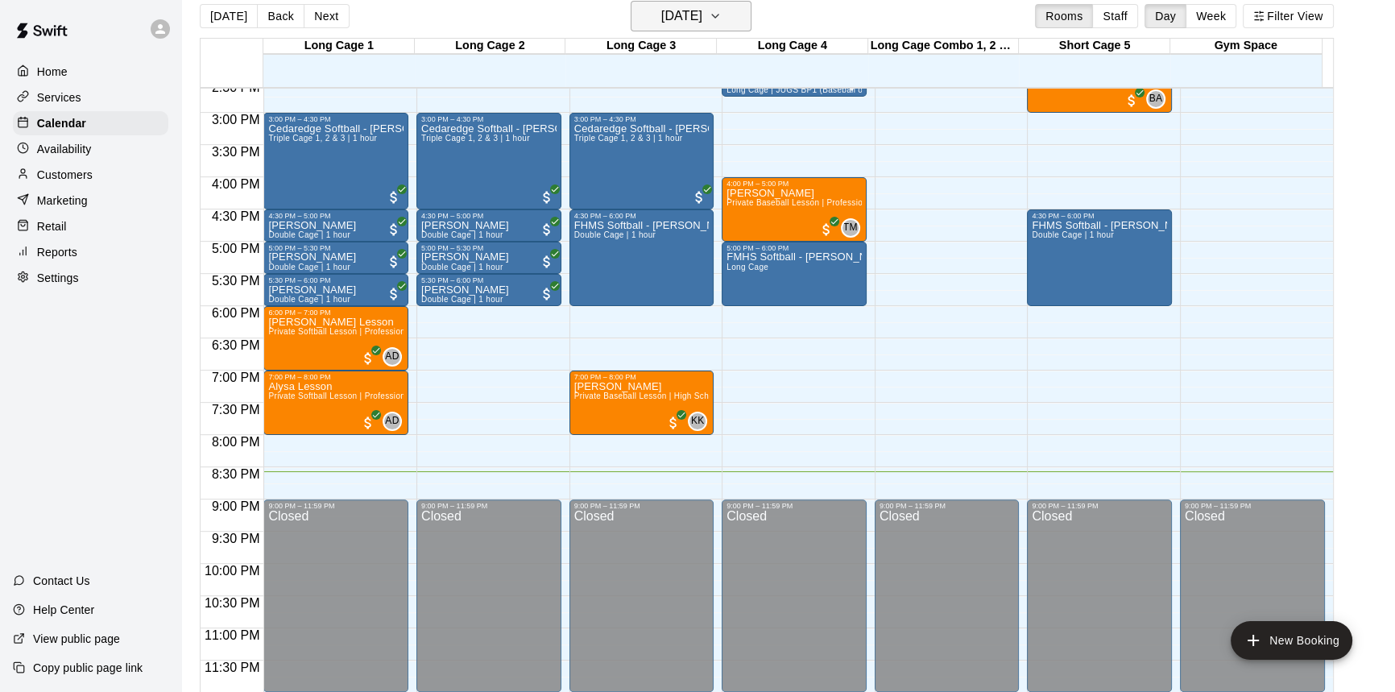
click at [702, 24] on h6 "[DATE]" at bounding box center [681, 16] width 41 height 23
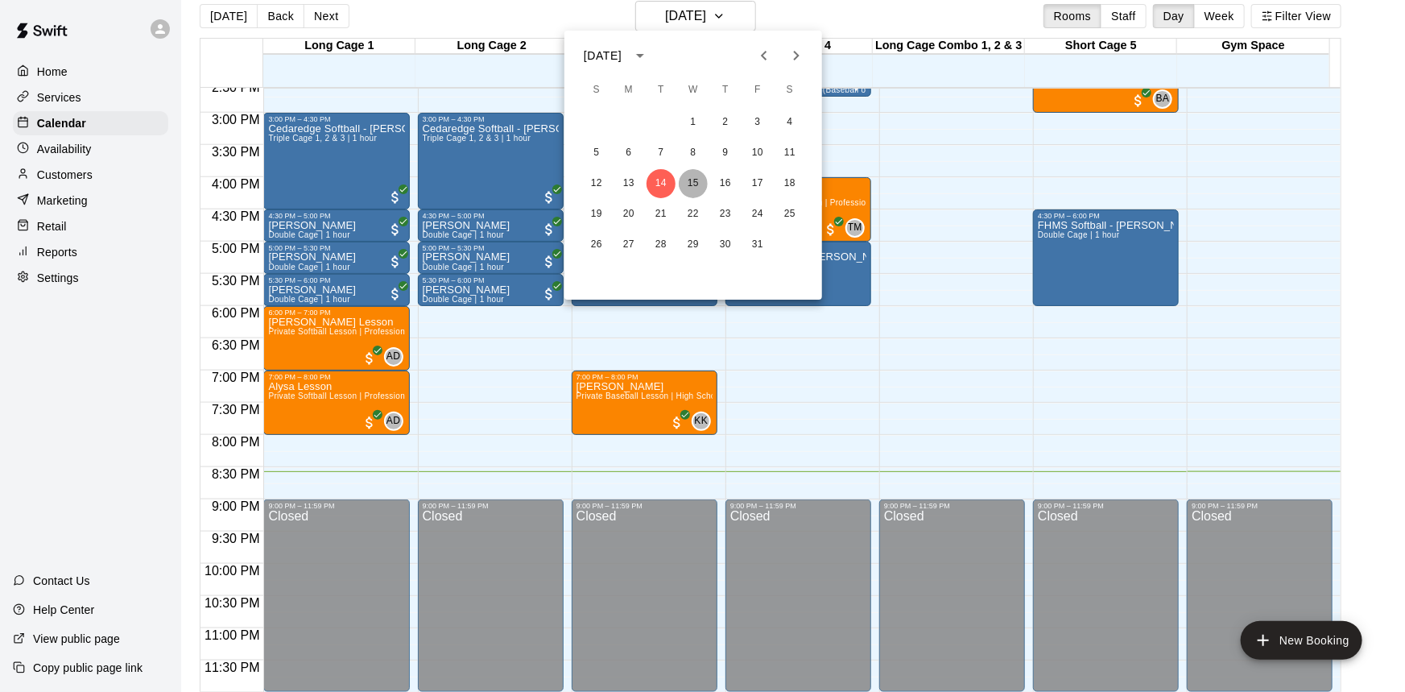
click at [703, 186] on button "15" at bounding box center [693, 183] width 29 height 29
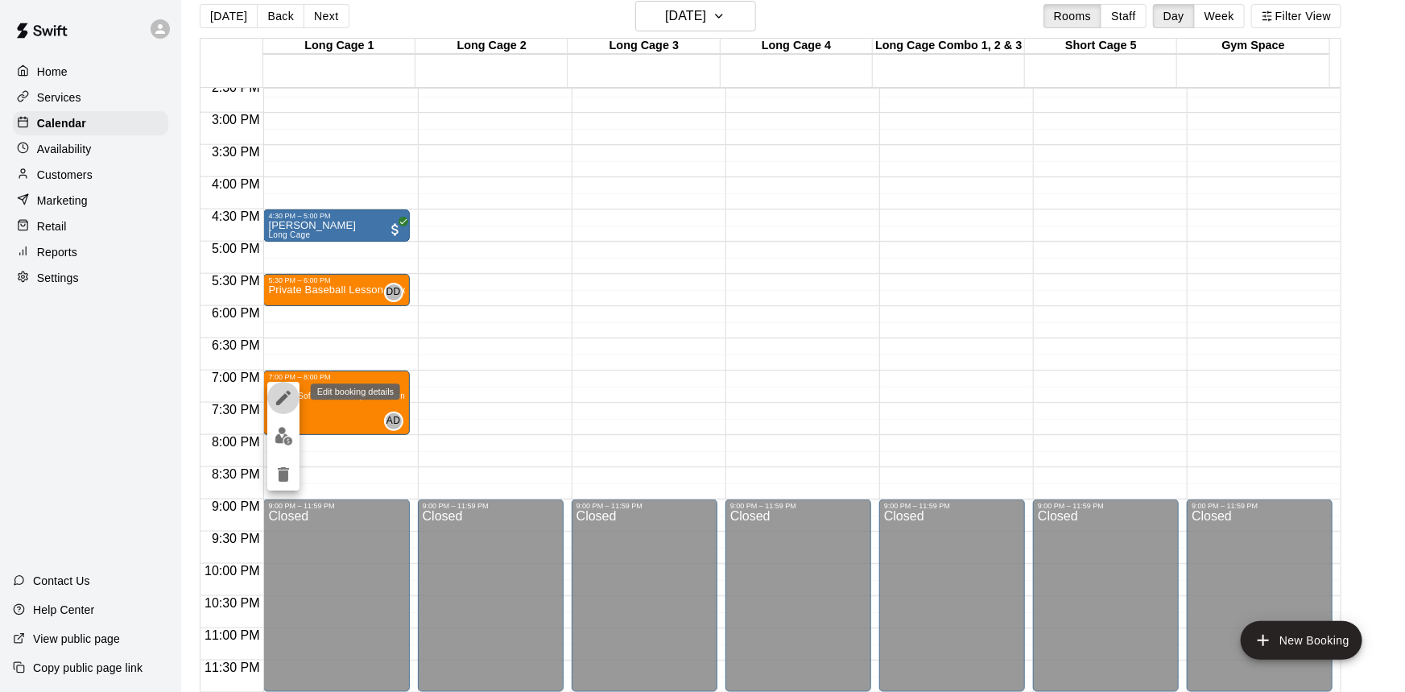
click at [284, 394] on icon "edit" at bounding box center [283, 398] width 14 height 14
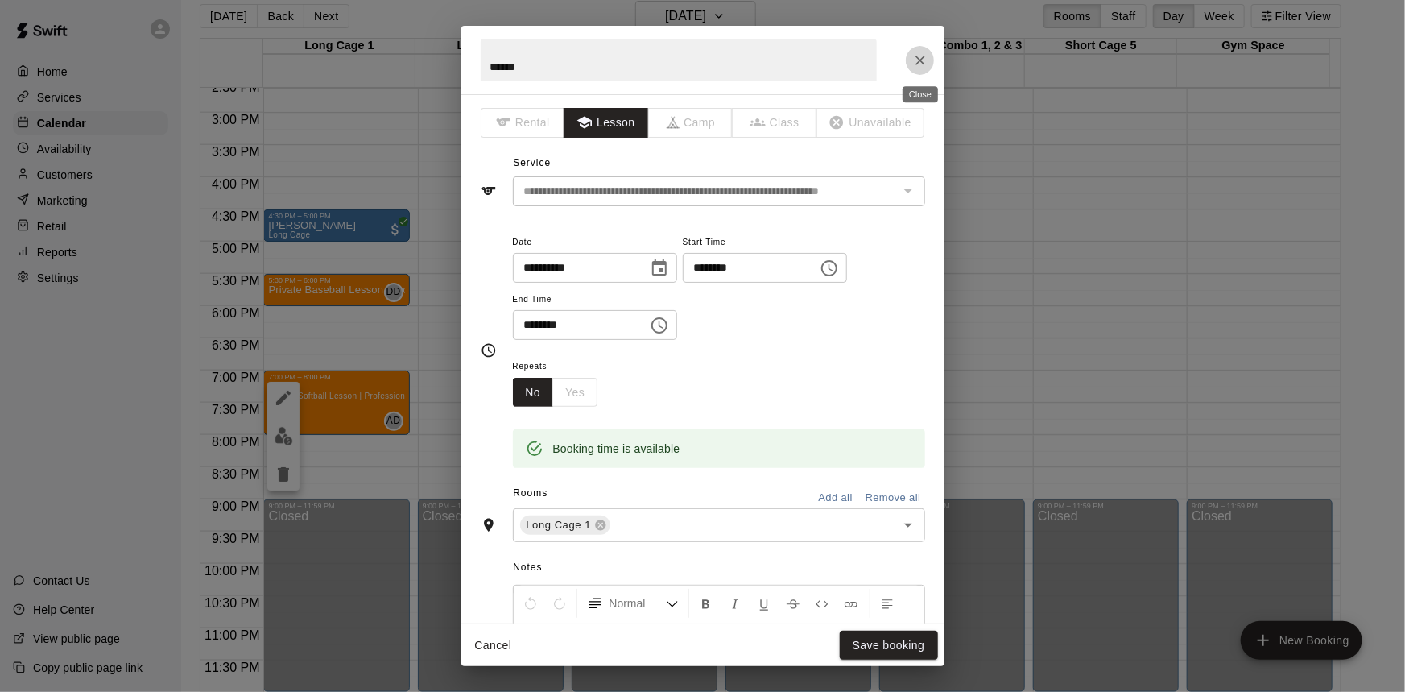
click at [909, 61] on button "Close" at bounding box center [920, 60] width 29 height 29
